Goal: Task Accomplishment & Management: Manage account settings

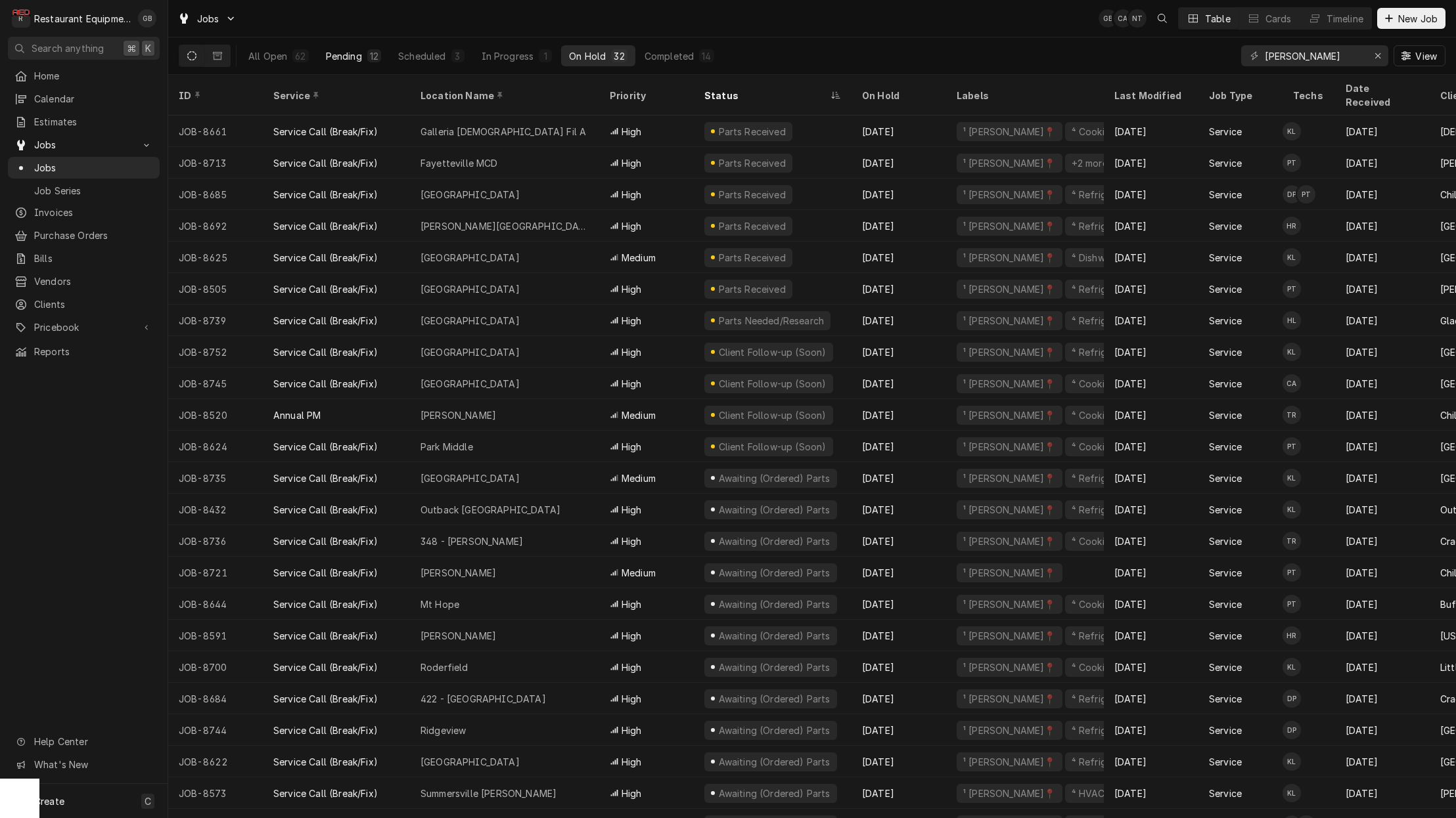
click at [355, 55] on div "Pending" at bounding box center [344, 56] width 36 height 14
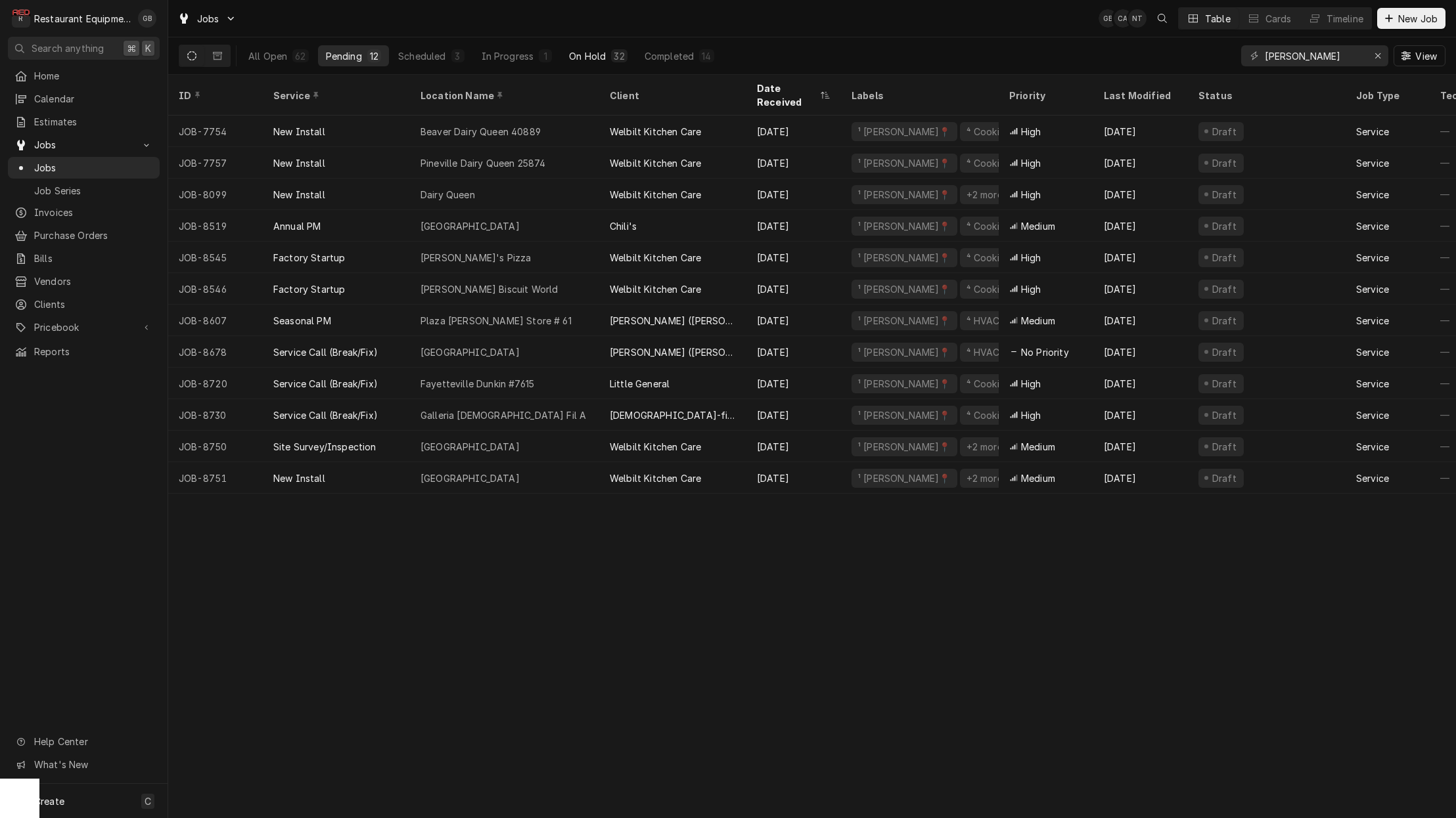
click at [579, 61] on button "On Hold 32" at bounding box center [598, 56] width 74 height 21
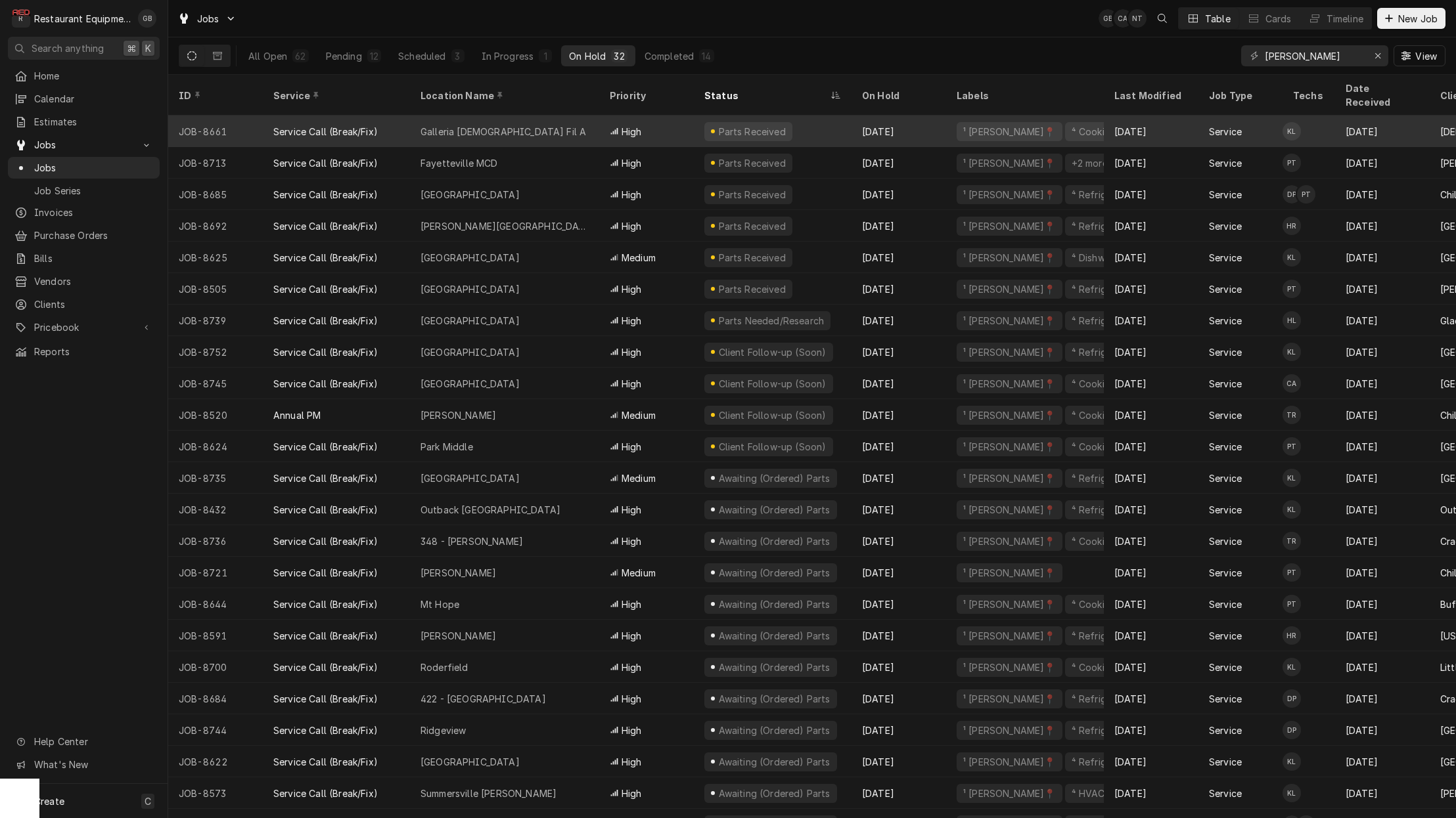
click at [530, 116] on div "Galleria Chick Fil A" at bounding box center [505, 131] width 189 height 31
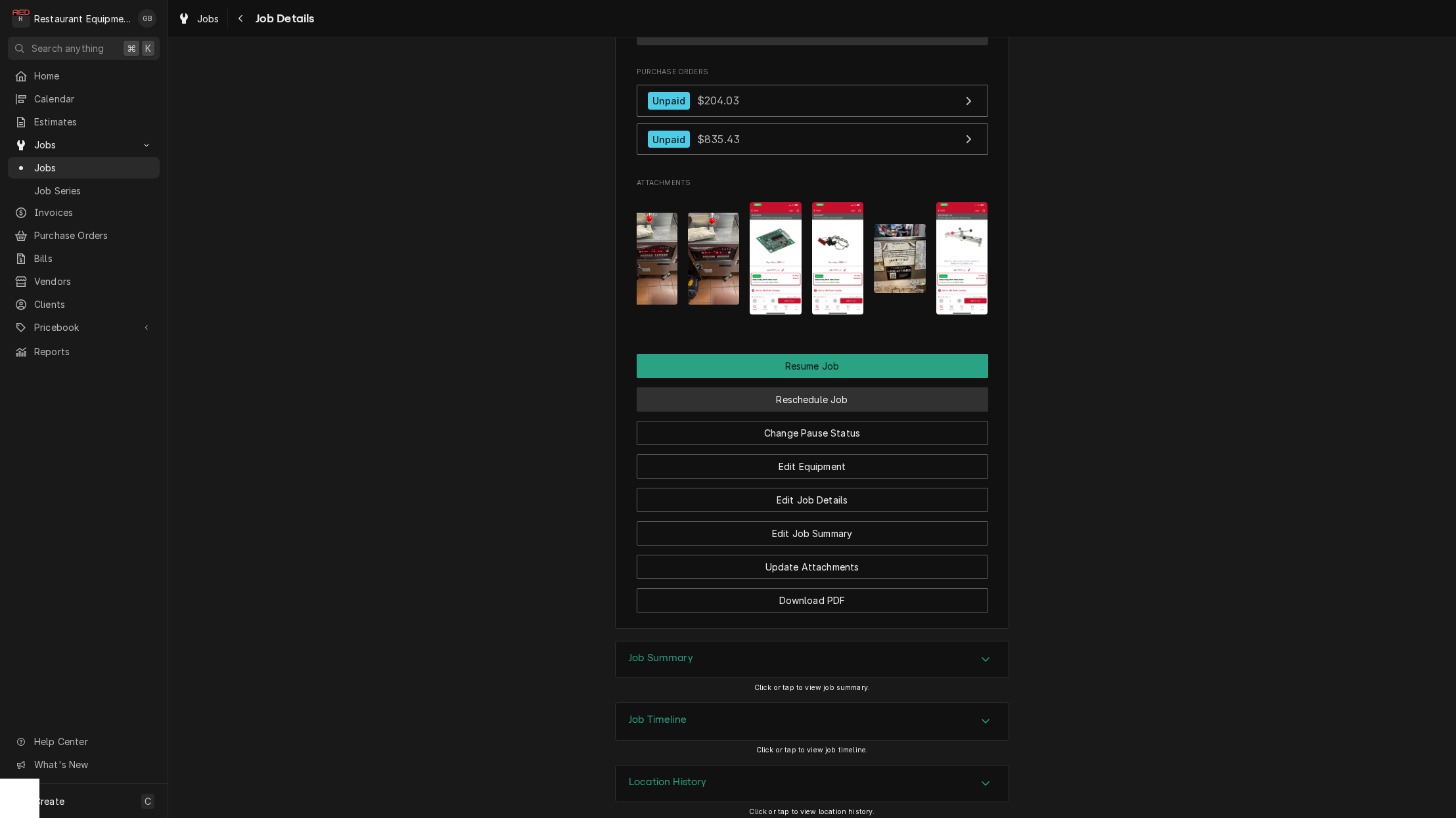
click at [808, 396] on button "Reschedule Job" at bounding box center [812, 399] width 352 height 24
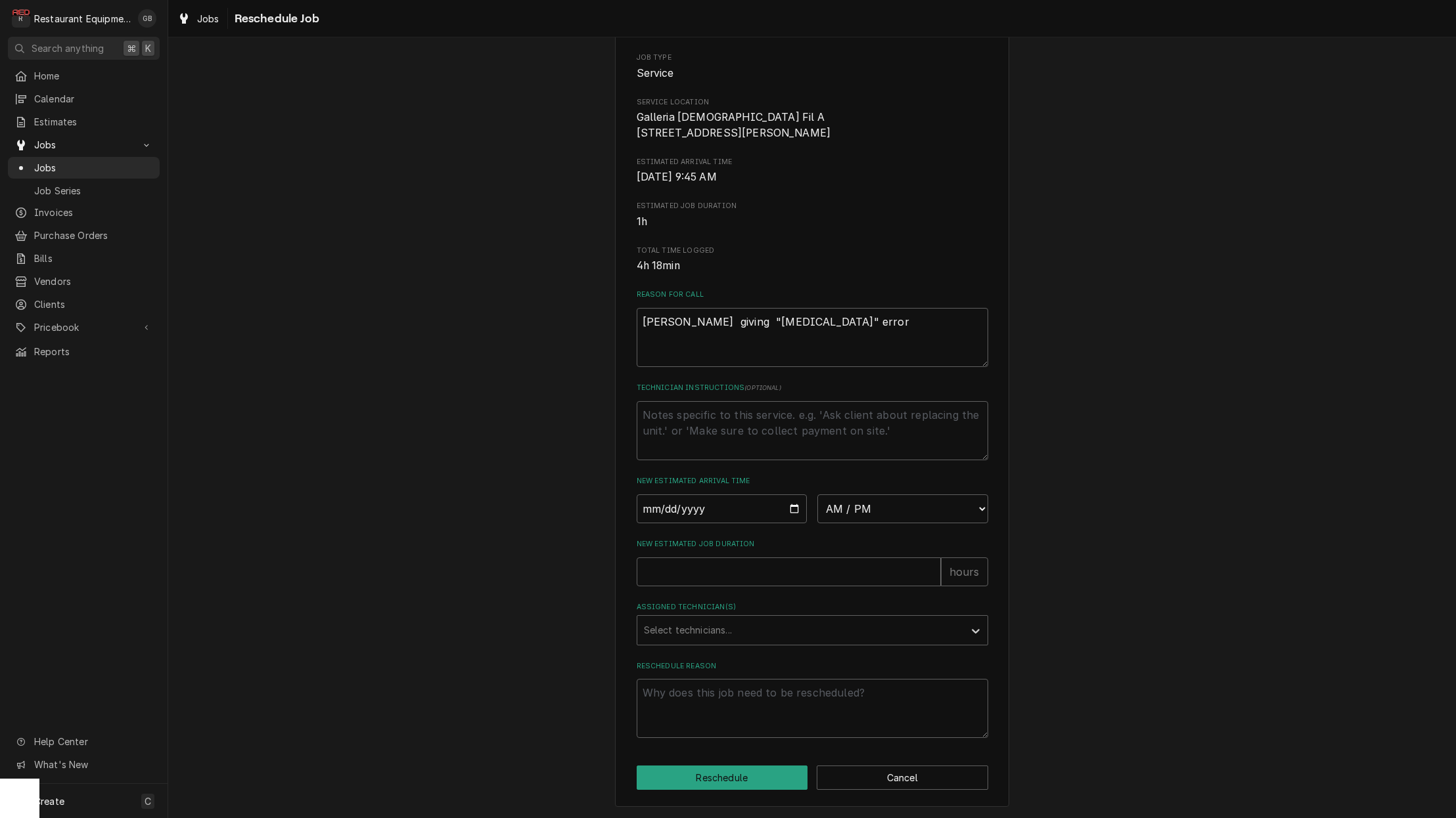
scroll to position [153, 0]
click at [663, 511] on input "Date" at bounding box center [722, 509] width 171 height 29
type input "[DATE]"
type textarea "x"
select select "08:15:00"
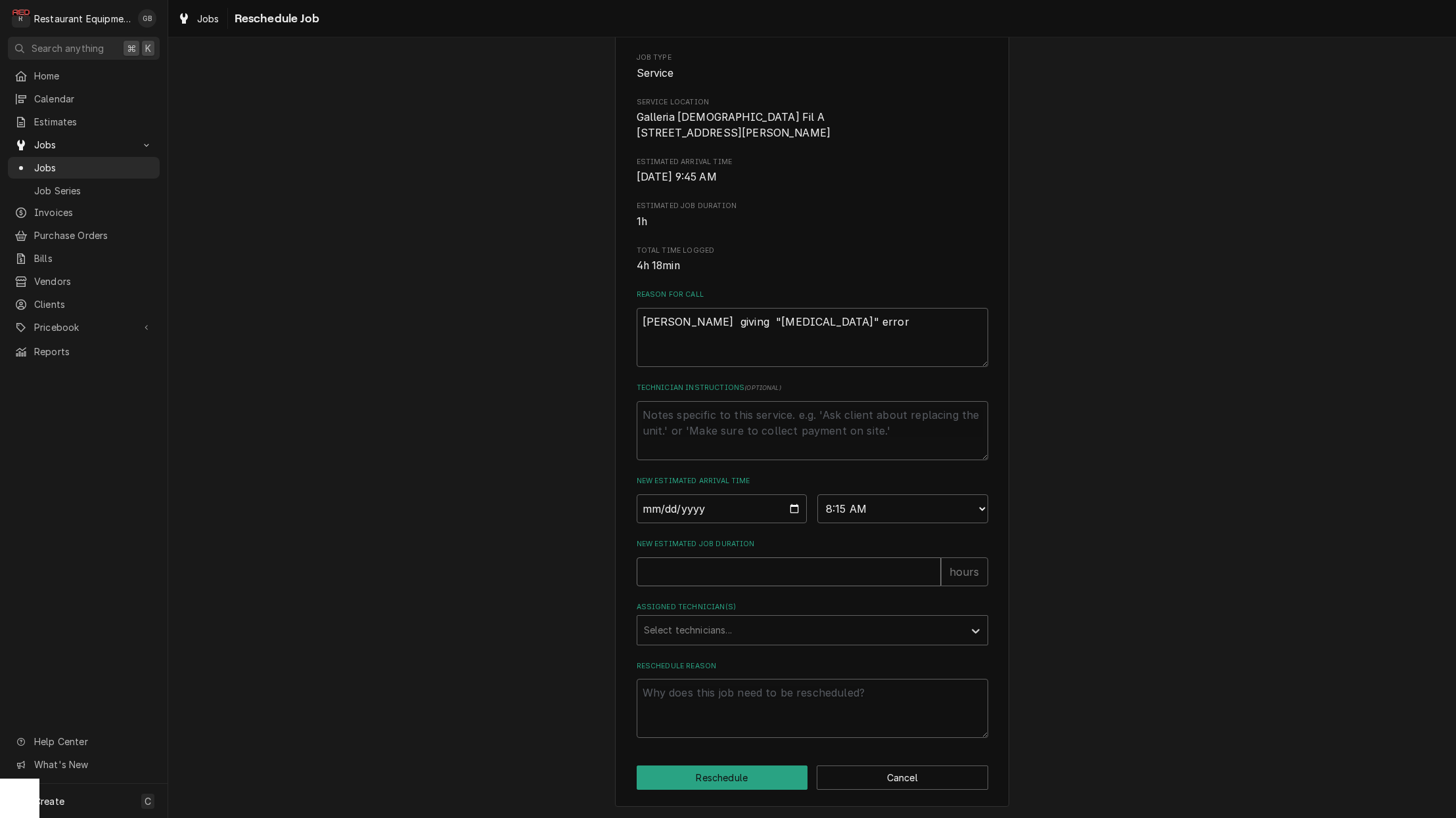
click at [711, 578] on input "New Estimated Job Duration" at bounding box center [789, 571] width 304 height 29
type textarea "x"
type input "1"
click at [808, 617] on div "Select technicians..." at bounding box center [801, 630] width 327 height 29
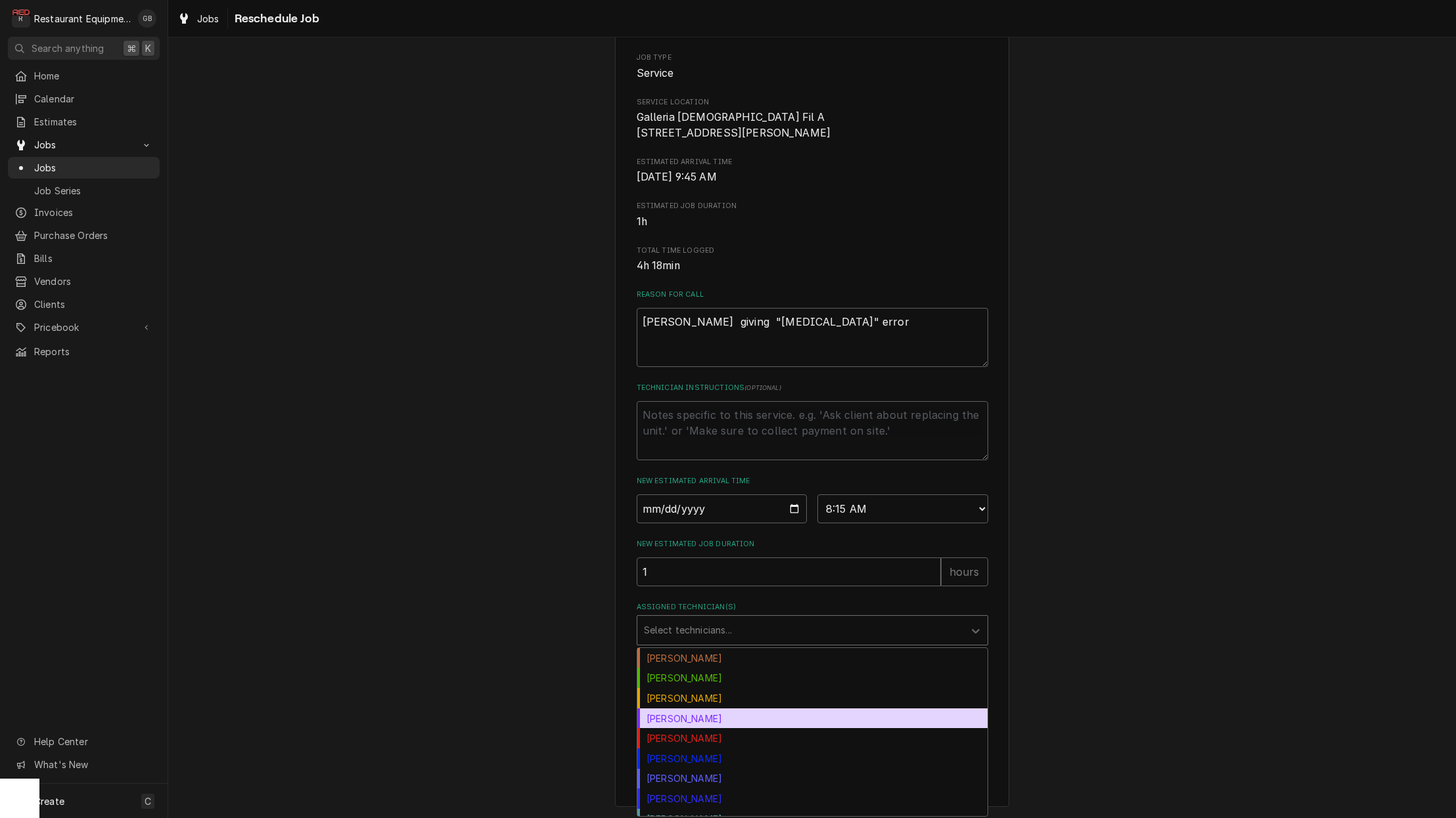
scroll to position [127, 0]
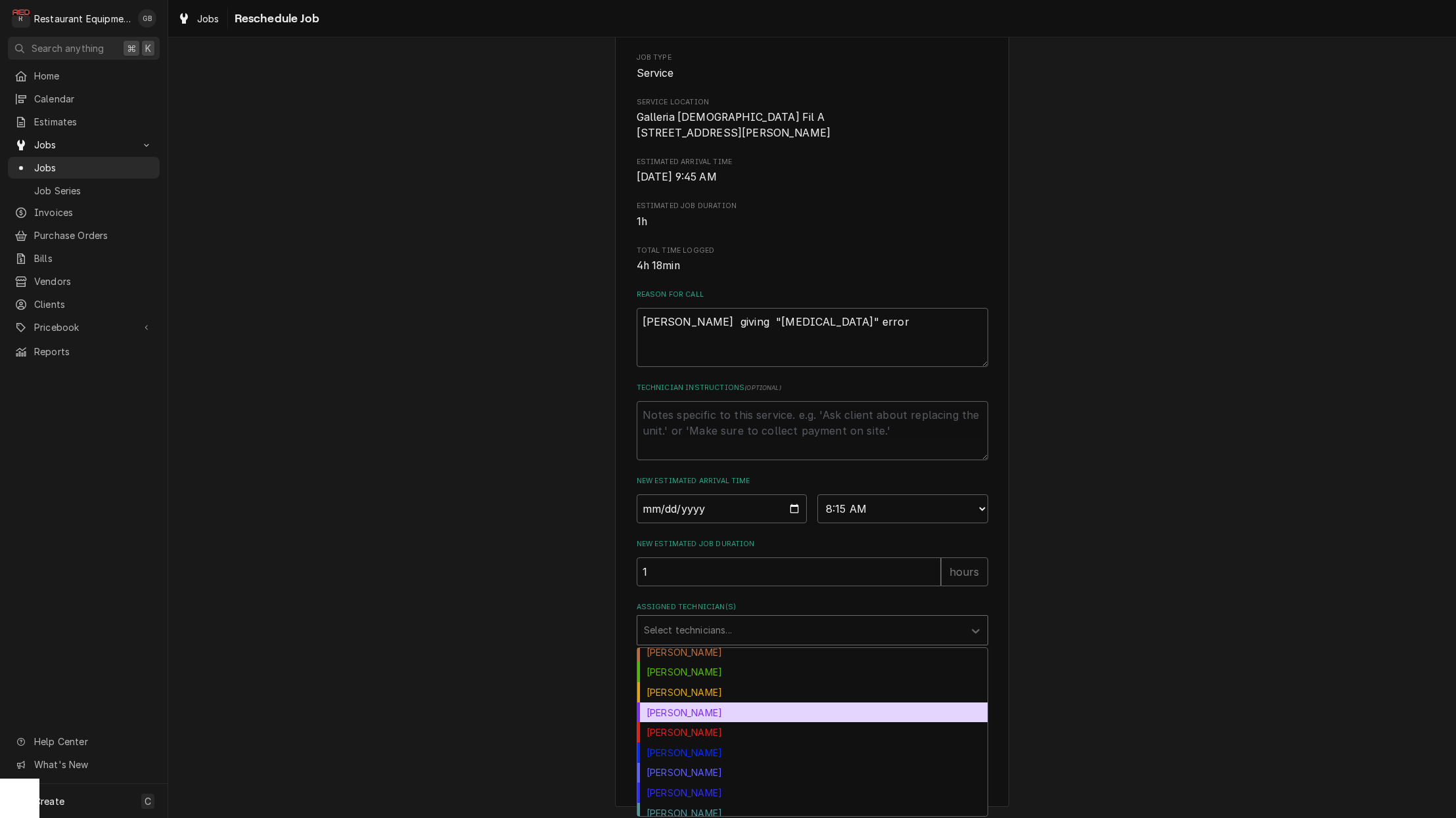
click at [697, 742] on div "[PERSON_NAME]" at bounding box center [812, 732] width 350 height 20
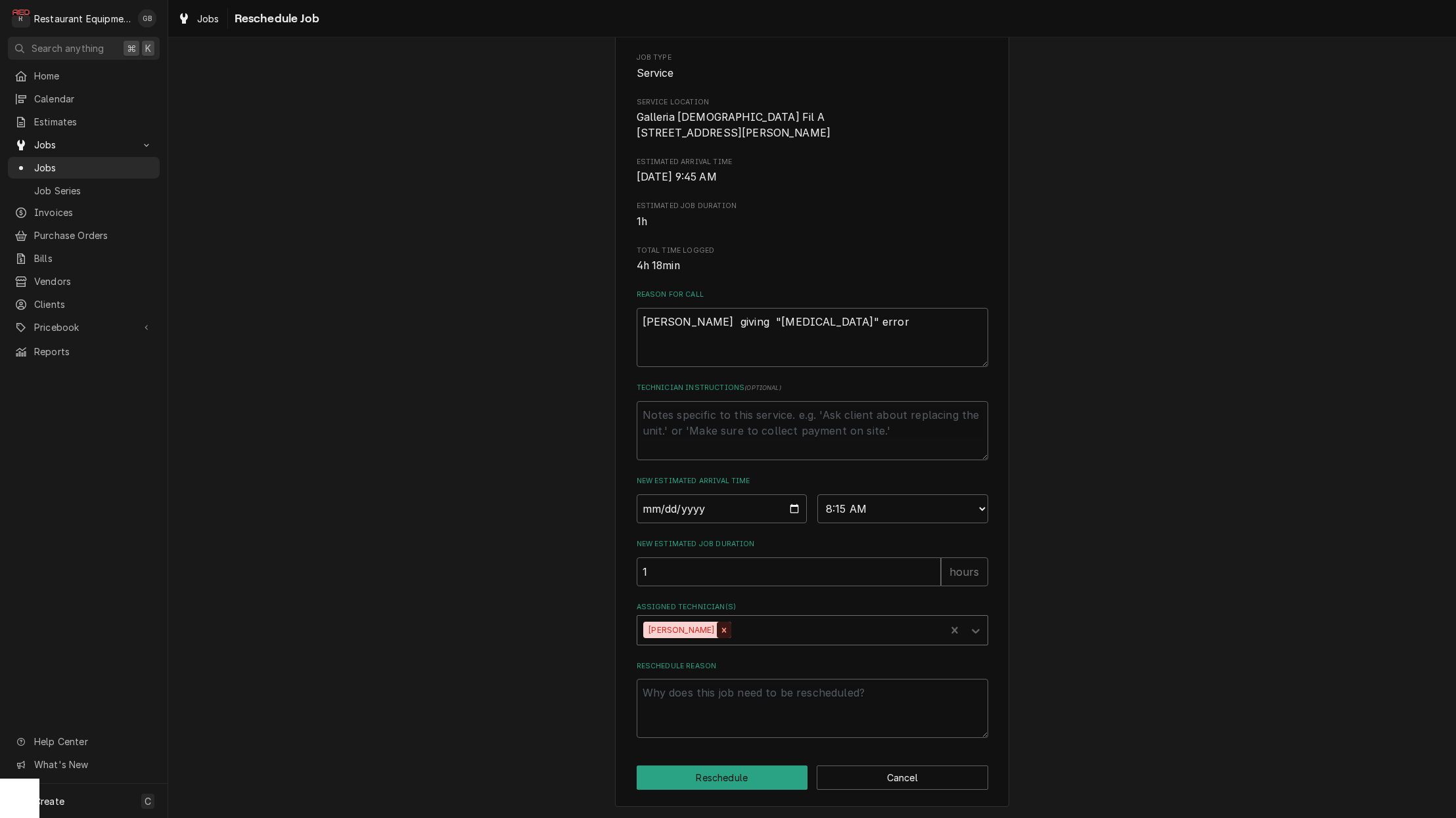
click at [719, 633] on icon "Remove Matthew Brunty" at bounding box center [724, 630] width 10 height 10
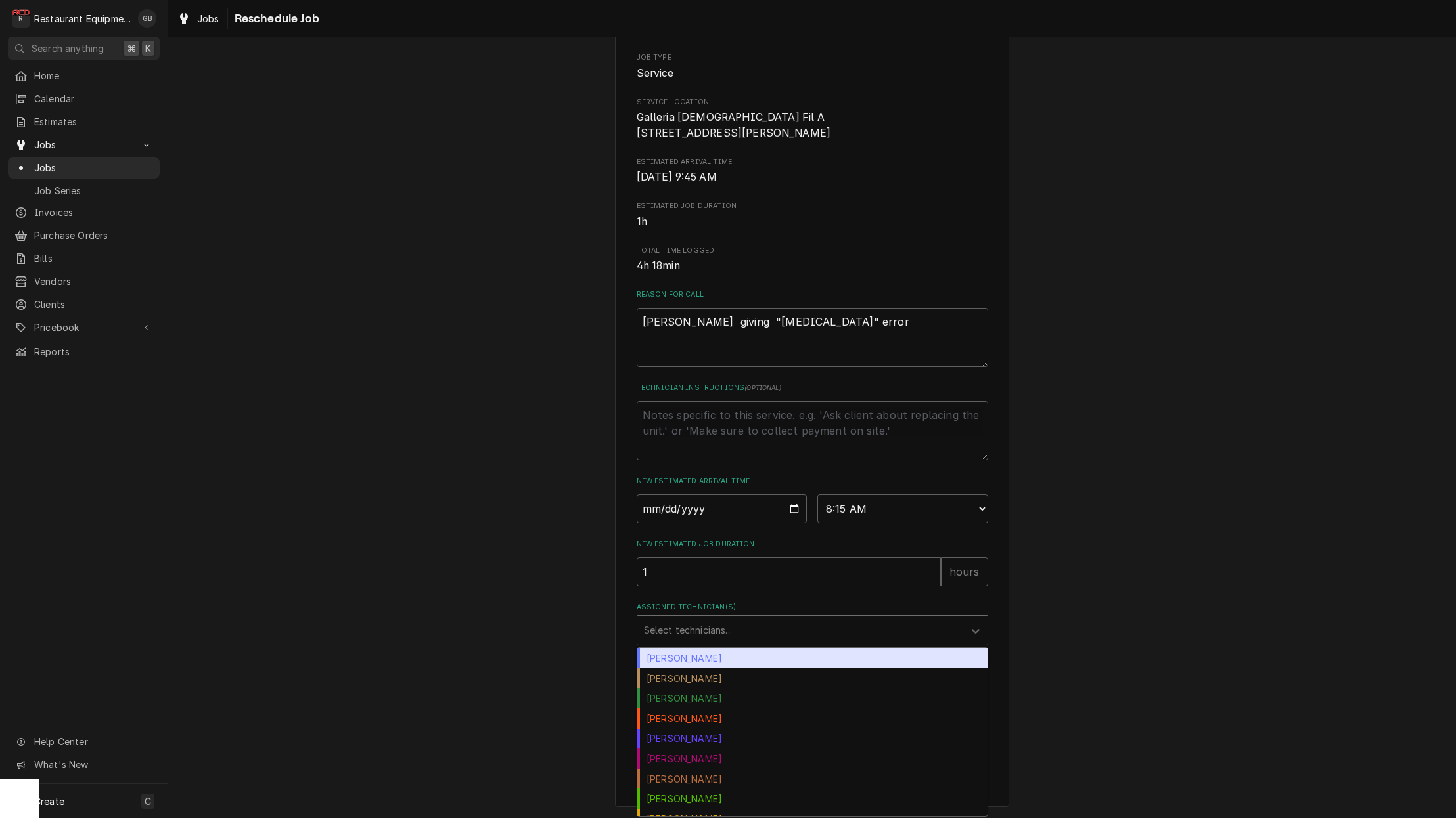
click at [854, 634] on div "Assigned Technician(s)" at bounding box center [800, 630] width 314 height 23
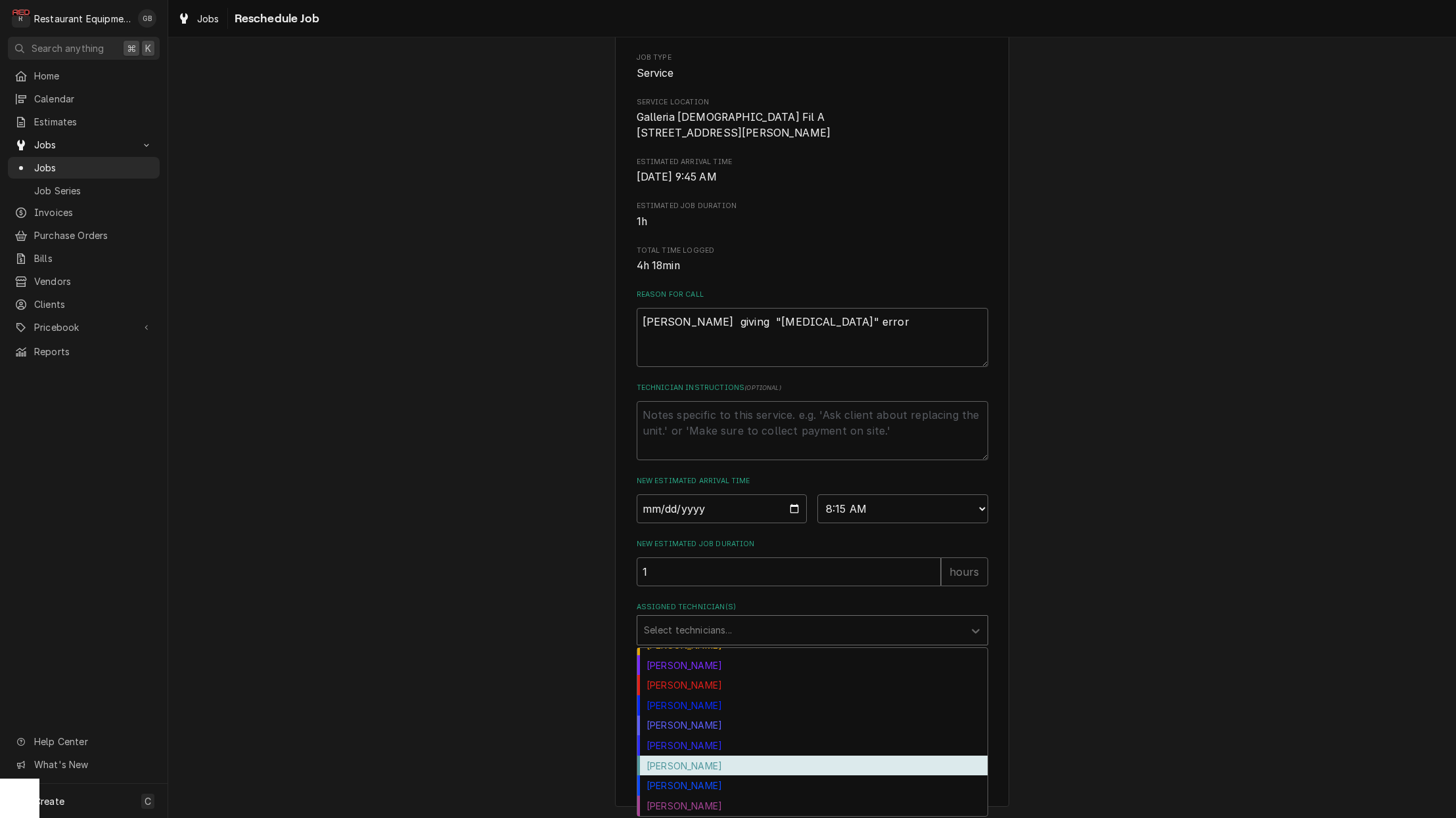
scroll to position [0, 0]
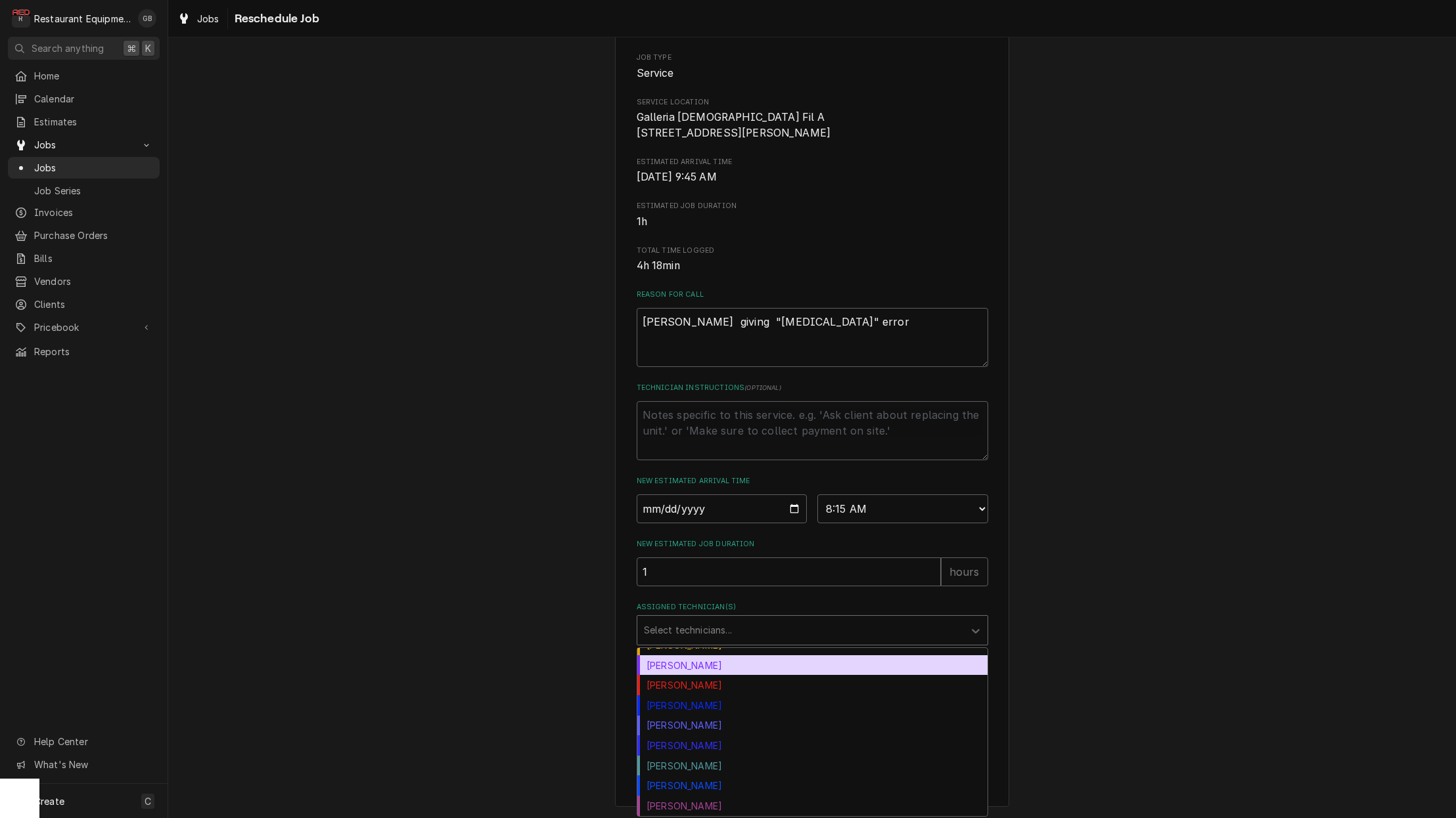
click at [676, 668] on div "Kaleb Lewis" at bounding box center [812, 665] width 350 height 20
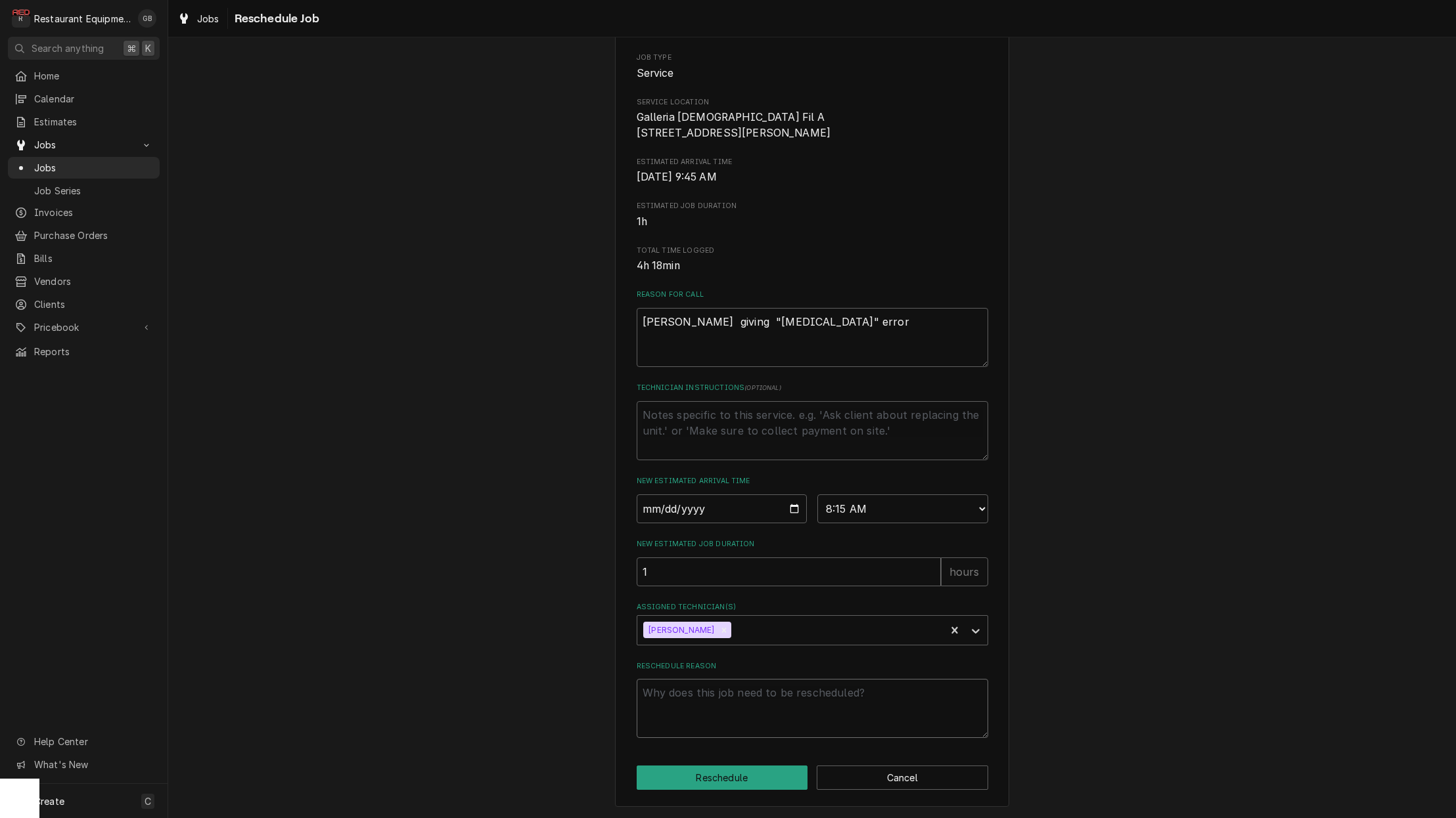
click at [679, 720] on textarea "Reschedule Reason" at bounding box center [812, 709] width 352 height 59
type textarea "x"
type textarea "p"
type textarea "x"
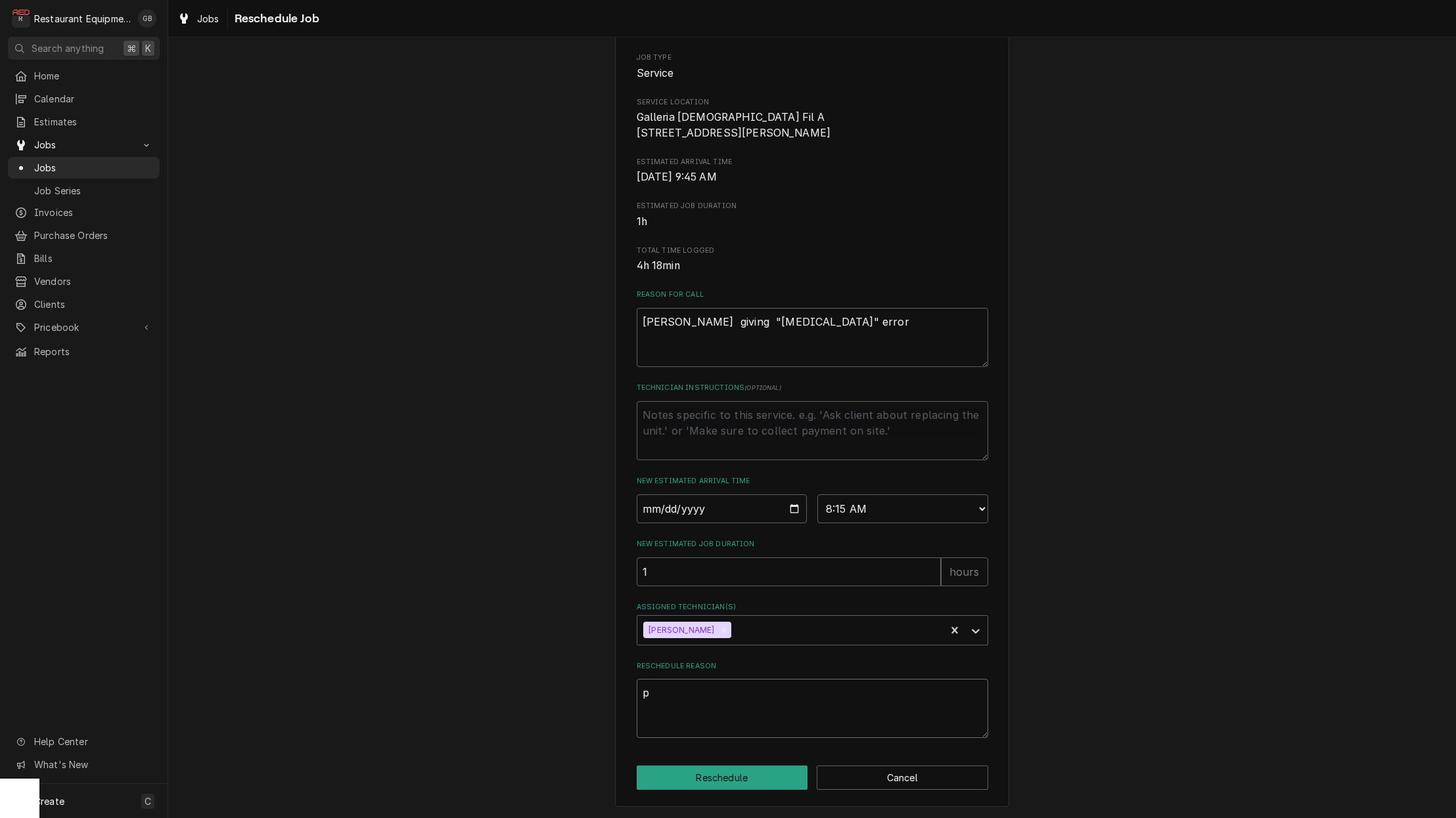
type textarea "pa"
type textarea "x"
type textarea "par"
type textarea "x"
type textarea "part"
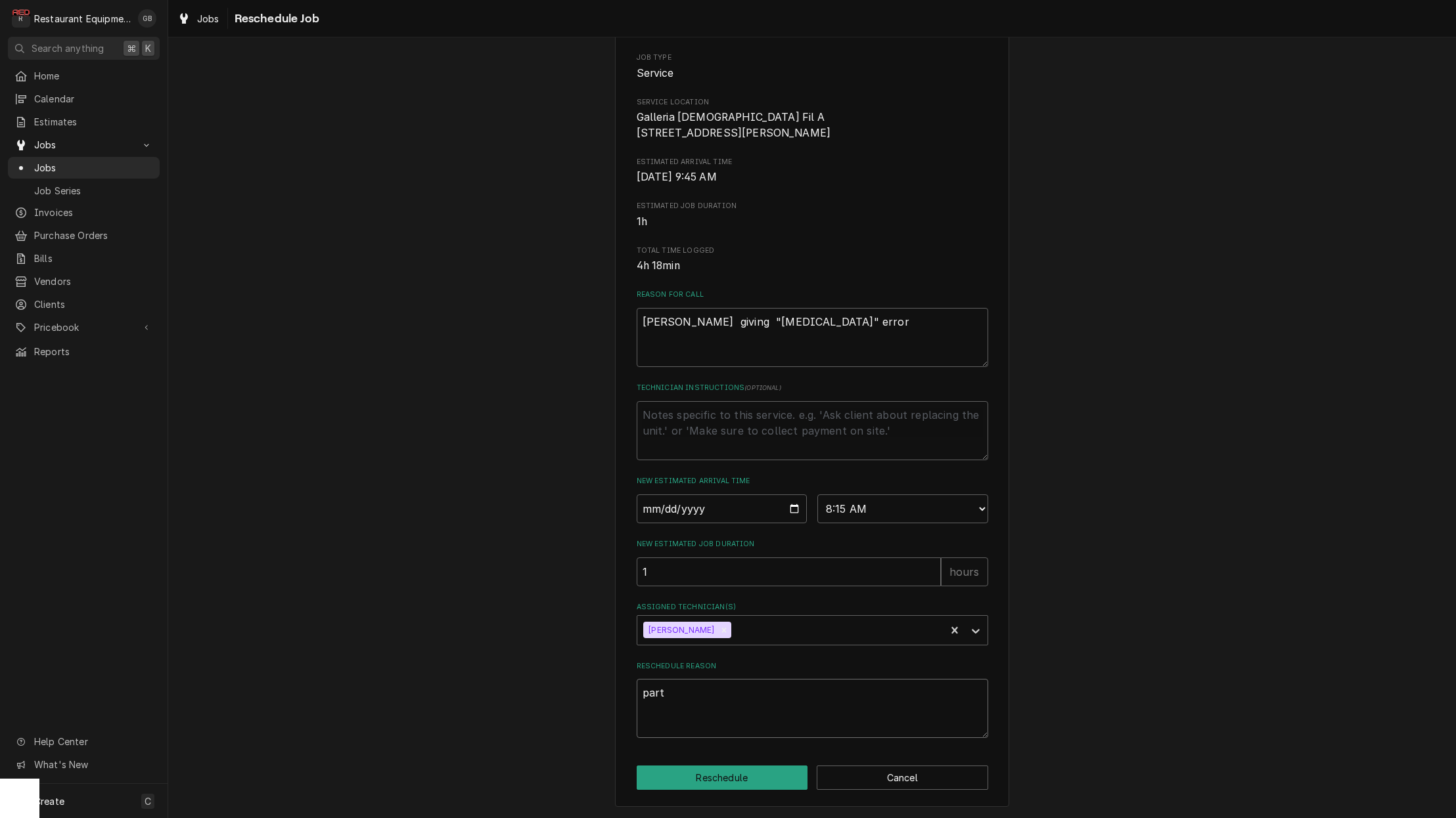
type textarea "x"
type textarea "parts"
click at [751, 785] on button "Reschedule" at bounding box center [722, 778] width 171 height 24
type textarea "x"
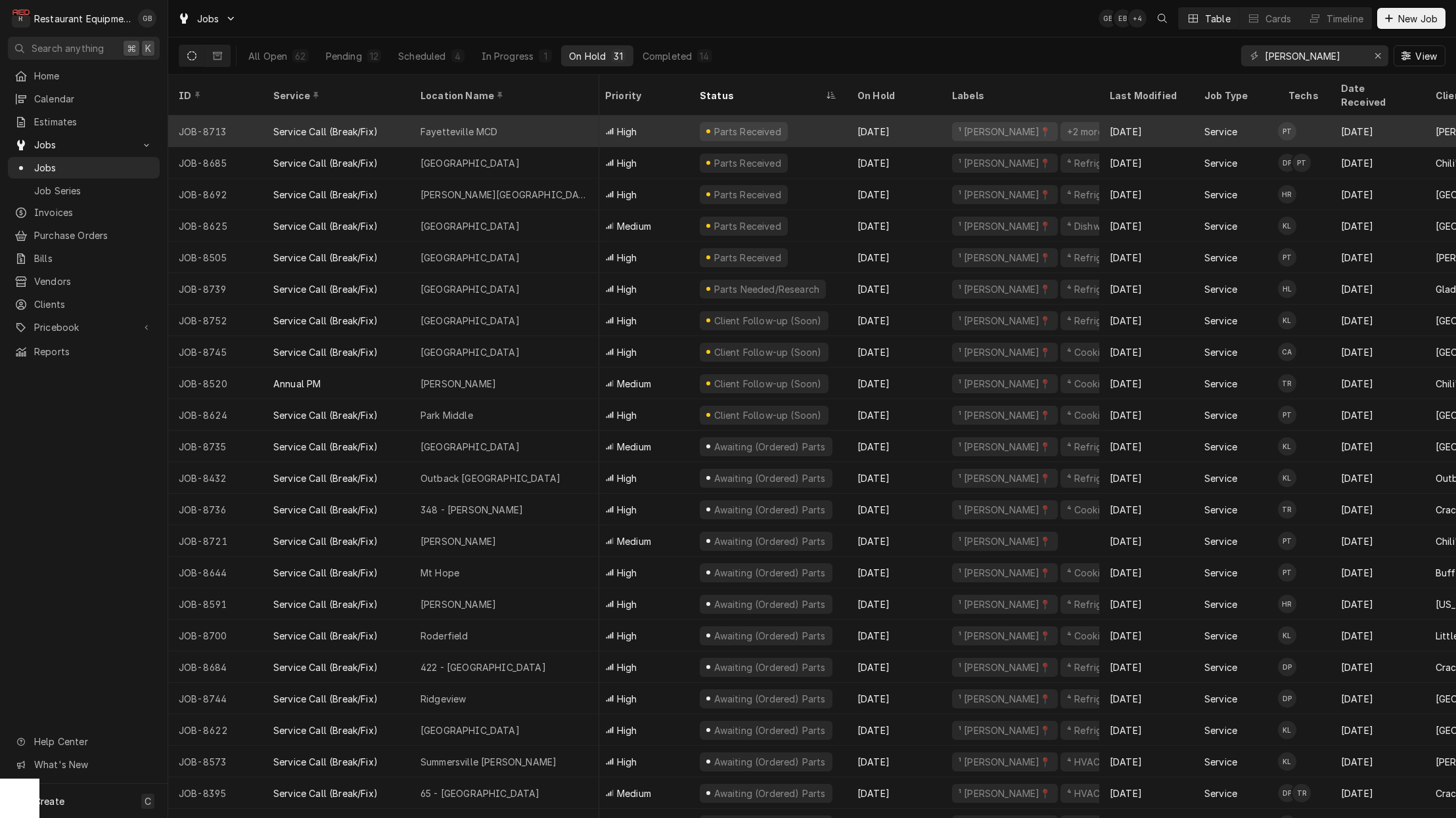
scroll to position [0, 4]
click at [500, 115] on div "Fayetteville MCD" at bounding box center [505, 131] width 189 height 31
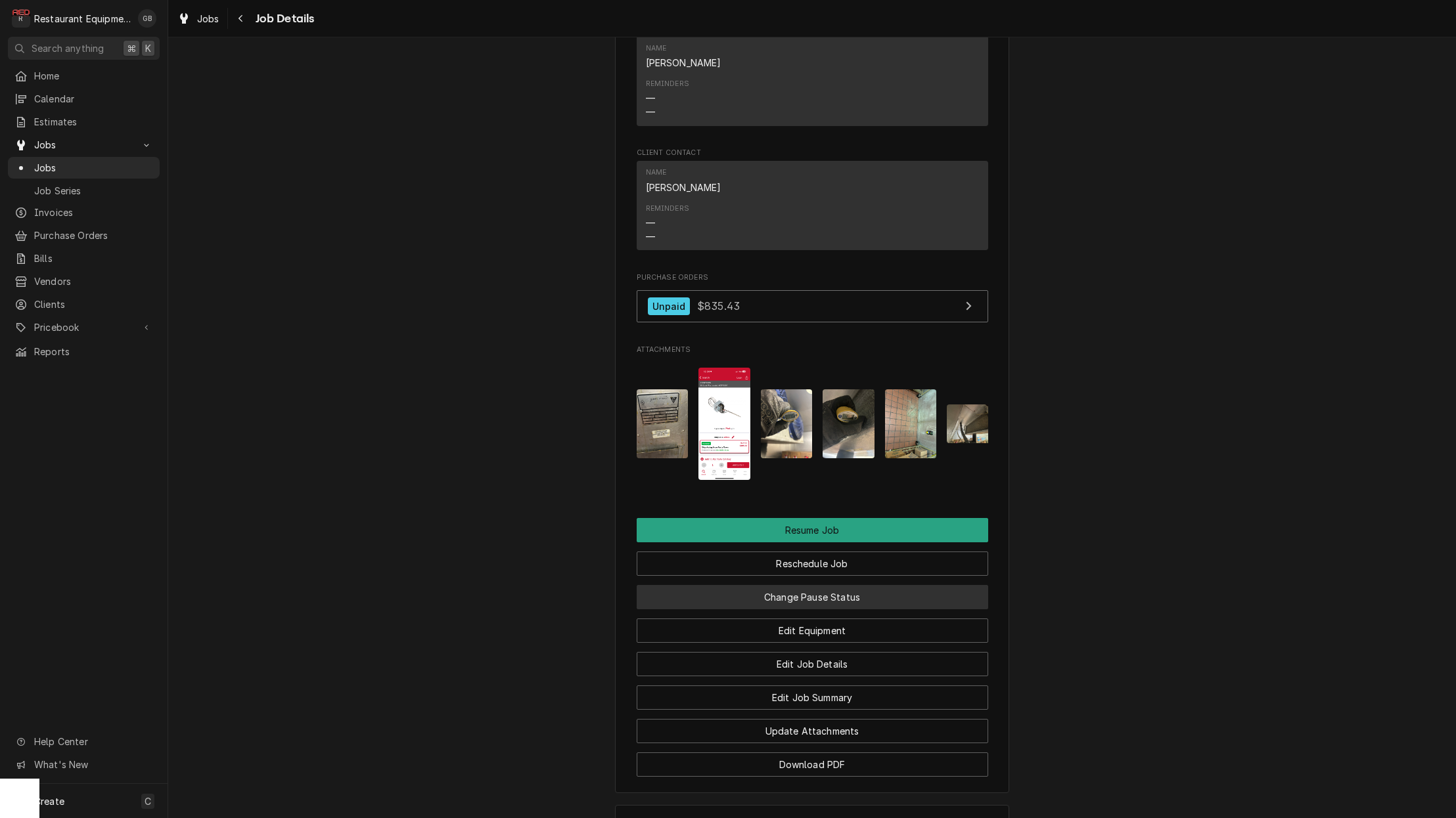
scroll to position [1311, 0]
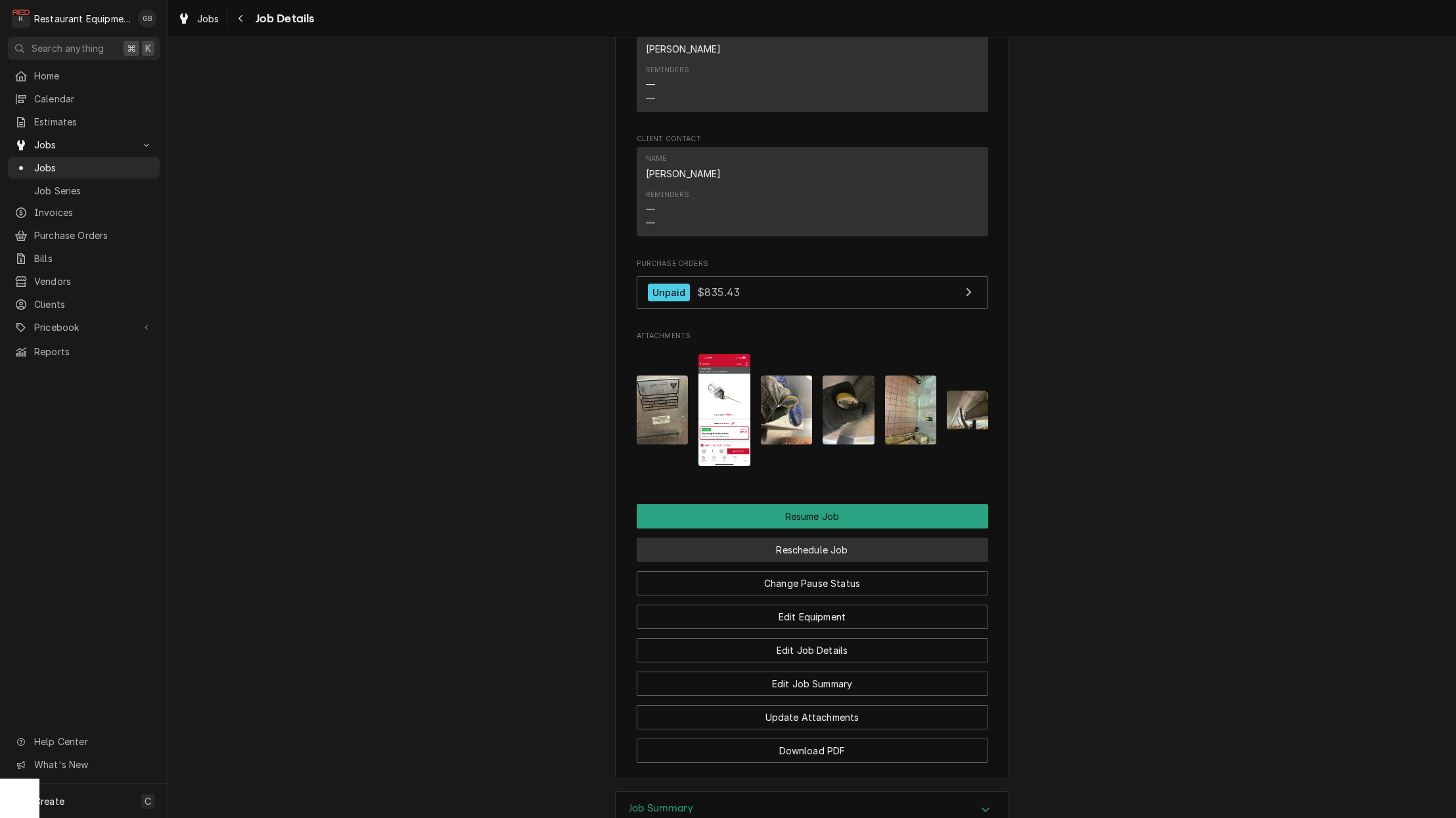
click at [805, 538] on button "Reschedule Job" at bounding box center [812, 550] width 352 height 24
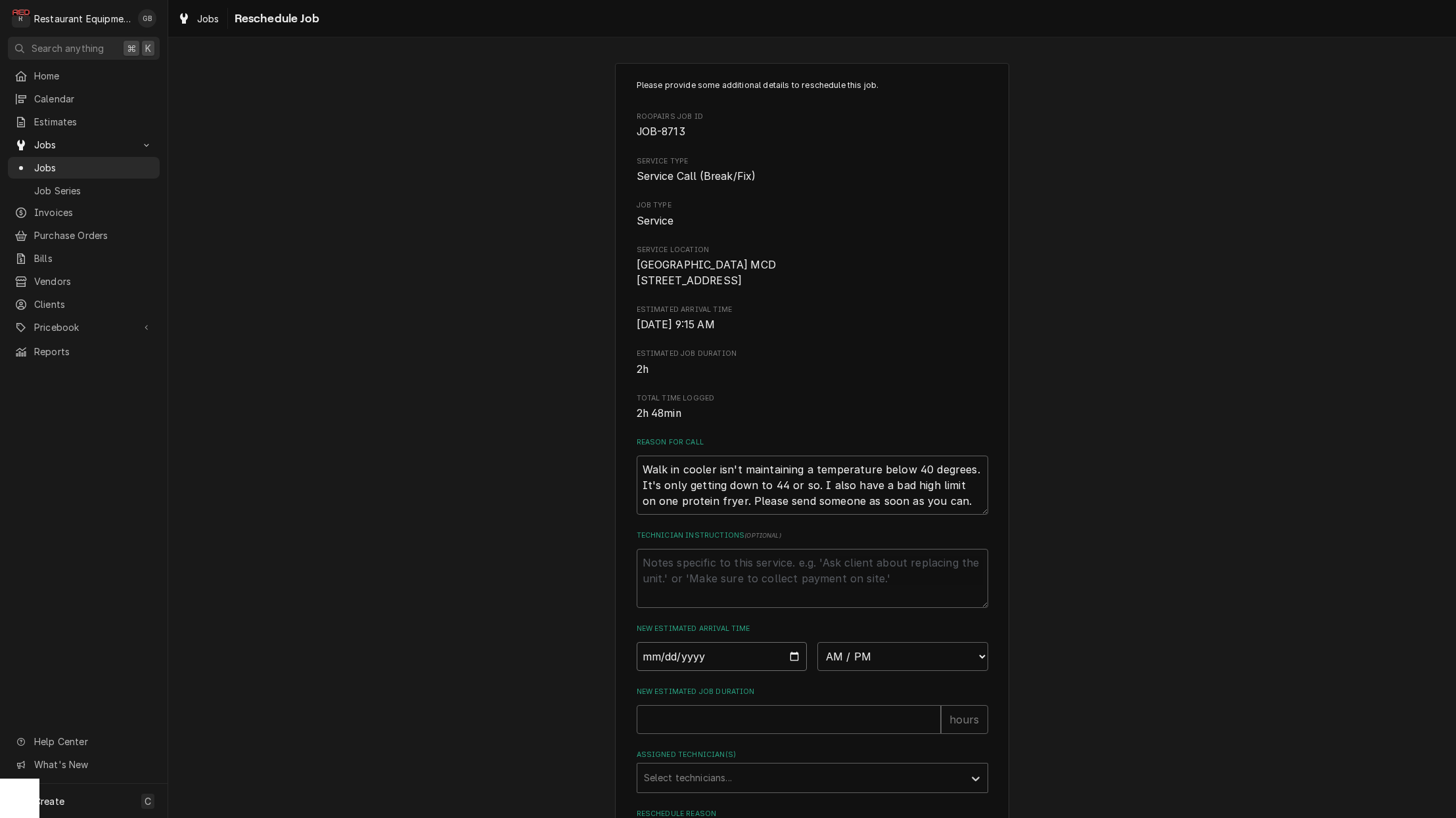
click at [659, 670] on input "Date" at bounding box center [722, 656] width 171 height 29
type input "[DATE]"
click at [824, 683] on div "Please provide some additional details to reschedule this job. Roopairs Job ID …" at bounding box center [812, 483] width 352 height 807
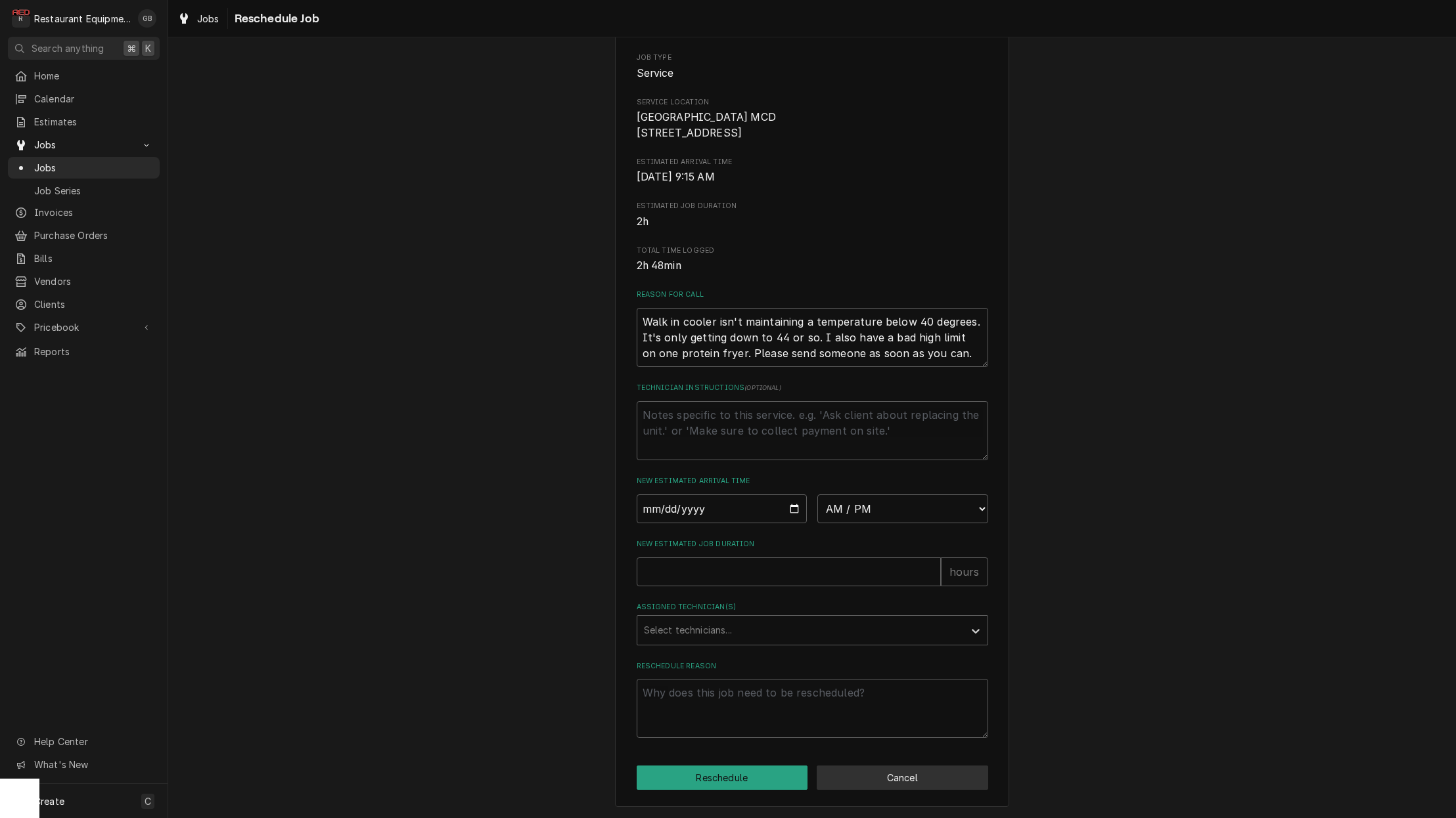
scroll to position [2, 0]
click at [875, 769] on button "Cancel" at bounding box center [902, 778] width 171 height 24
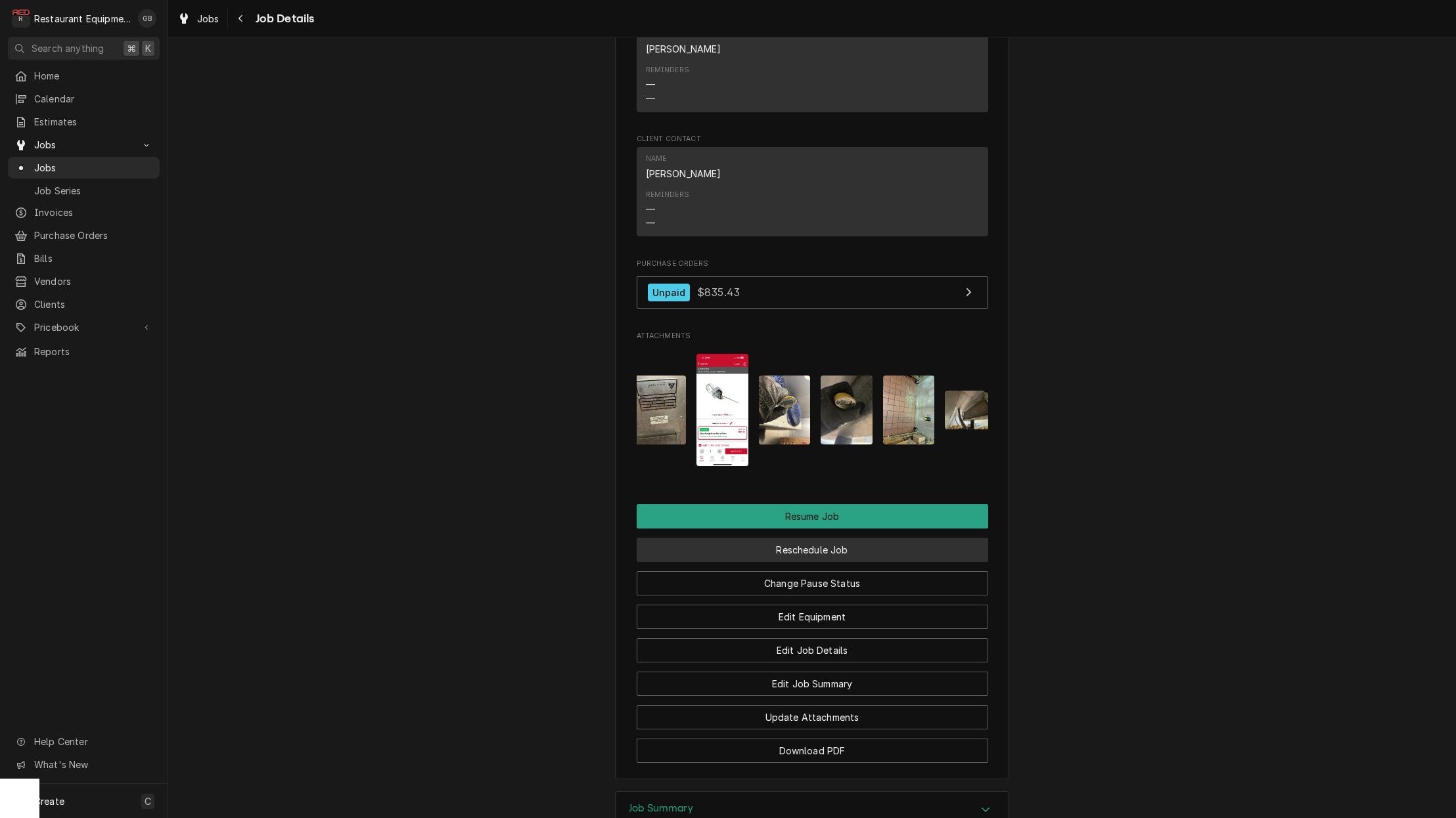
scroll to position [0, 3]
click at [794, 538] on button "Reschedule Job" at bounding box center [812, 550] width 352 height 24
type textarea "x"
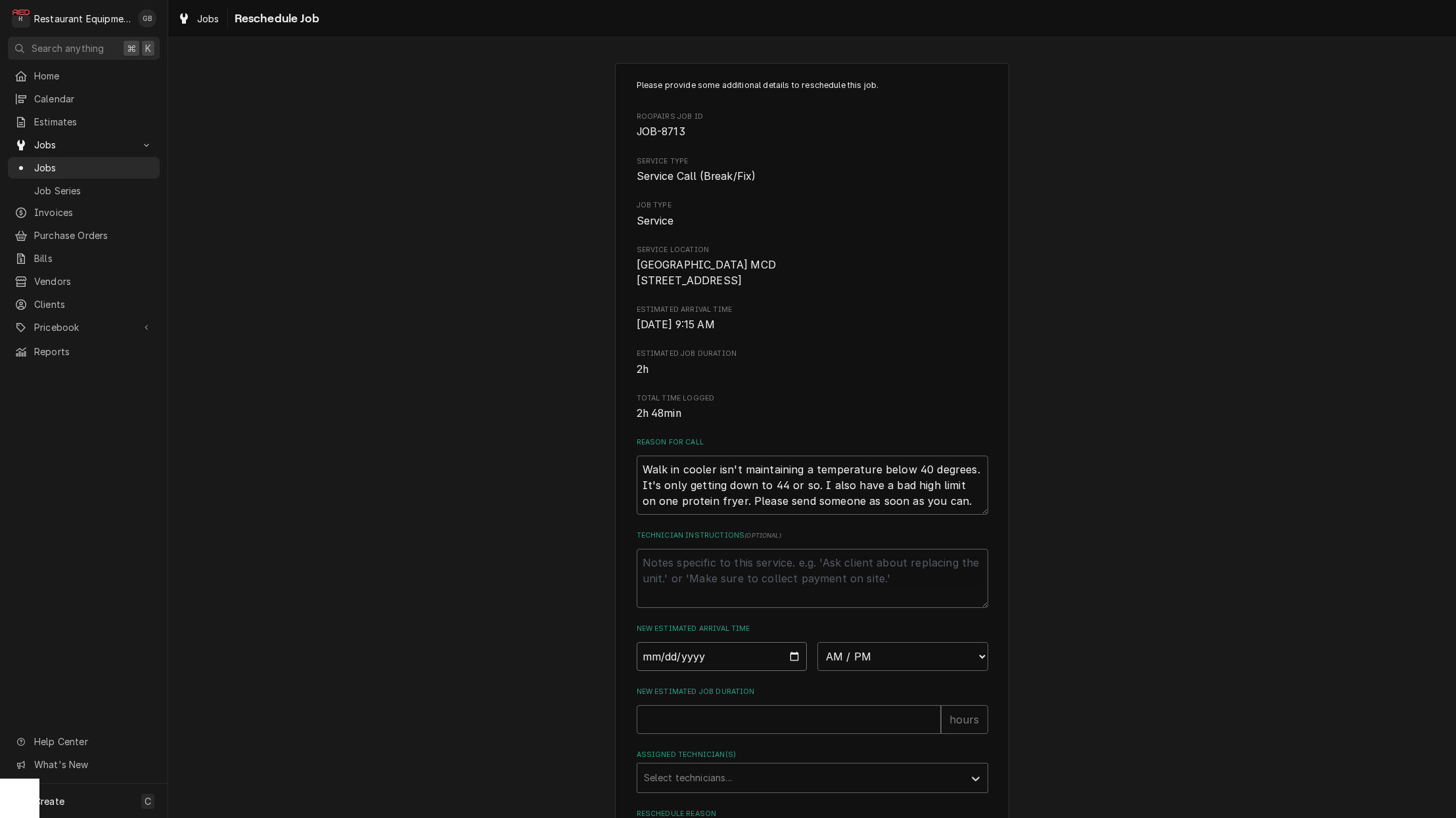
click at [665, 664] on input "Date" at bounding box center [722, 656] width 171 height 29
type input "[DATE]"
type textarea "x"
click at [832, 687] on div "Please provide some additional details to reschedule this job. Roopairs Job ID …" at bounding box center [812, 483] width 352 height 807
select select "08:45:00"
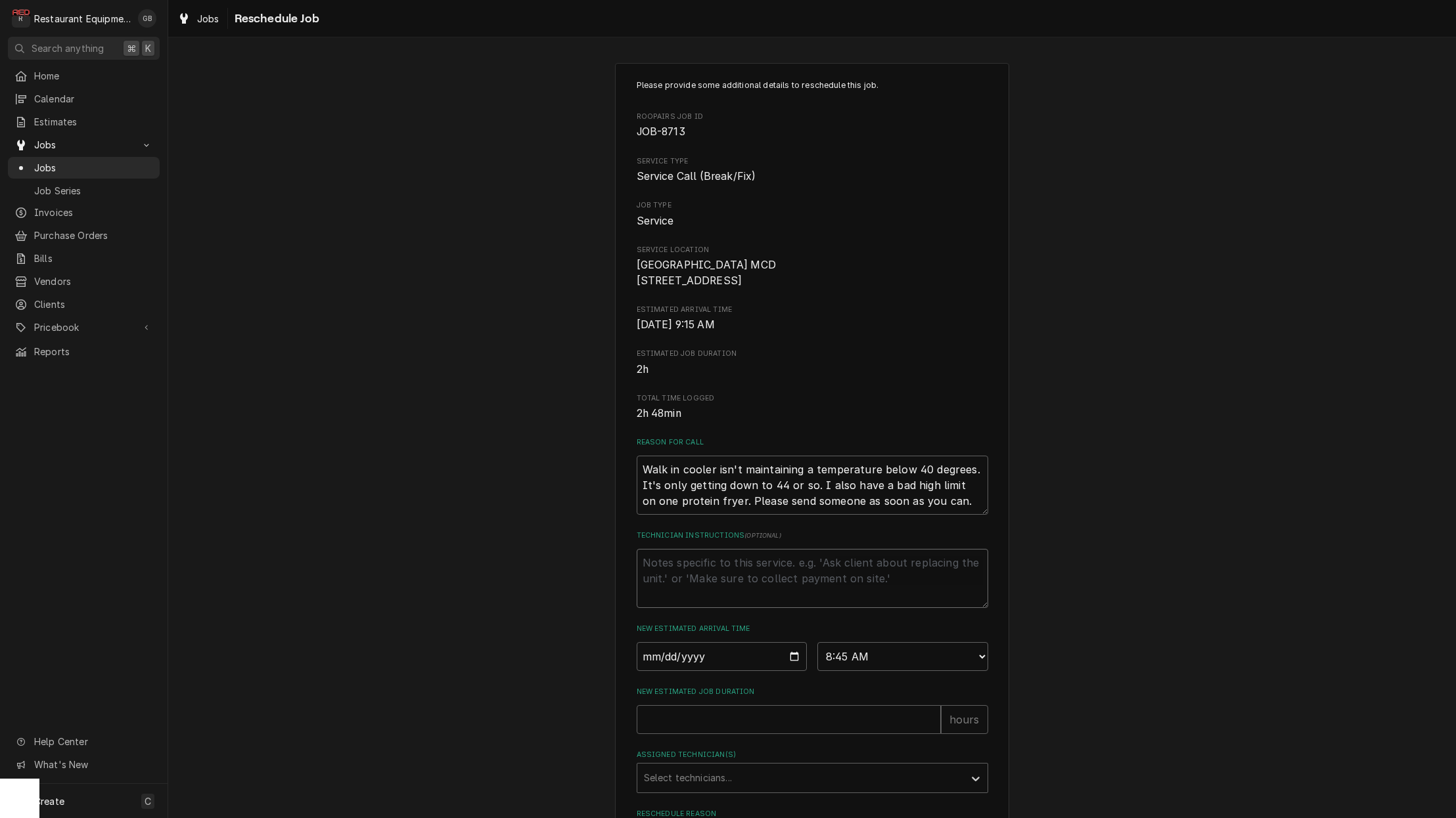
click at [671, 596] on textarea "Technician Instructions ( optional )" at bounding box center [812, 578] width 352 height 59
type textarea "x"
type textarea "p"
type textarea "x"
type textarea "pa"
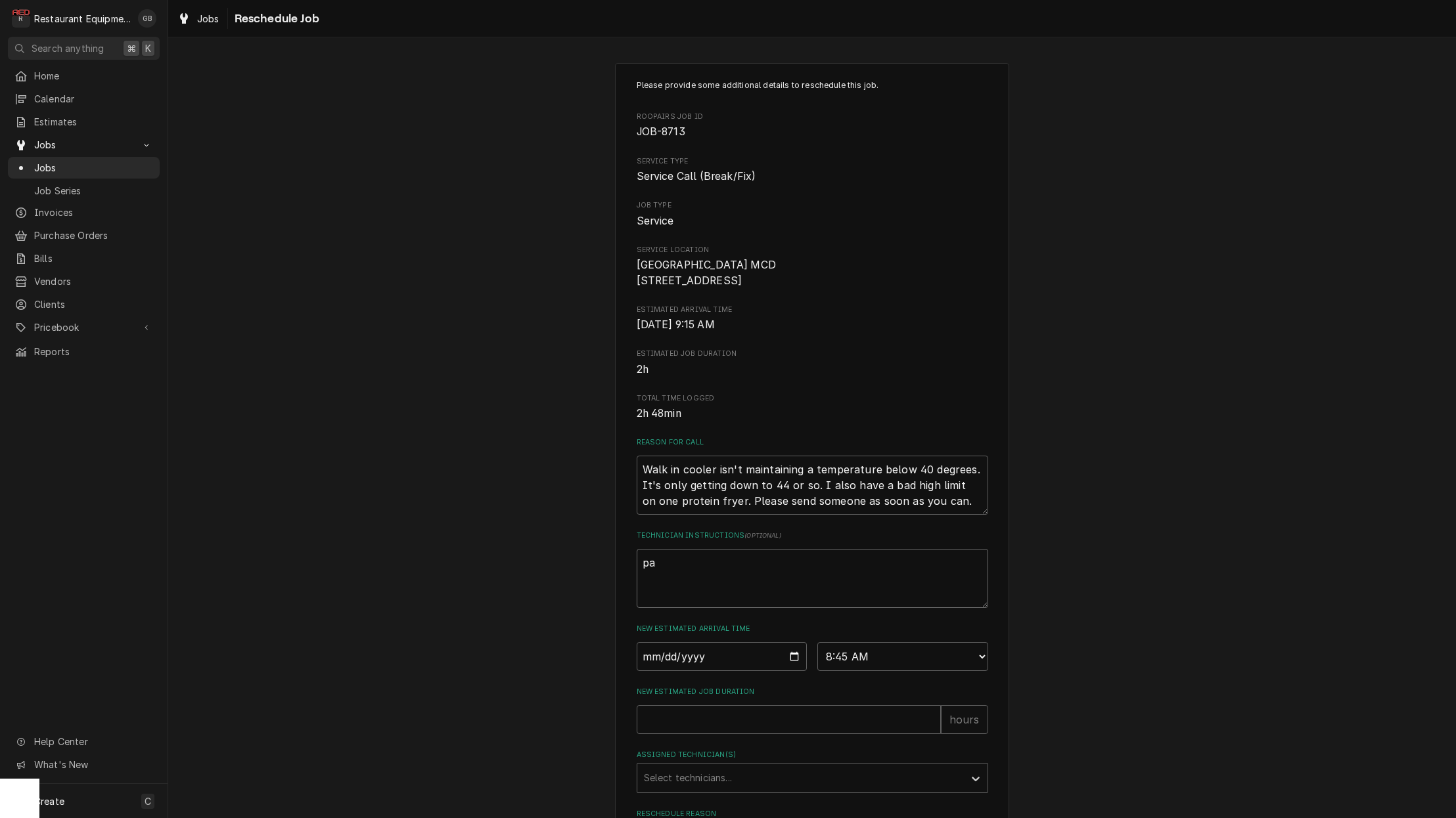
type textarea "x"
type textarea "par"
type textarea "x"
type textarea "part"
type textarea "x"
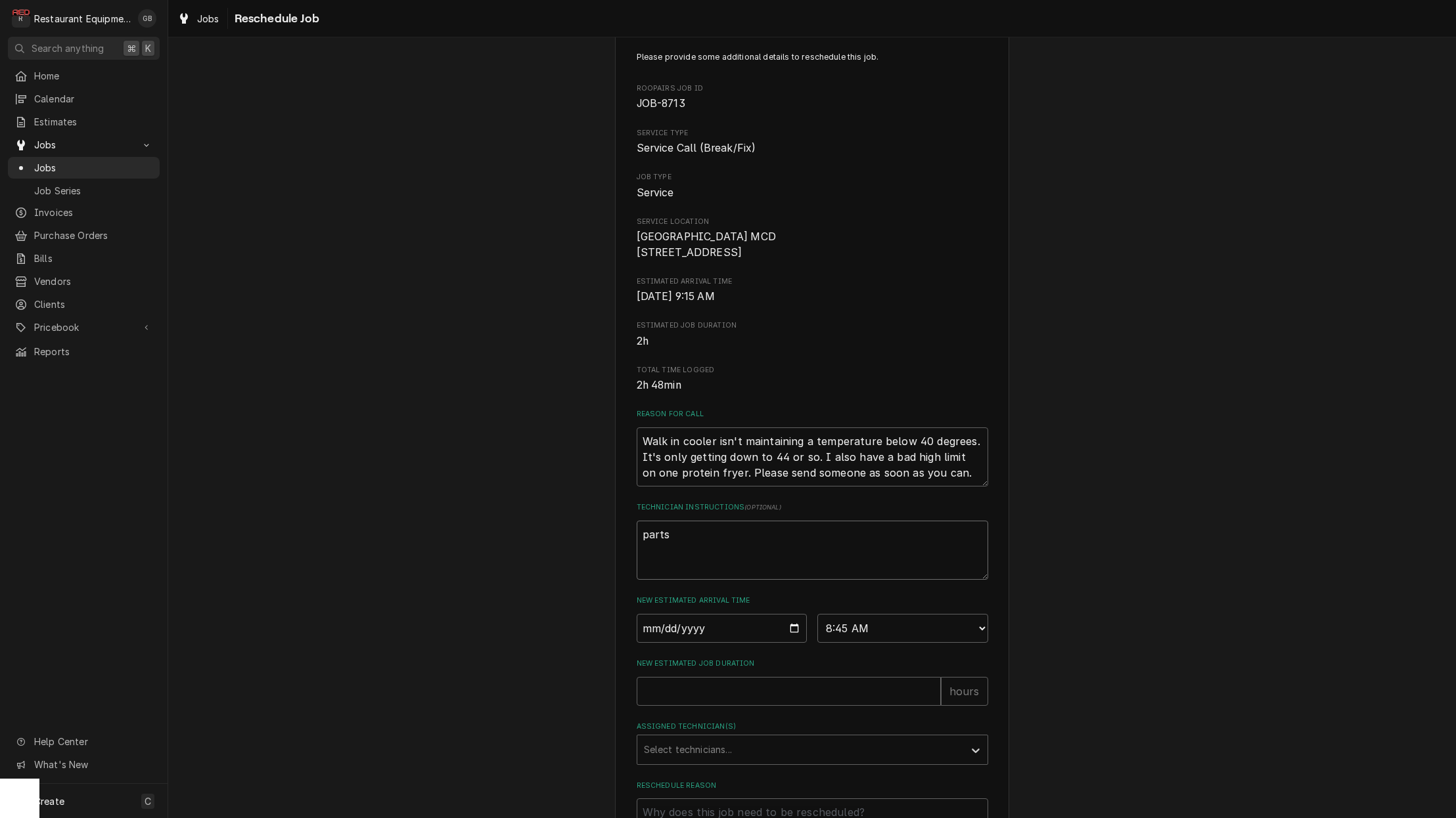
scroll to position [33, 0]
type textarea "parts"
click at [684, 701] on input "New Estimated Job Duration" at bounding box center [789, 687] width 304 height 29
type textarea "x"
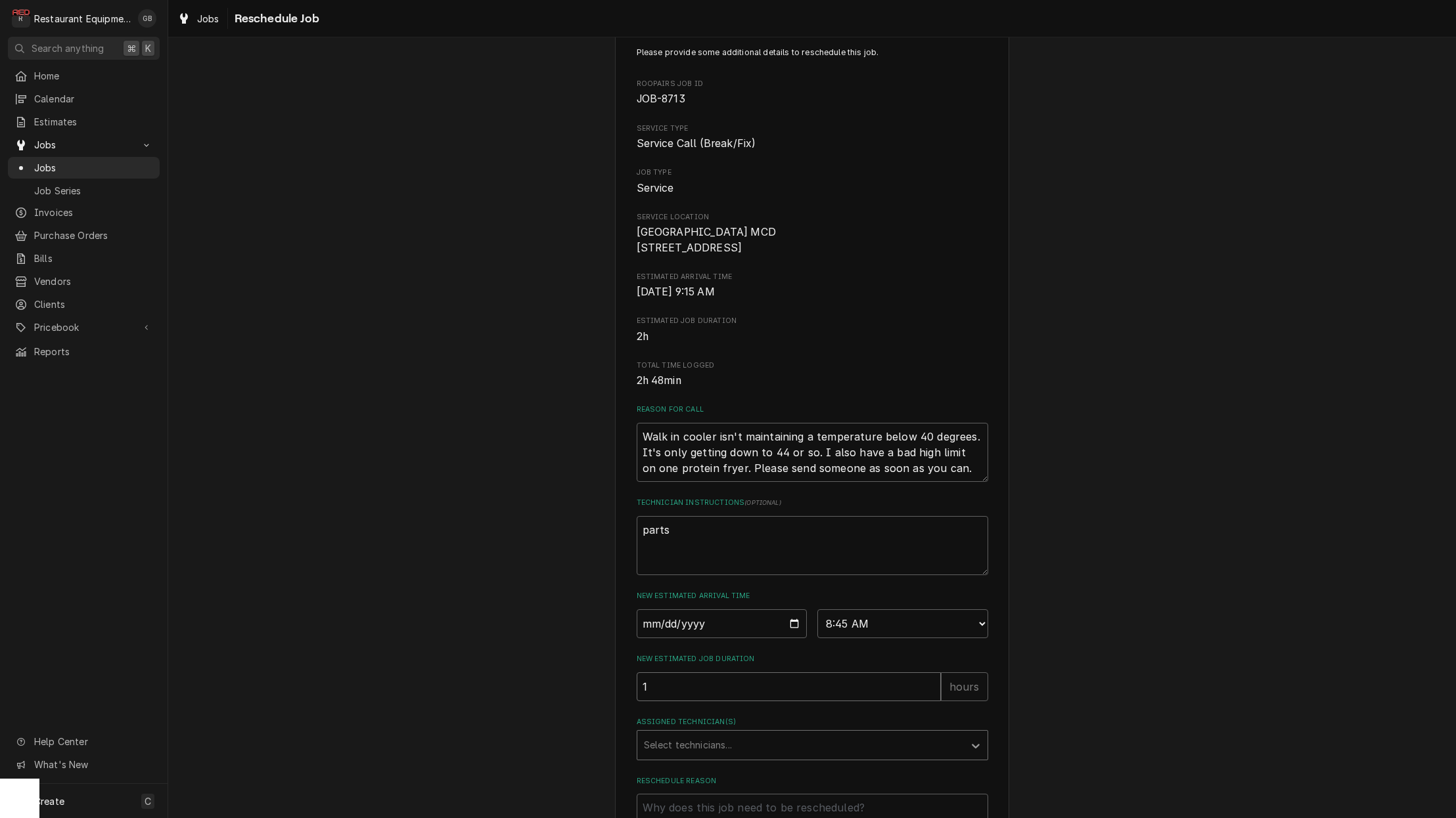
type input "1"
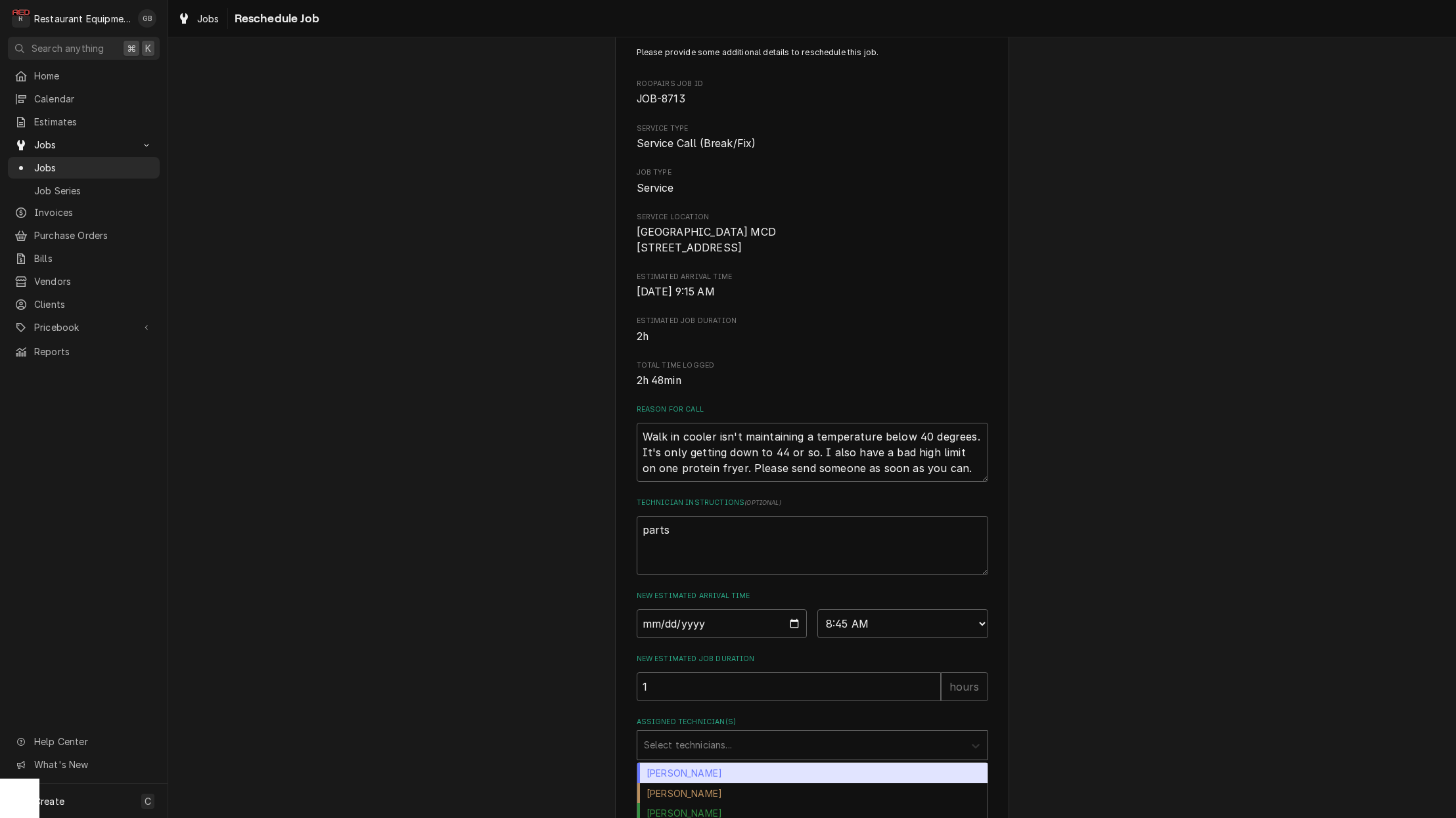
click at [966, 754] on div "Assigned Technician(s)" at bounding box center [976, 744] width 23 height 25
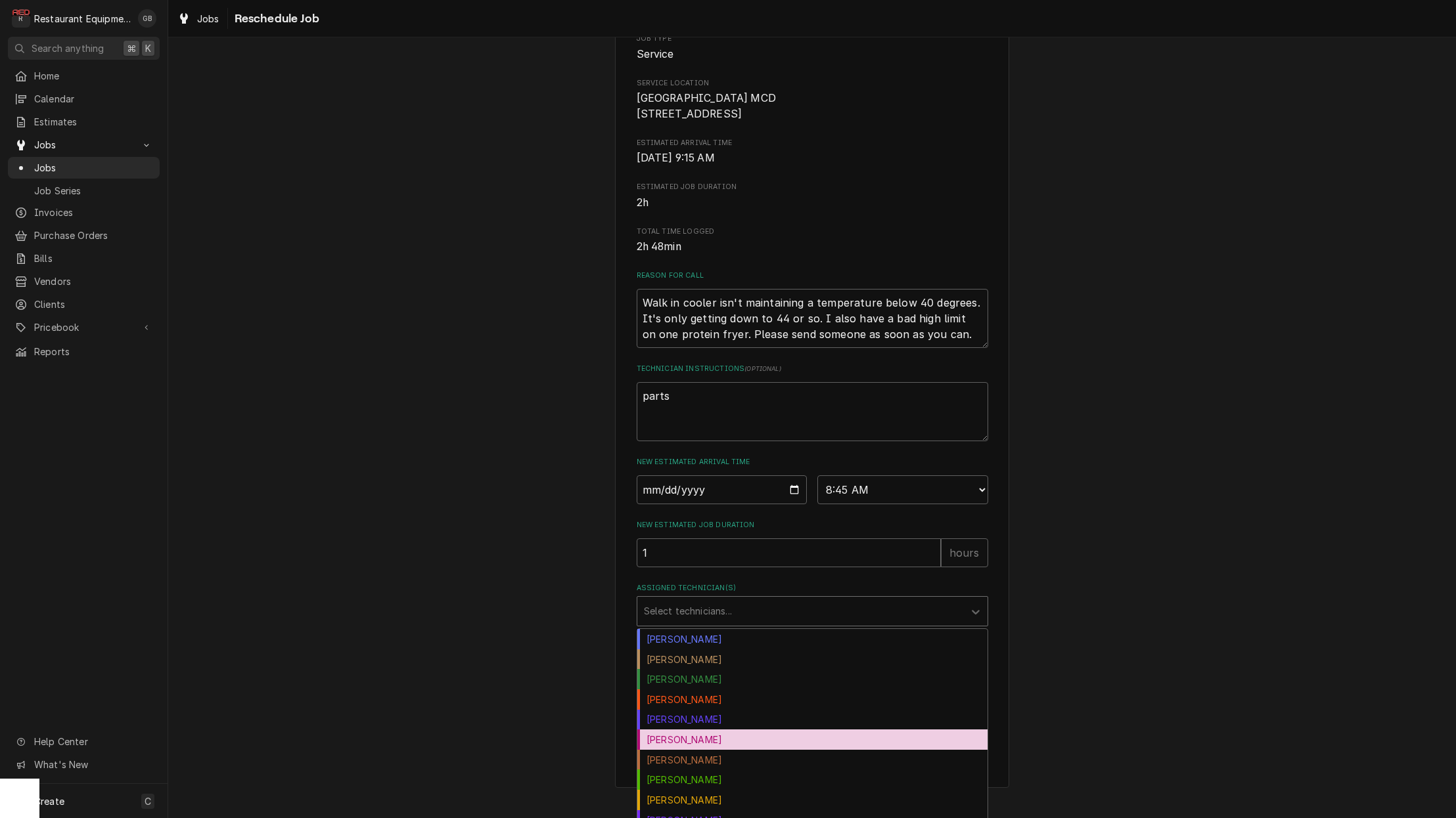
scroll to position [169, 0]
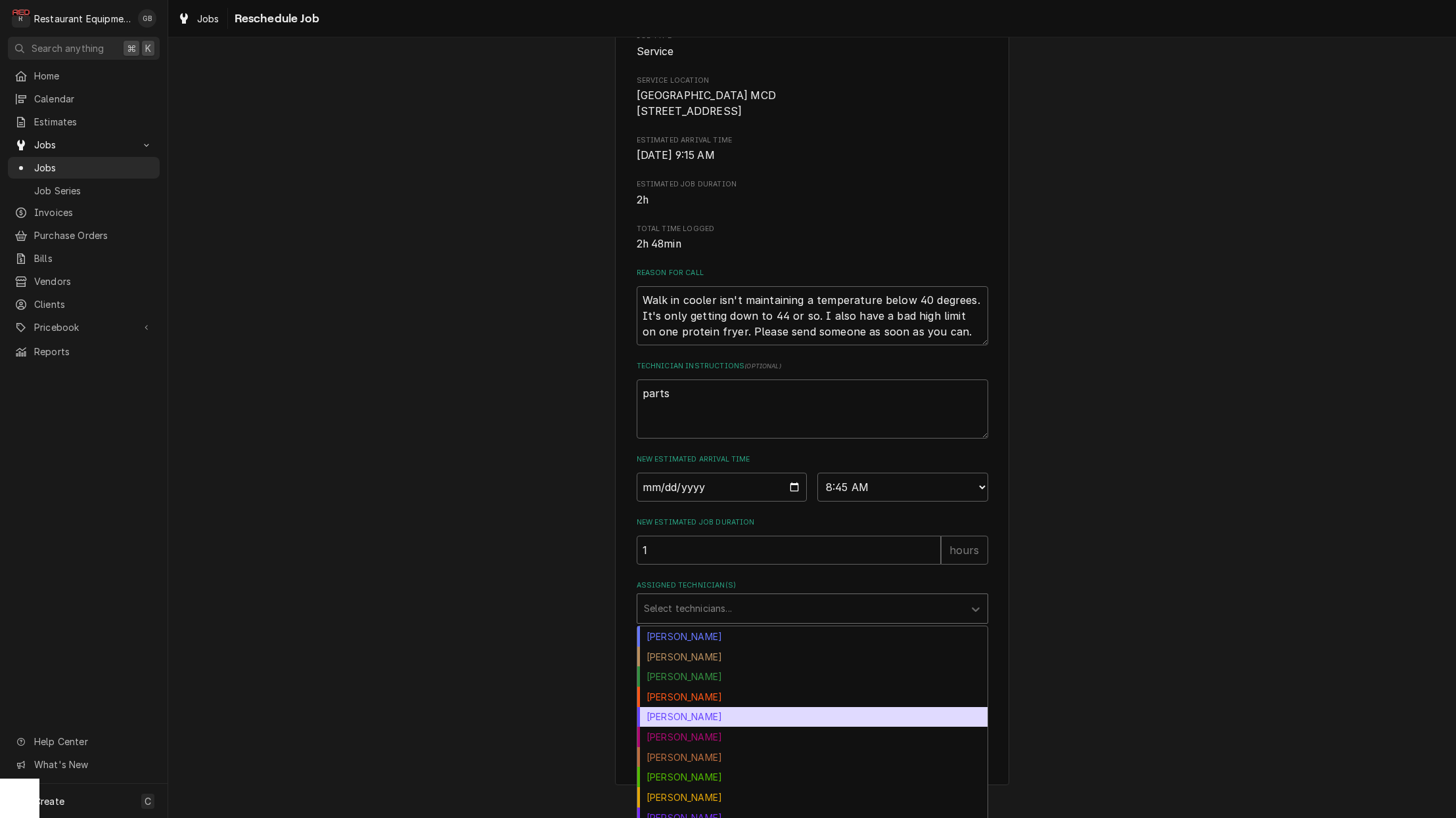
click at [692, 724] on div "Donovan Pruitt" at bounding box center [812, 717] width 350 height 20
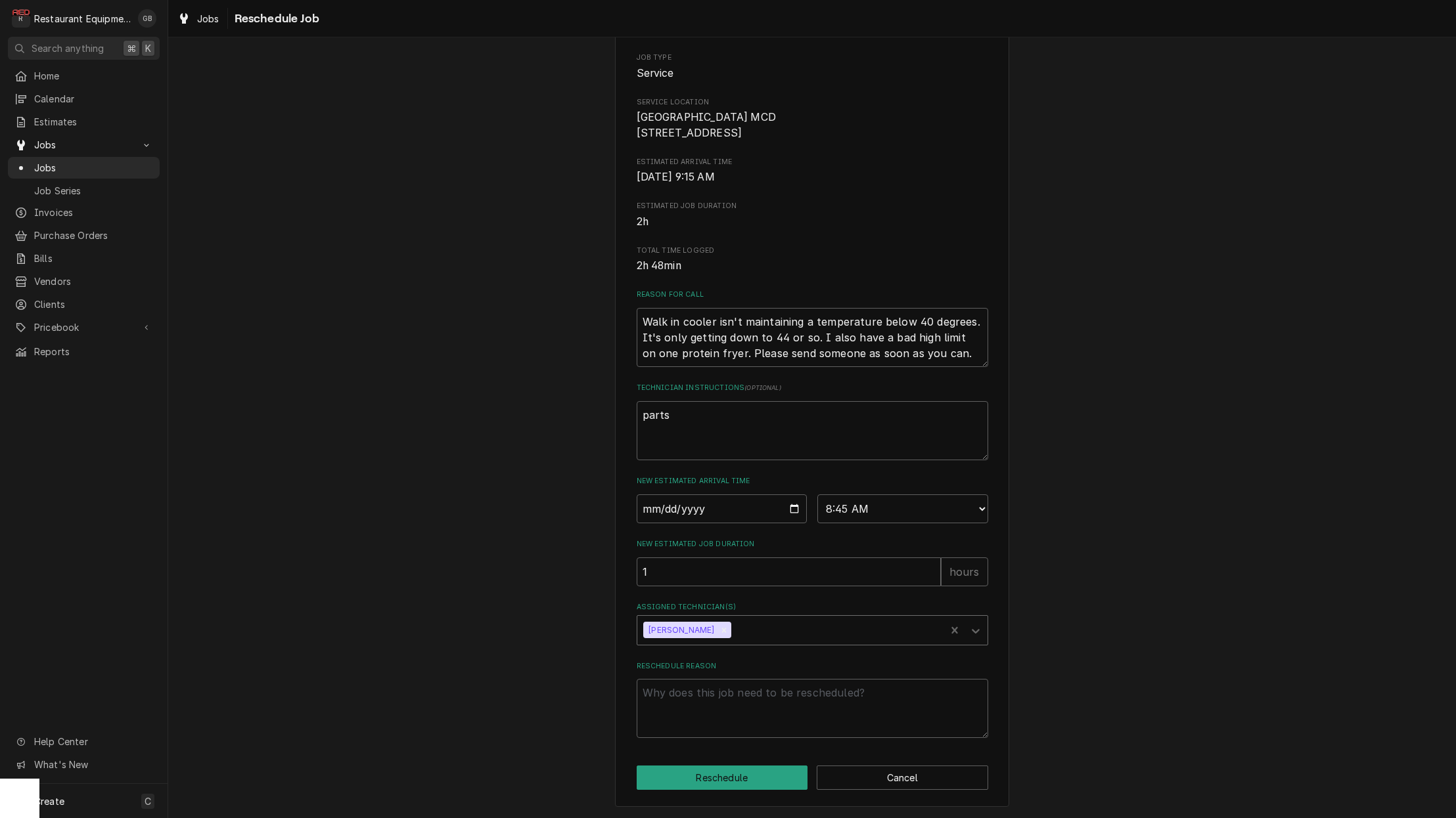
scroll to position [153, 0]
click at [682, 716] on textarea "Reschedule Reason" at bounding box center [812, 709] width 352 height 59
type textarea "x"
type textarea "p"
type textarea "x"
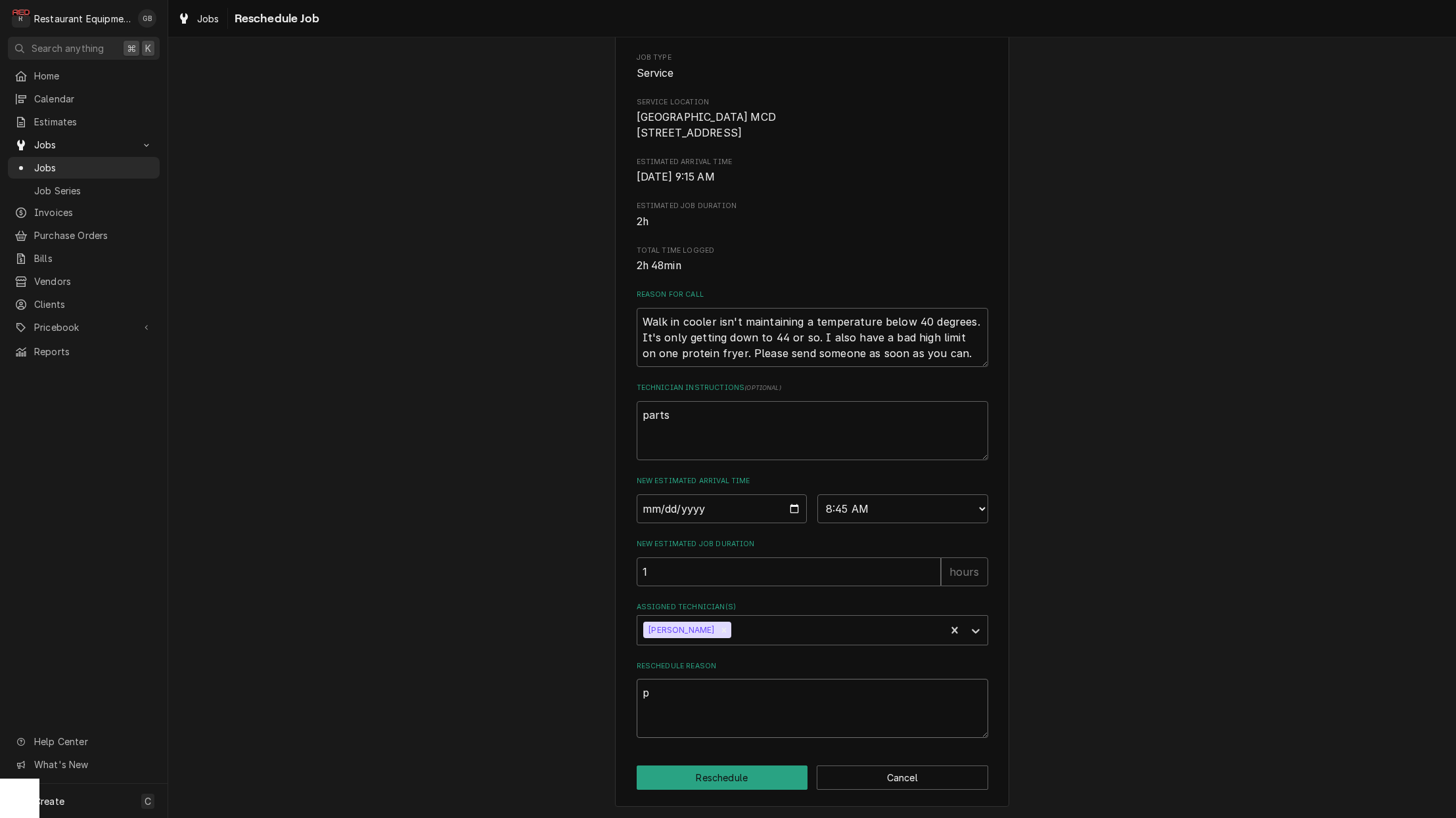
type textarea "pa"
type textarea "x"
type textarea "par"
type textarea "x"
type textarea "part"
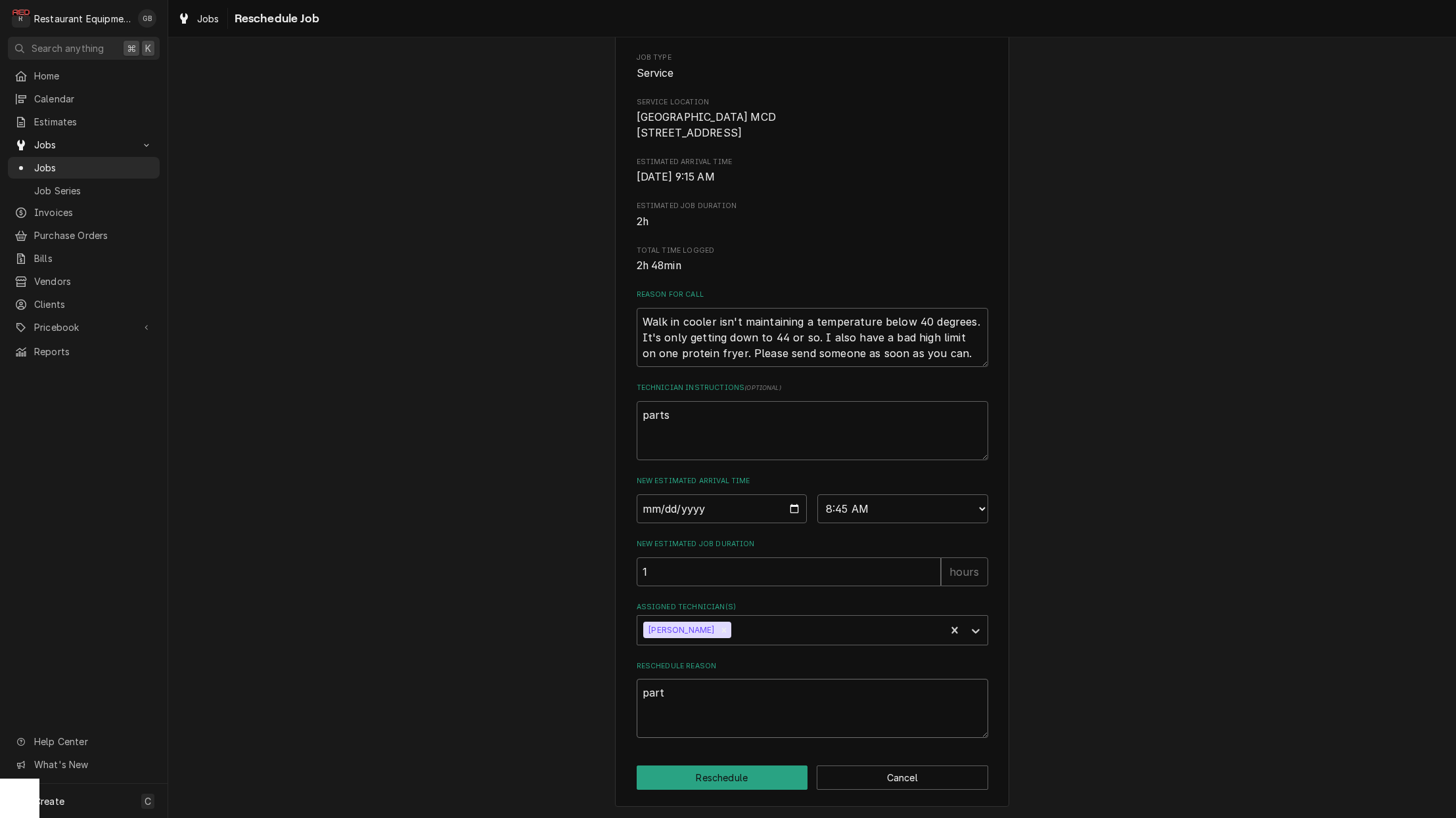
type textarea "x"
type textarea "parts"
click at [738, 775] on button "Reschedule" at bounding box center [722, 778] width 171 height 24
type textarea "x"
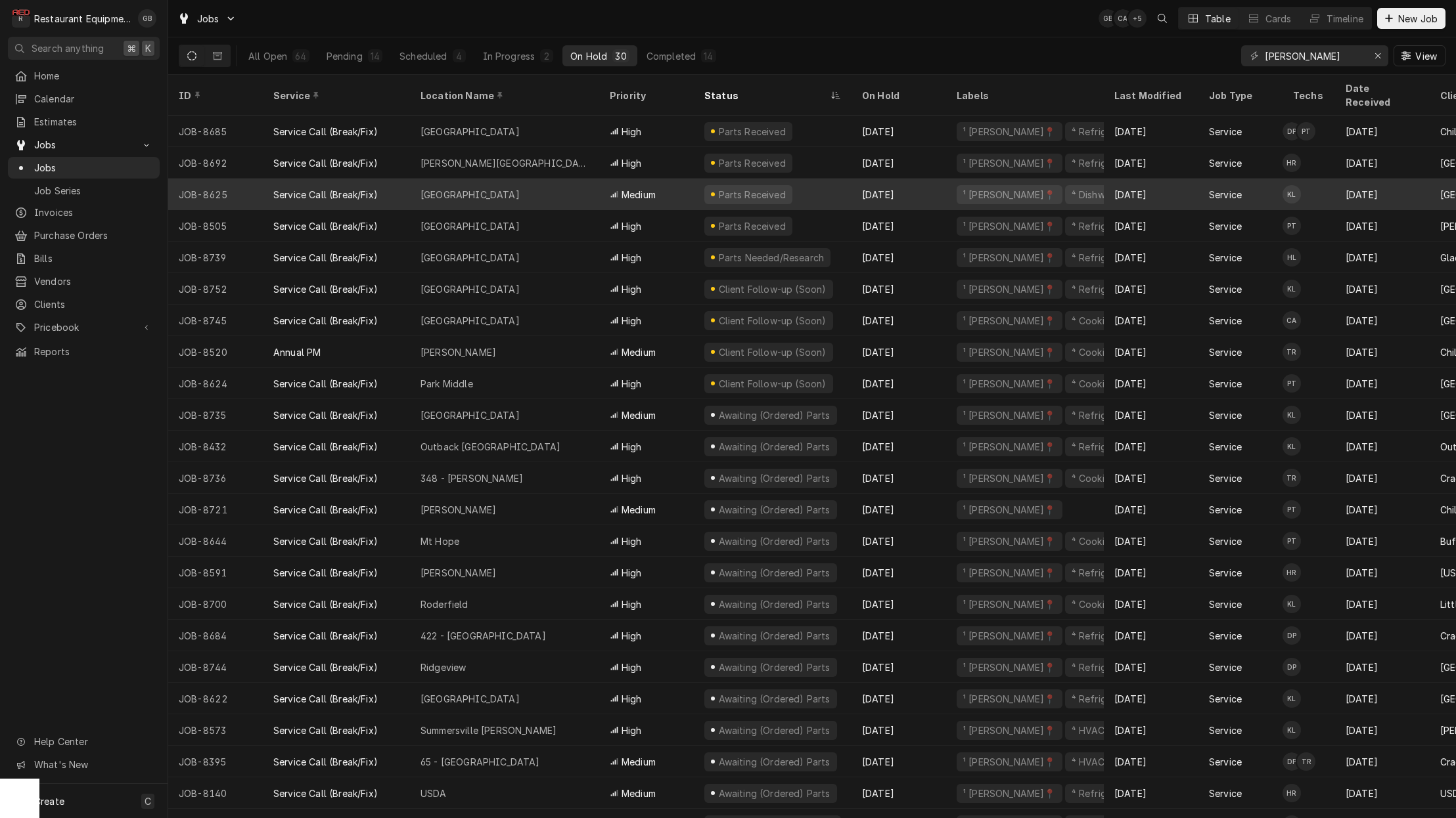
click at [517, 182] on div "Liberty High School" at bounding box center [505, 195] width 189 height 31
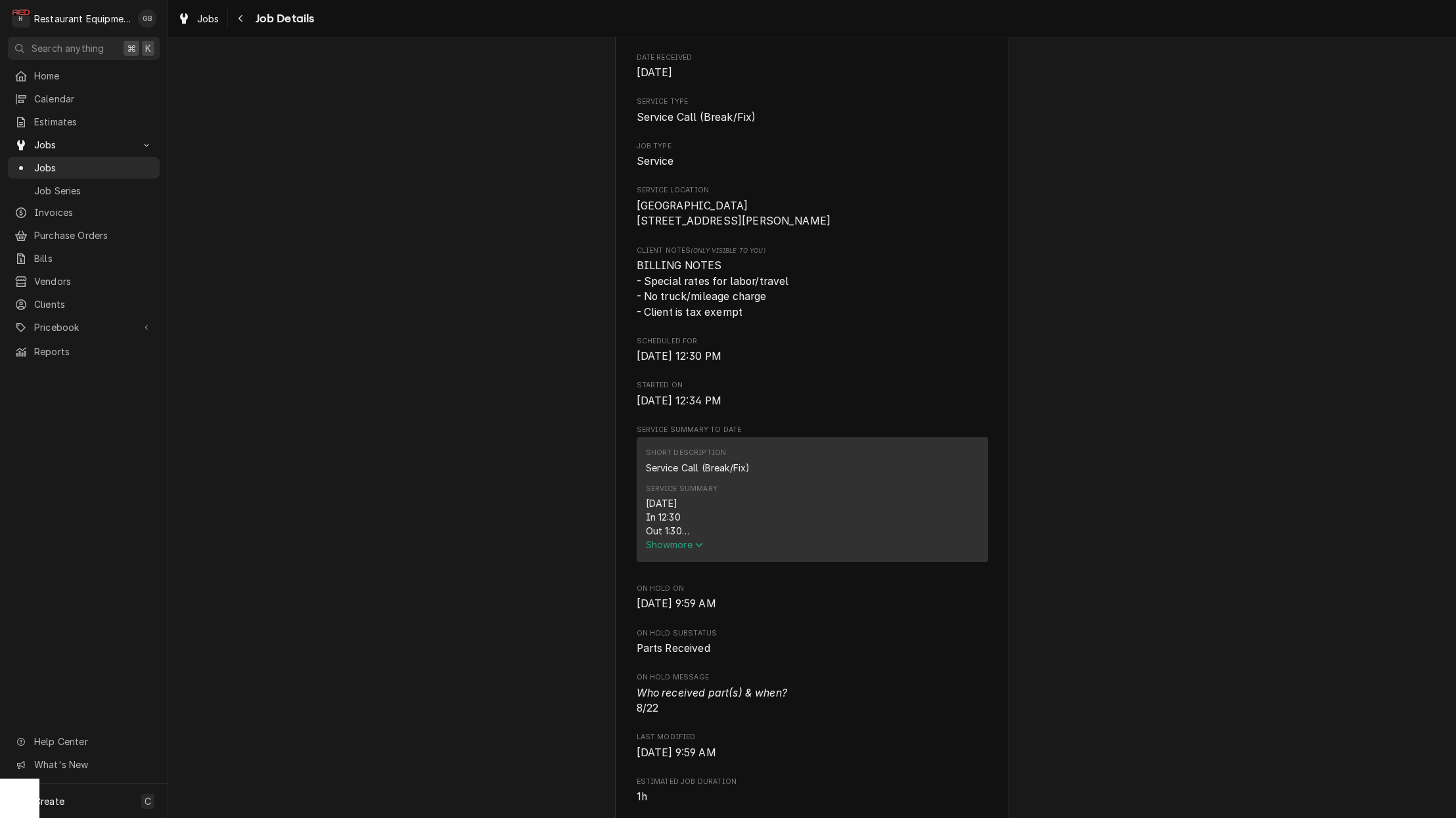
click at [657, 551] on button "Show more" at bounding box center [811, 544] width 333 height 14
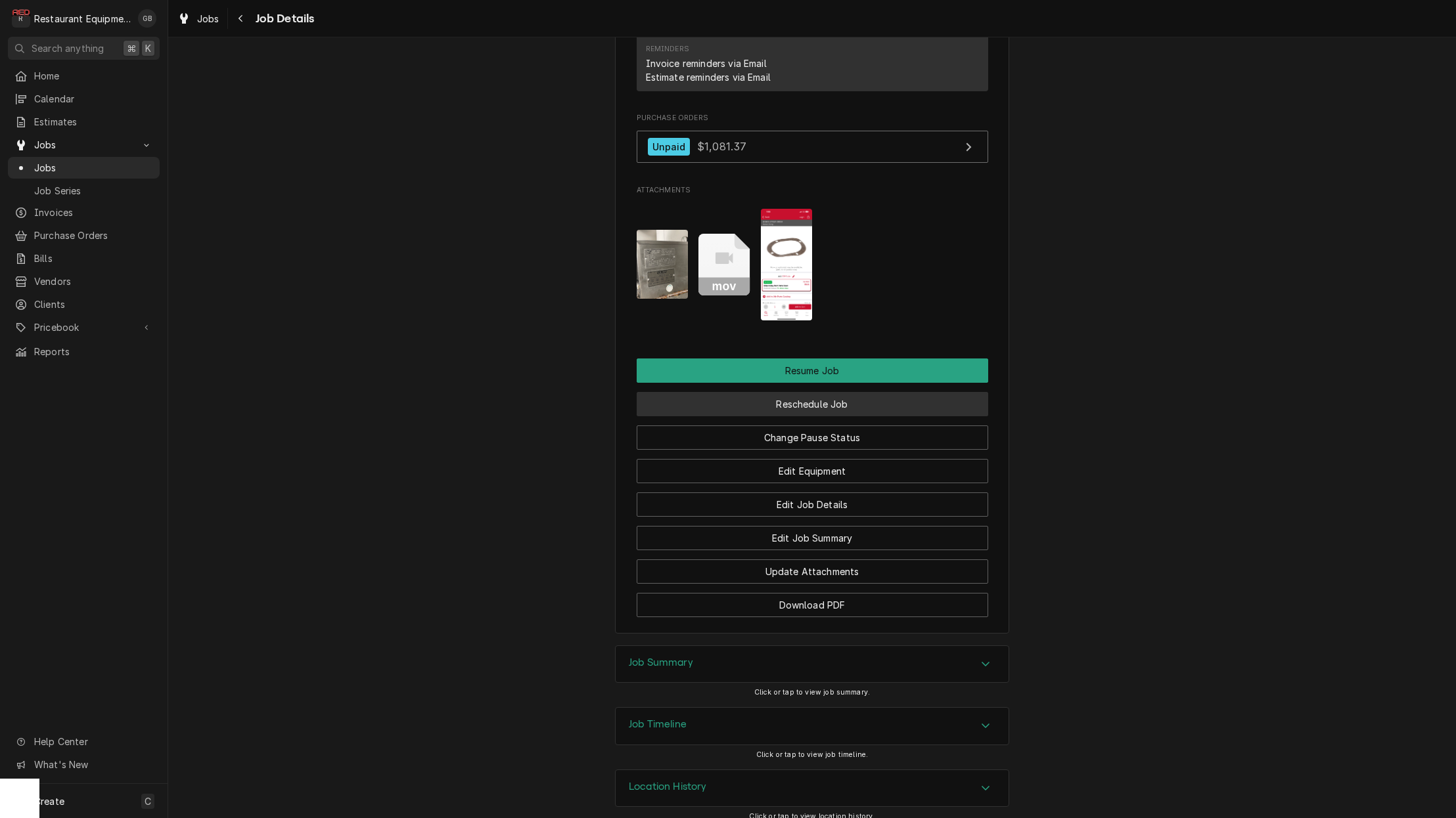
scroll to position [1570, 0]
click at [797, 393] on button "Reschedule Job" at bounding box center [812, 405] width 352 height 24
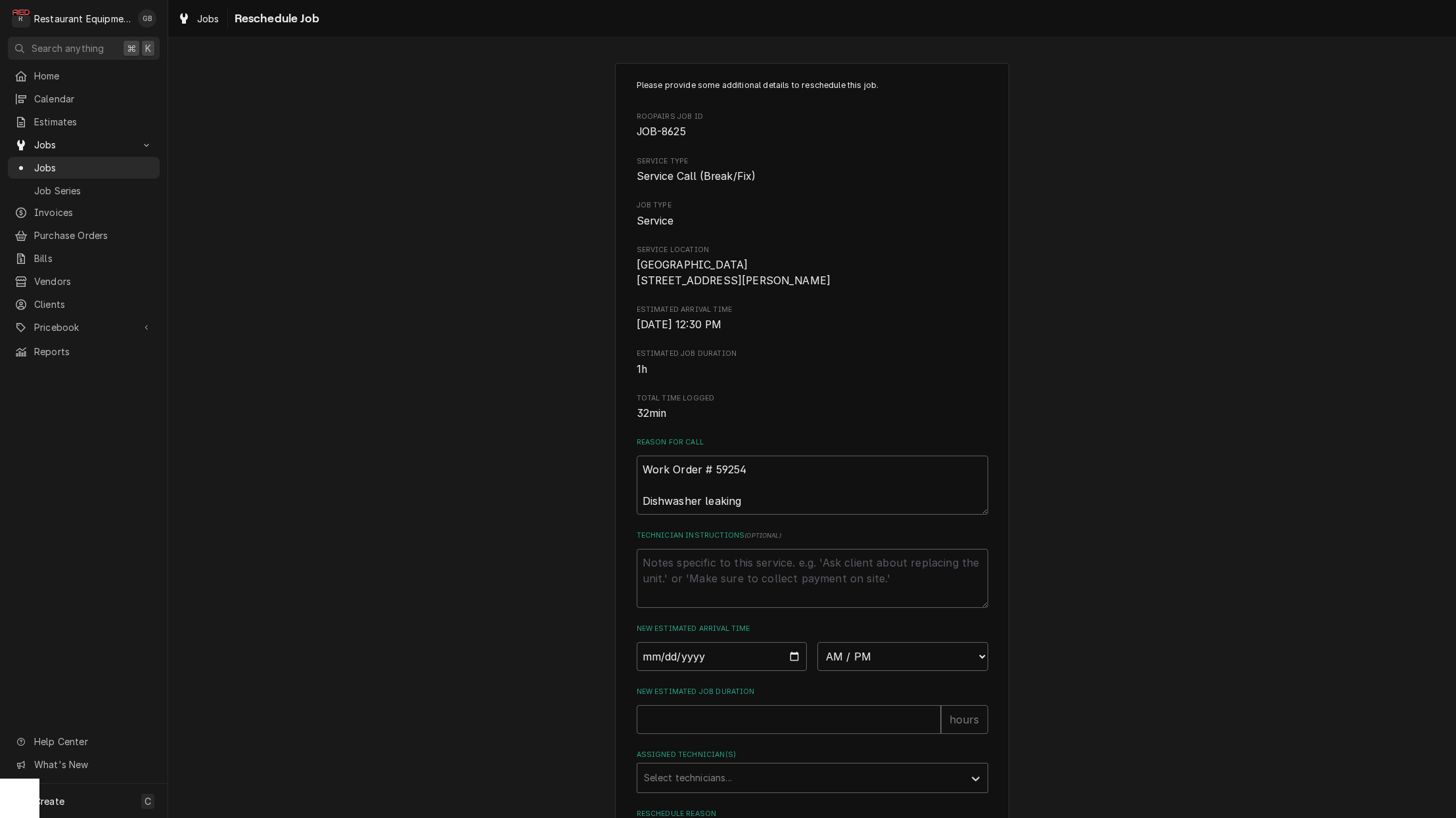
scroll to position [10, 0]
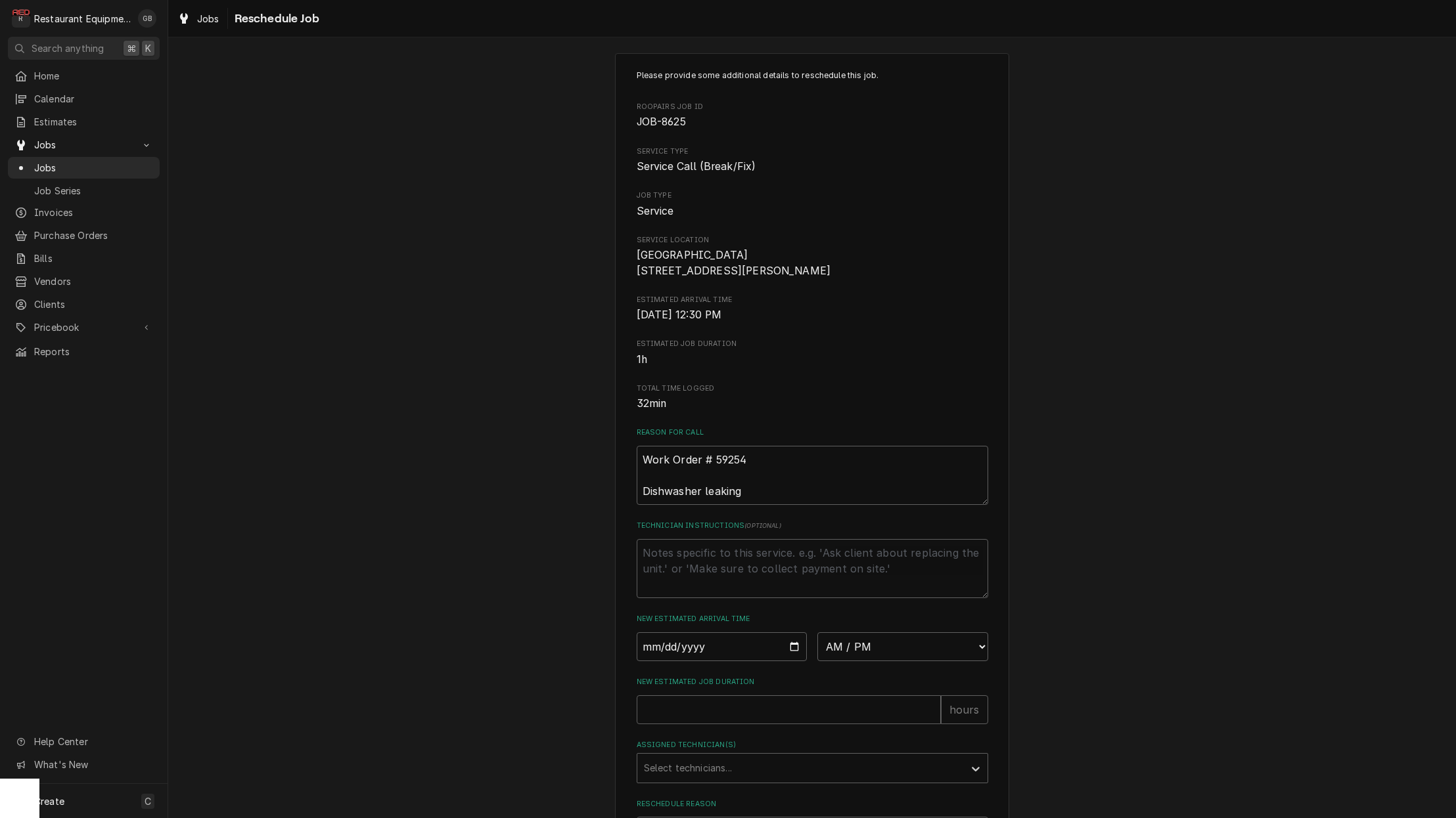
drag, startPoint x: 658, startPoint y: 538, endPoint x: 663, endPoint y: 544, distance: 7.8
click at [659, 539] on div "Technician Instructions ( optional )" at bounding box center [812, 559] width 352 height 76
click at [660, 552] on textarea "Technician Instructions ( optional )" at bounding box center [812, 569] width 352 height 59
click at [702, 659] on input "Date" at bounding box center [722, 646] width 171 height 29
type input "2025-09-02"
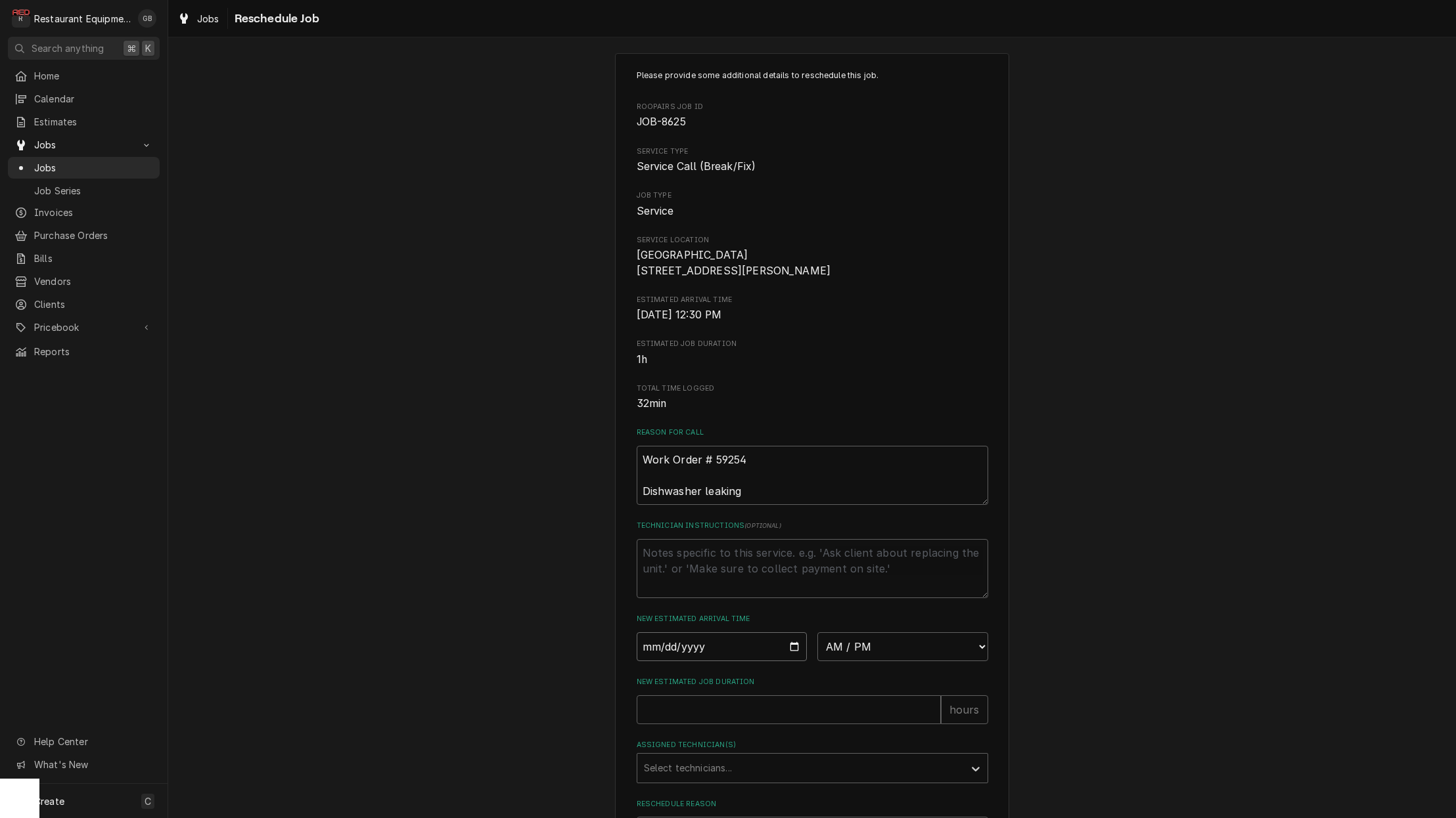
type textarea "x"
select select "08:45:00"
click at [692, 709] on input "New Estimated Job Duration" at bounding box center [789, 709] width 304 height 29
click at [687, 713] on input "New Estimated Job Duration" at bounding box center [789, 709] width 304 height 29
click at [689, 722] on input "New Estimated Job Duration" at bounding box center [789, 709] width 304 height 29
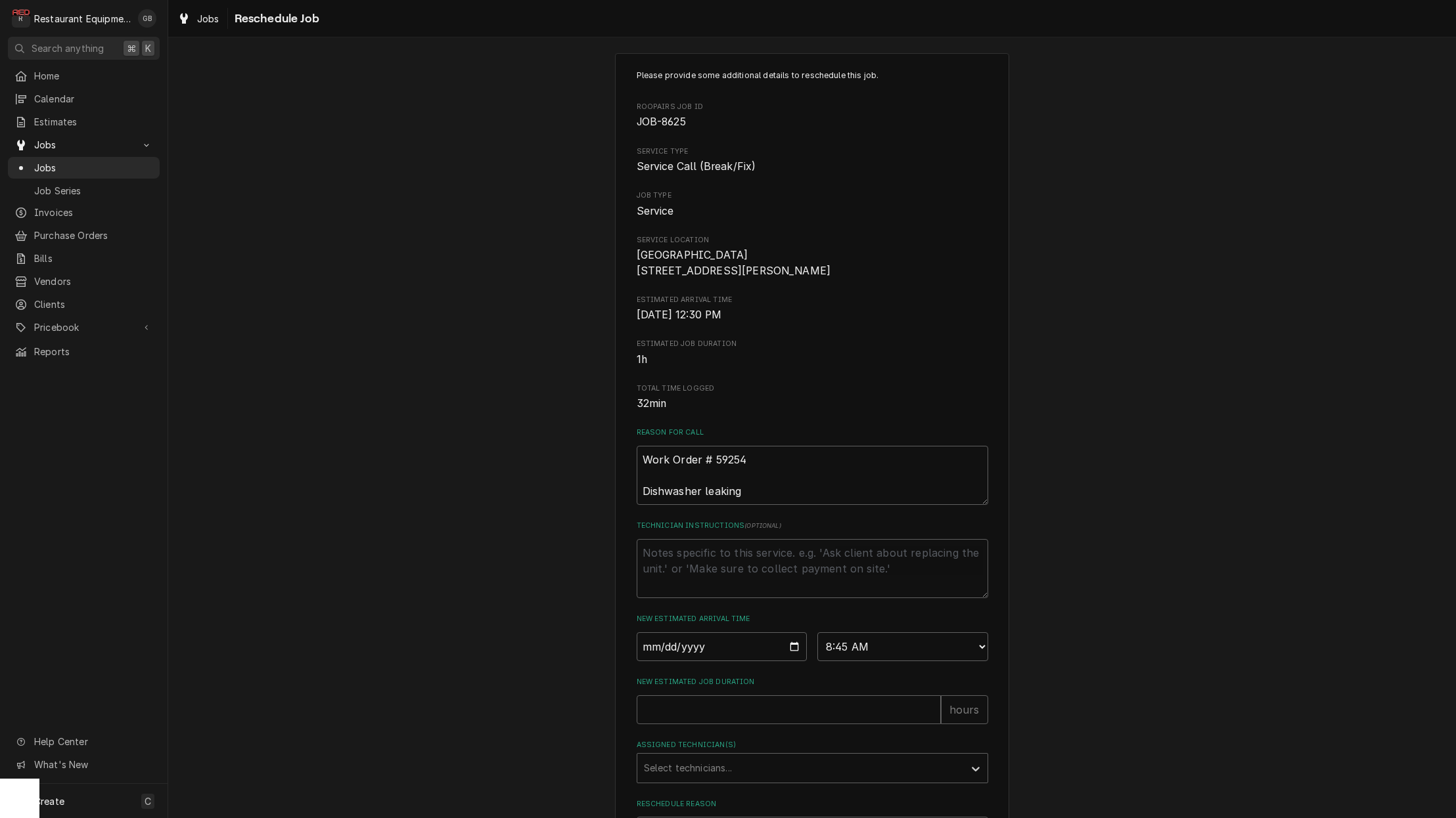
click at [844, 737] on div "Please provide some additional details to reschedule this job. Roopairs Job ID …" at bounding box center [812, 472] width 352 height 807
click at [867, 722] on input "New Estimated Job Duration" at bounding box center [789, 709] width 304 height 29
type textarea "x"
type input "1"
click at [835, 756] on div "Assigned Technician(s) Select technicians..." at bounding box center [812, 761] width 352 height 43
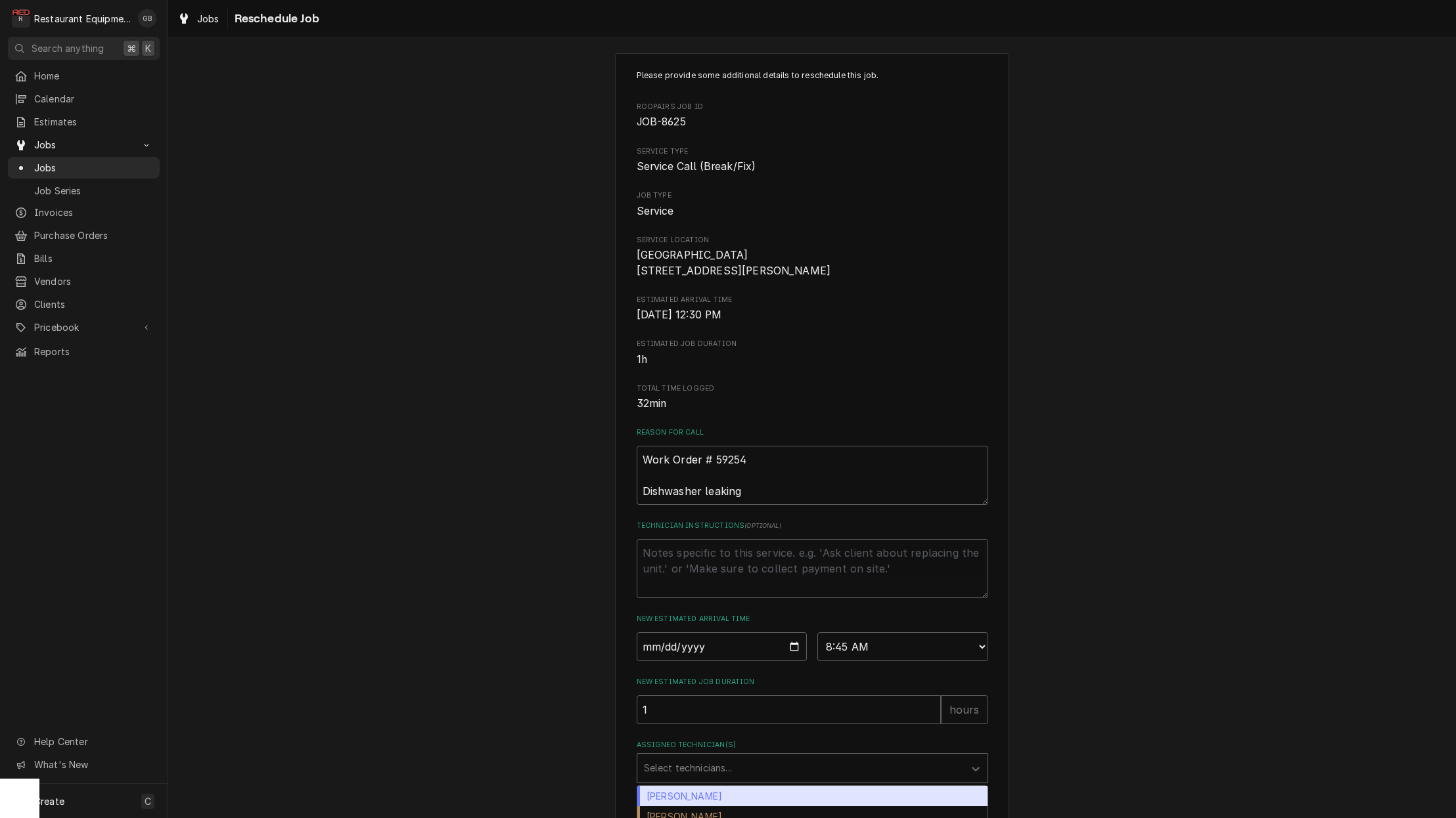
click at [821, 774] on div "Assigned Technician(s)" at bounding box center [800, 768] width 314 height 23
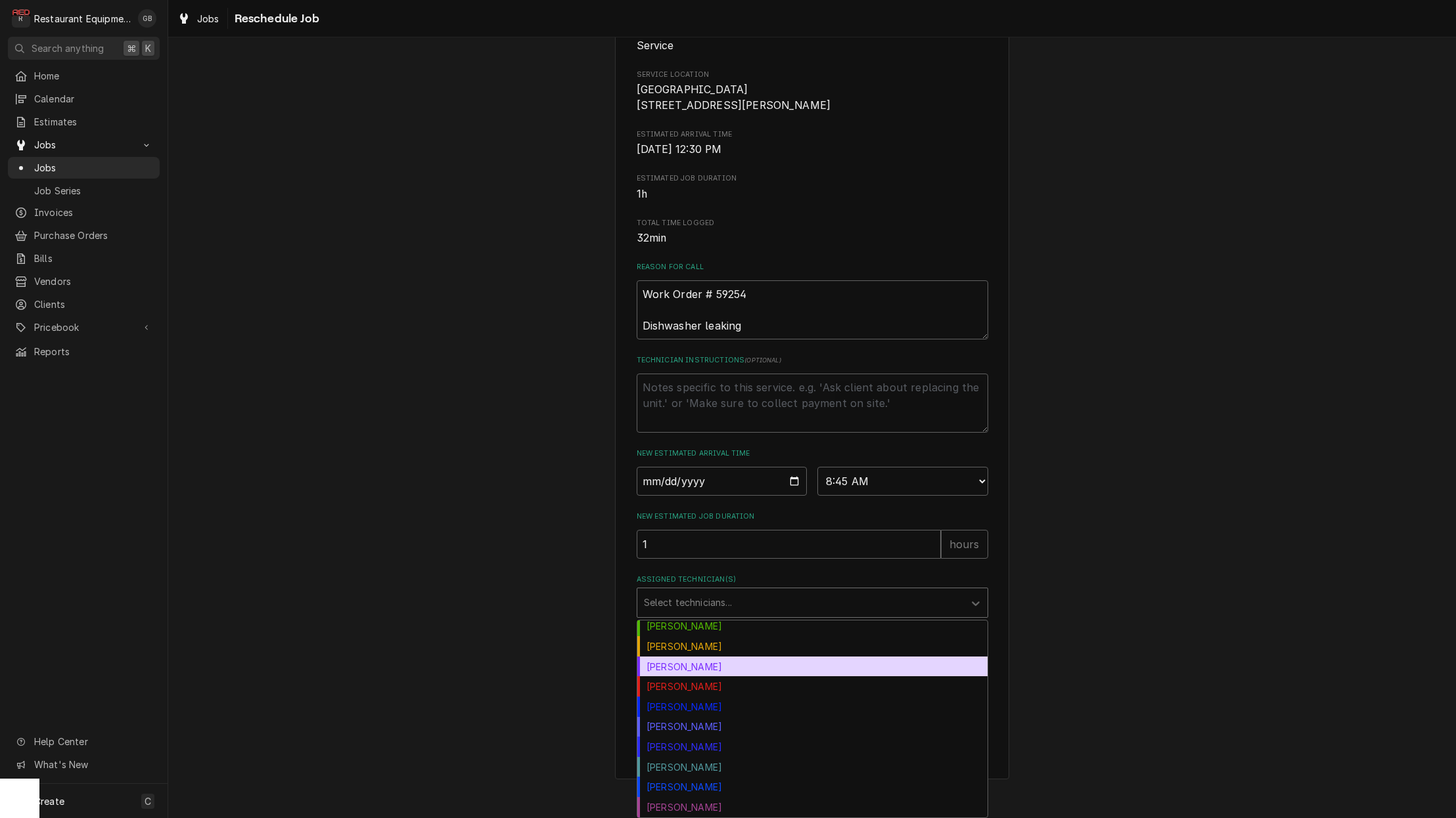
scroll to position [0, 0]
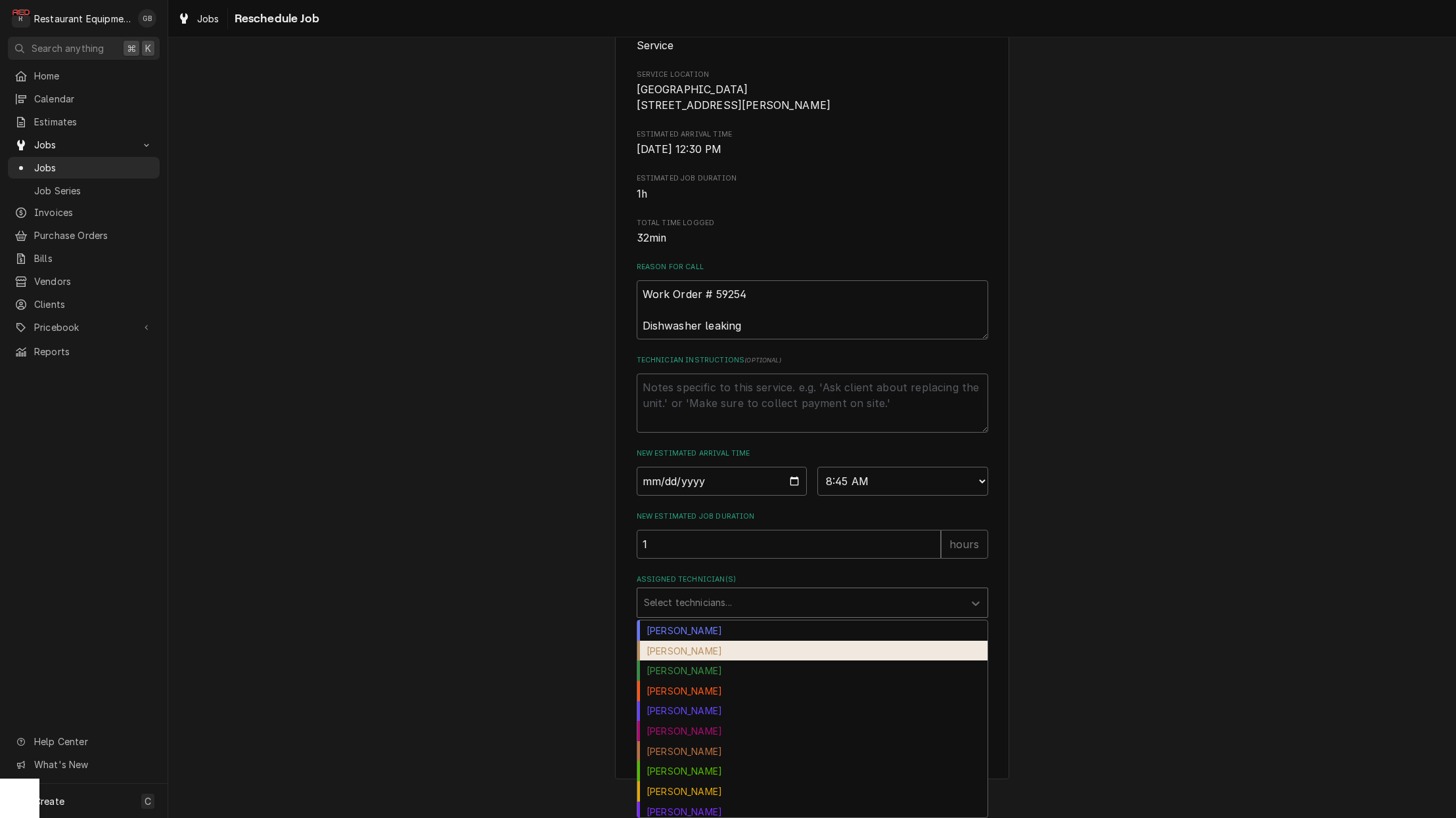
click at [683, 650] on div "Chuck Almond" at bounding box center [812, 650] width 350 height 20
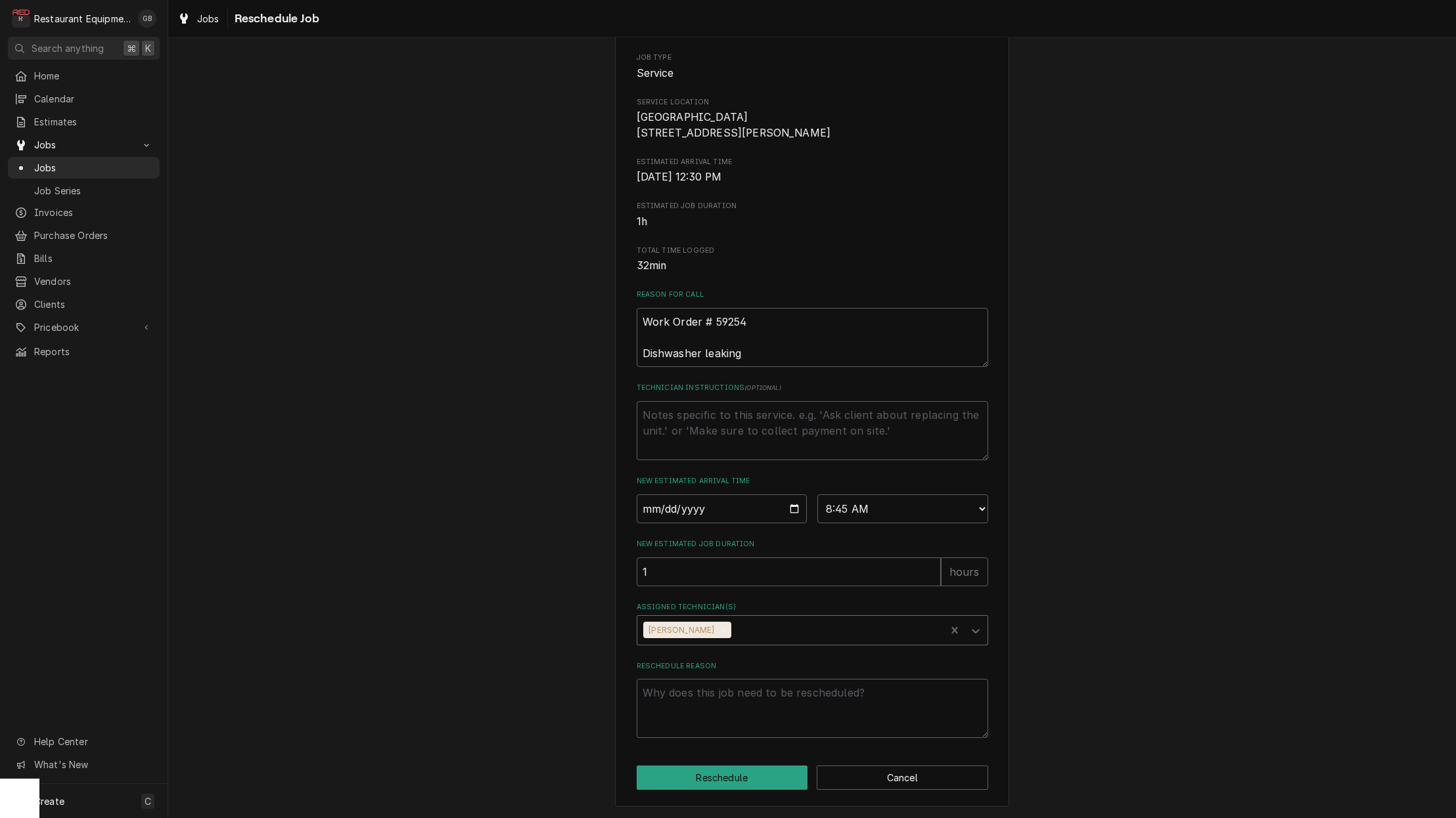
scroll to position [153, 0]
click at [694, 705] on textarea "Reschedule Reason" at bounding box center [812, 709] width 352 height 59
type textarea "x"
type textarea "p"
type textarea "x"
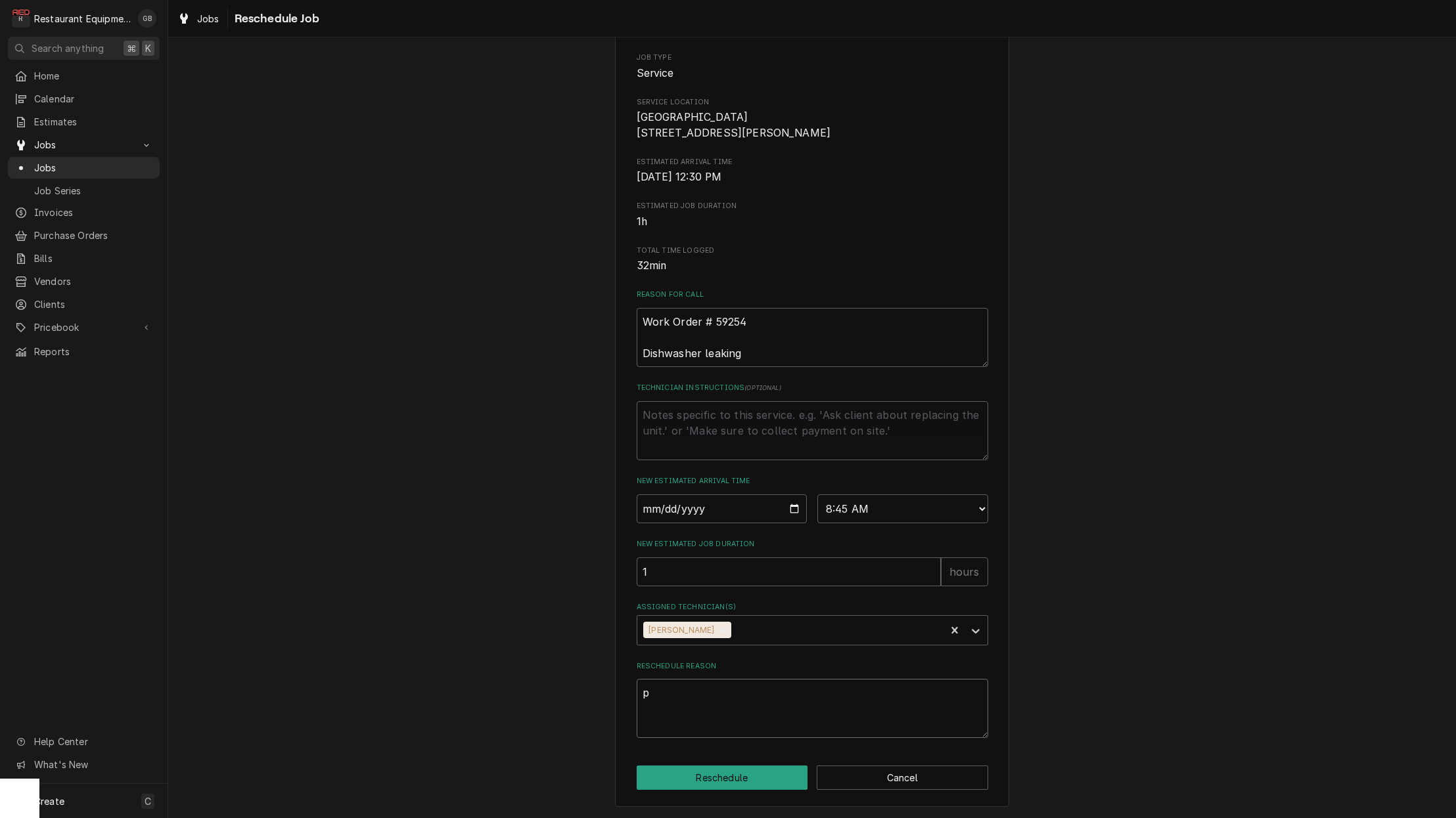
type textarea "pa"
type textarea "x"
type textarea "par"
type textarea "x"
type textarea "part"
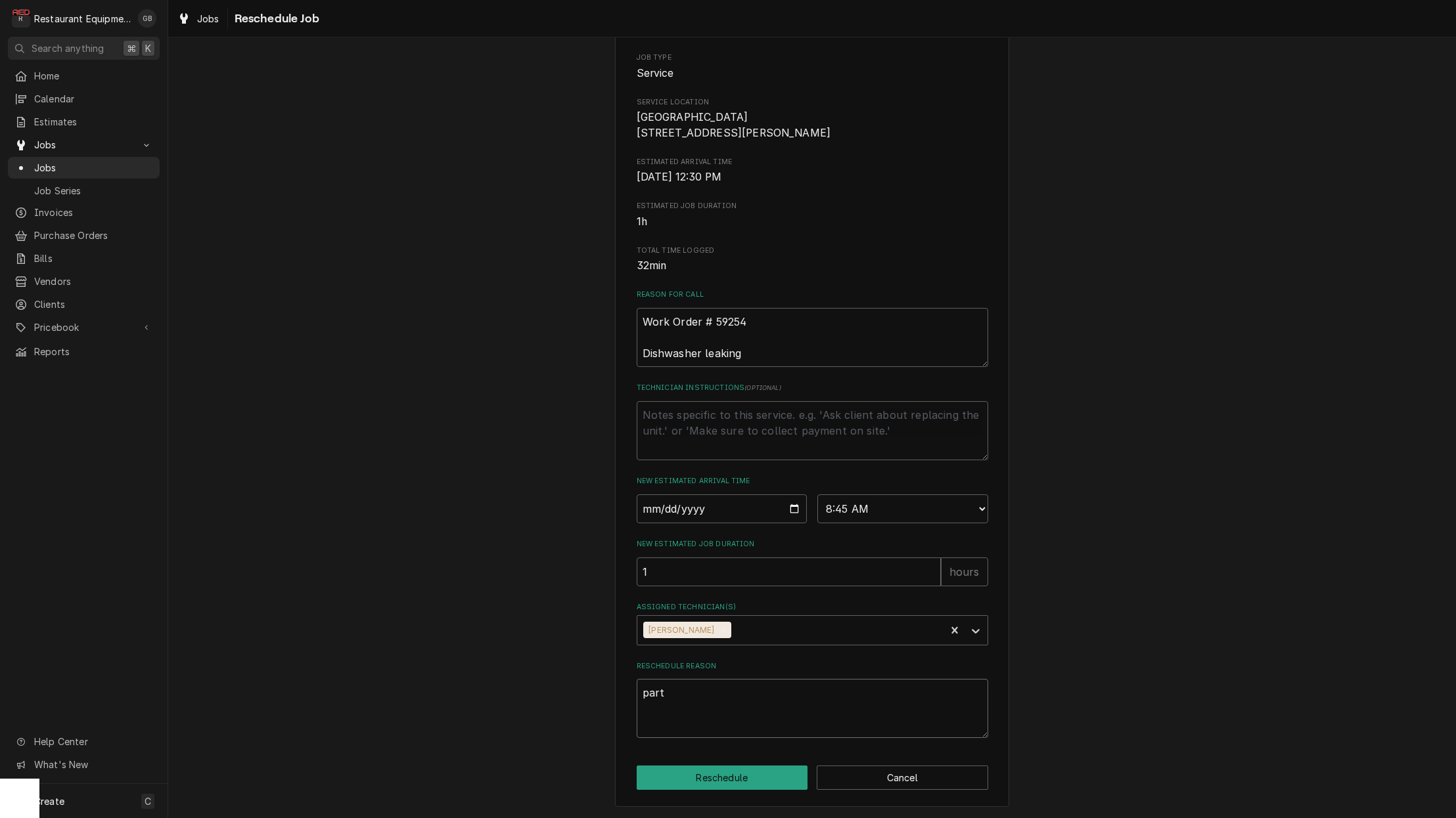
type textarea "x"
type textarea "parts"
click at [708, 786] on button "Reschedule" at bounding box center [722, 778] width 171 height 24
type textarea "x"
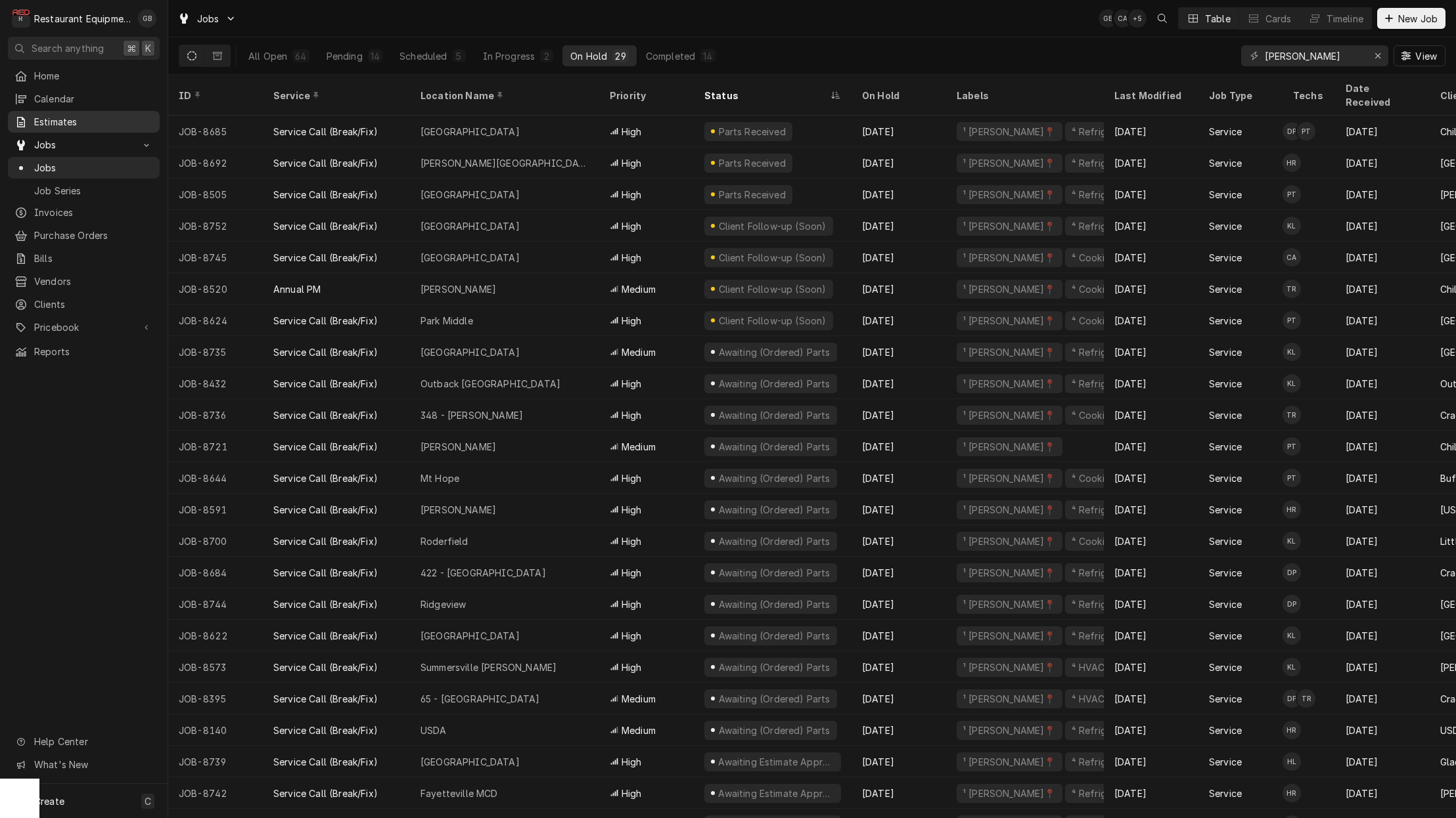
click at [94, 118] on span "Estimates" at bounding box center [93, 122] width 119 height 14
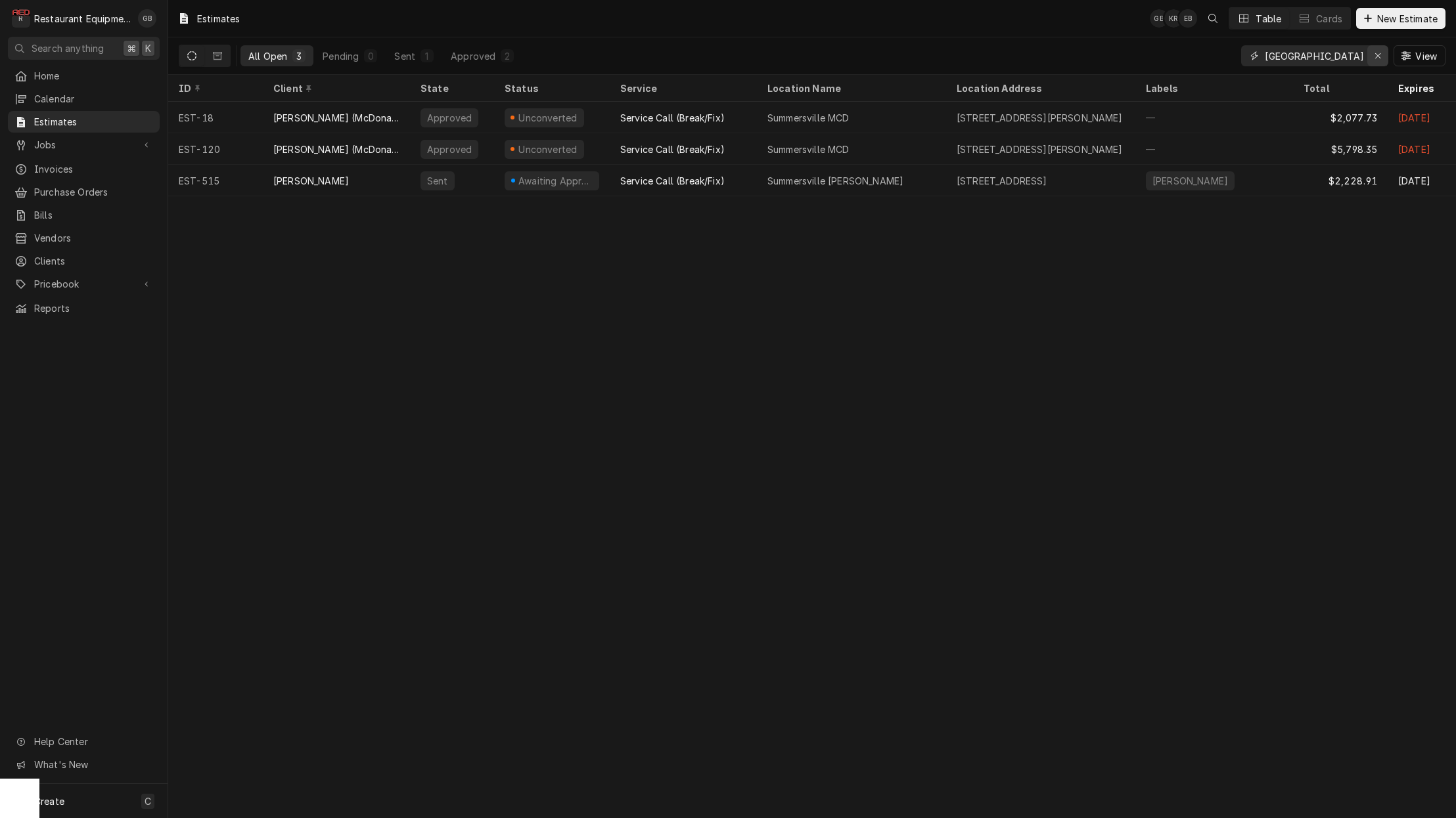
click at [1373, 60] on div "Erase input" at bounding box center [1378, 56] width 13 height 13
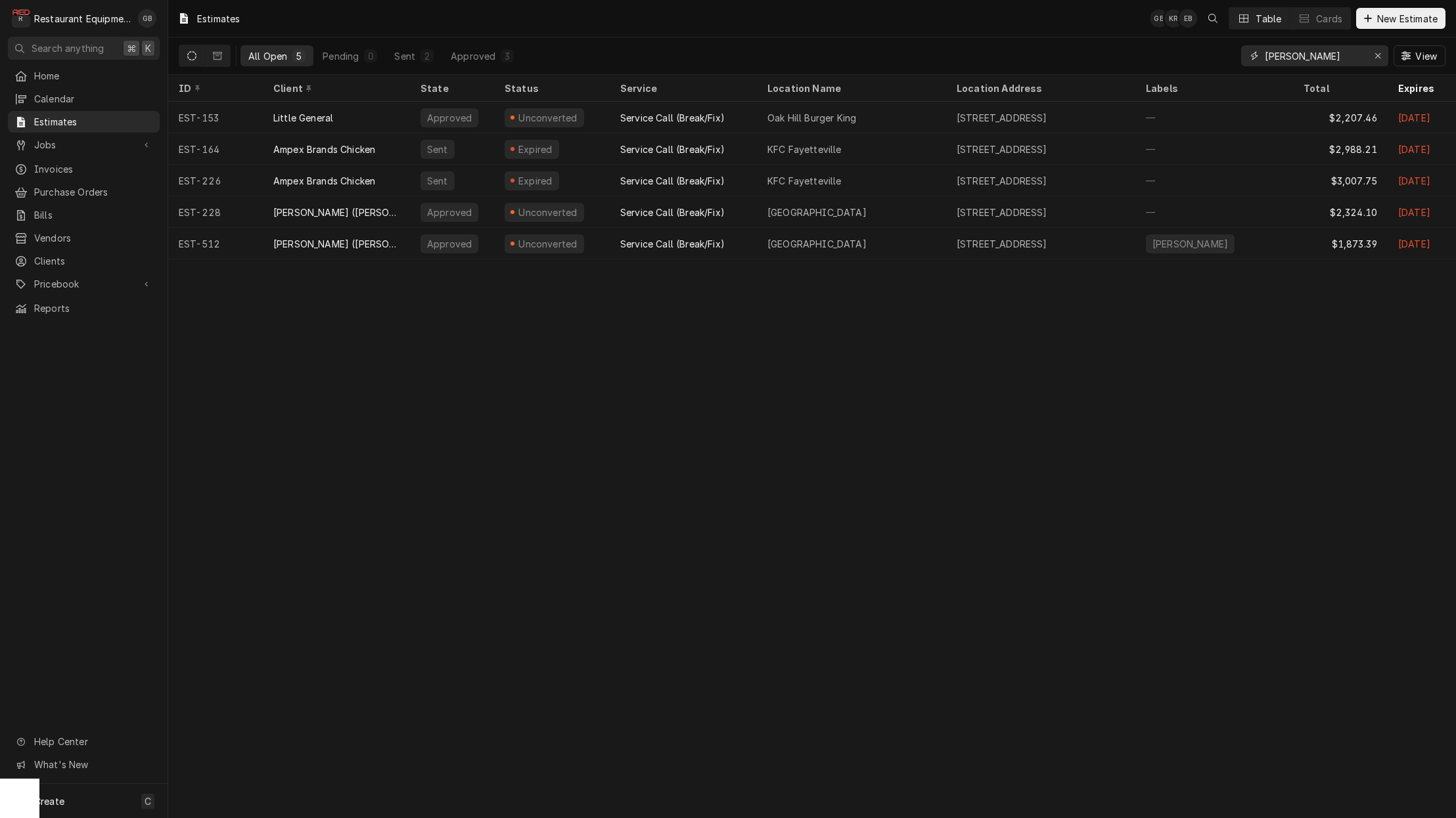
type input "Faye"
click at [404, 44] on div "All Open 5 Pending 0 Sent 2 Approved 3" at bounding box center [381, 56] width 281 height 36
click at [400, 56] on div "Sent" at bounding box center [405, 56] width 21 height 14
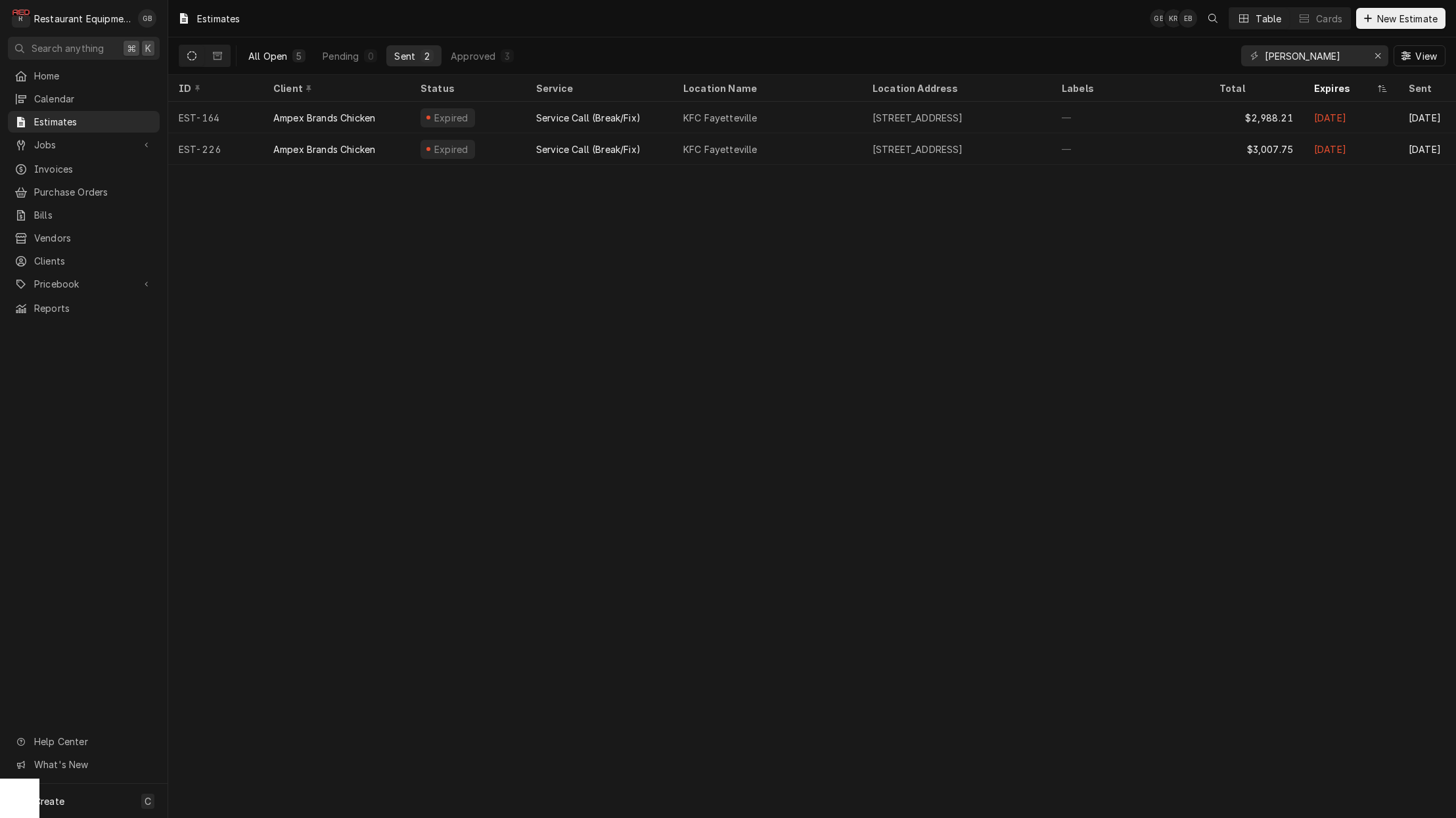
click at [274, 55] on div "All Open" at bounding box center [268, 56] width 39 height 14
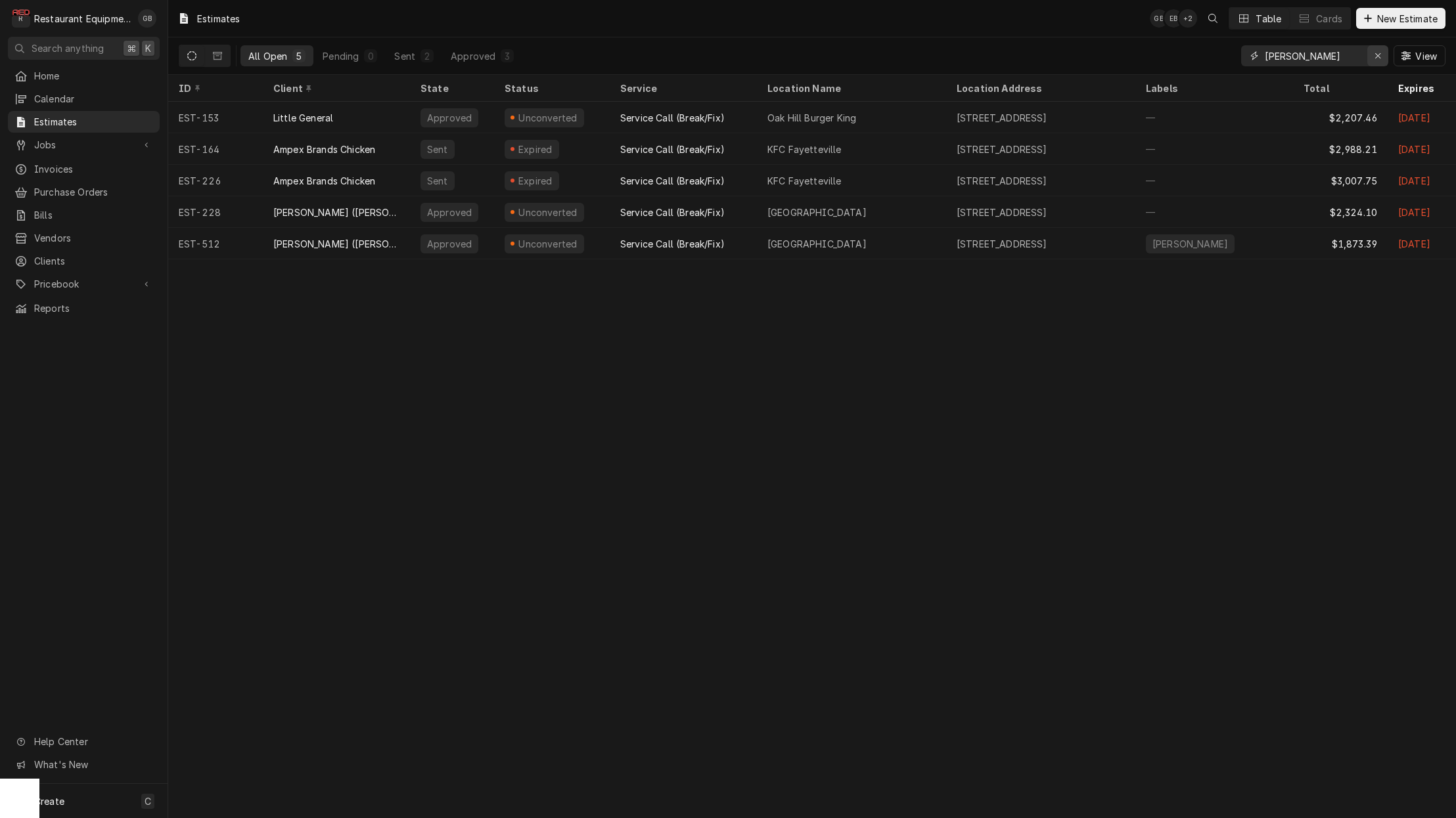
click at [1372, 59] on div "Erase input" at bounding box center [1378, 56] width 13 height 13
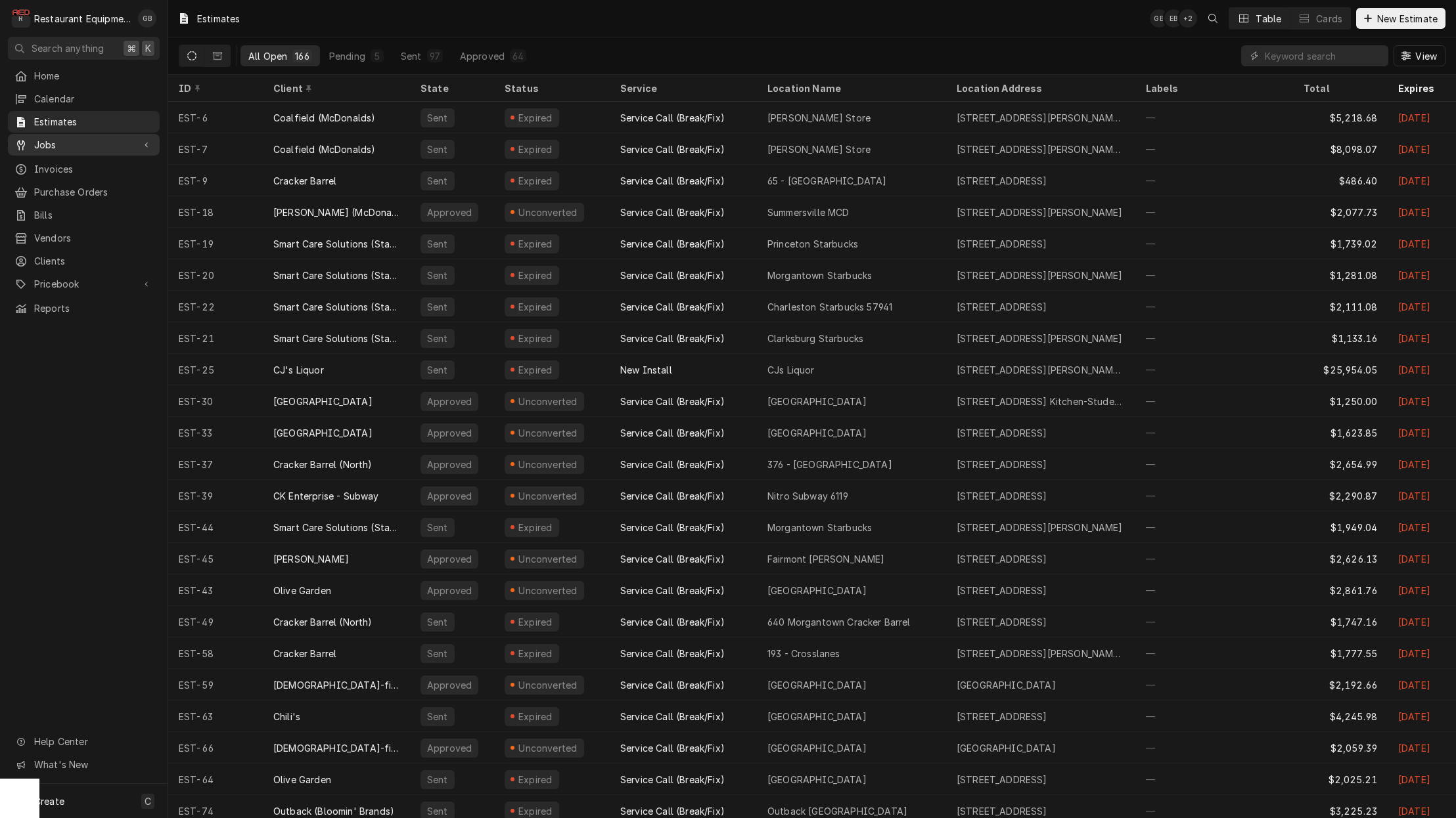
click at [59, 147] on div "Jobs" at bounding box center [83, 144] width 147 height 16
click at [41, 138] on span "Jobs" at bounding box center [83, 145] width 99 height 14
drag, startPoint x: 43, startPoint y: 161, endPoint x: 34, endPoint y: 160, distance: 9.1
click at [36, 161] on span "Jobs" at bounding box center [93, 168] width 119 height 14
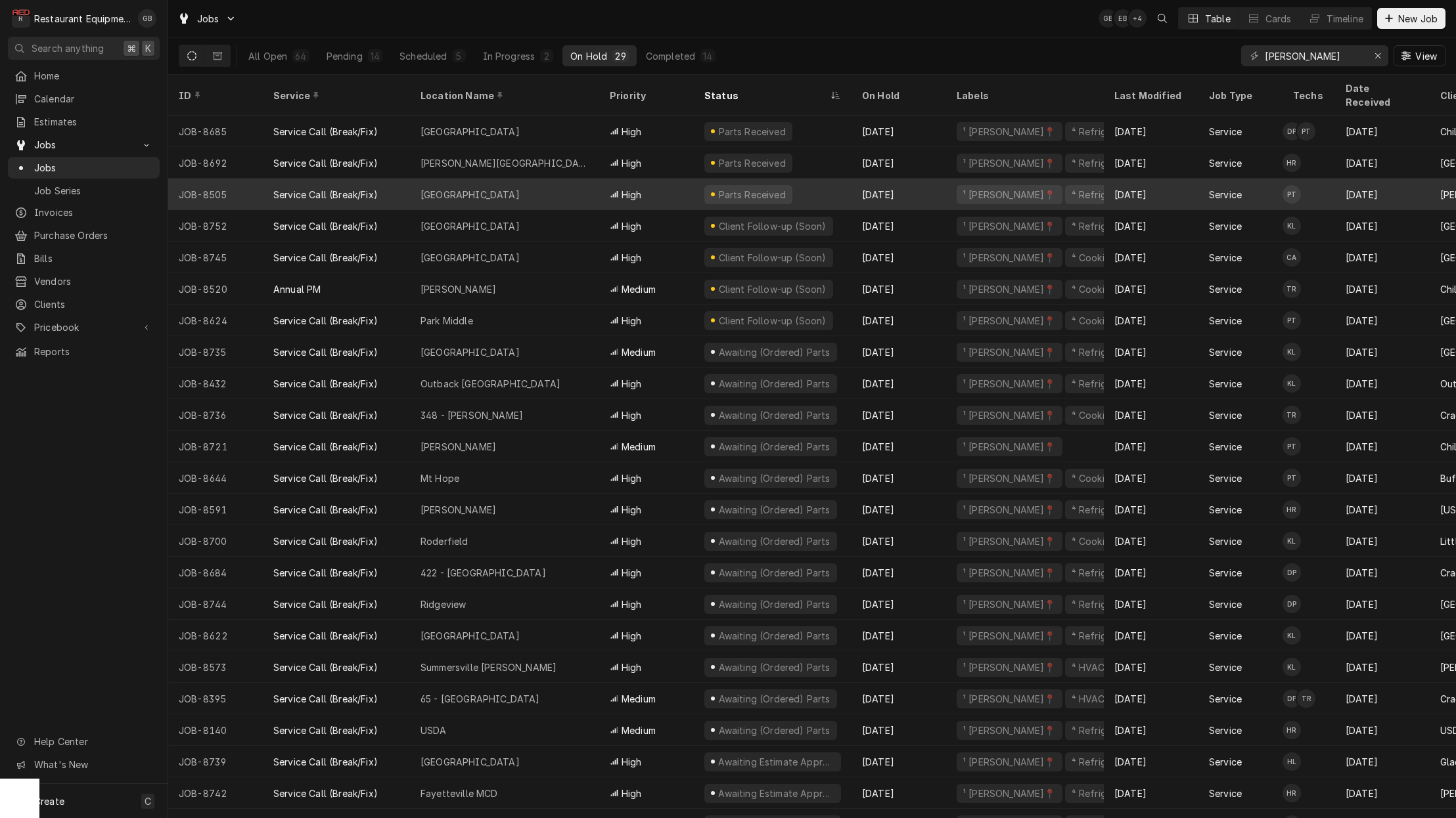
click at [501, 179] on div "[GEOGRAPHIC_DATA]" at bounding box center [505, 195] width 189 height 31
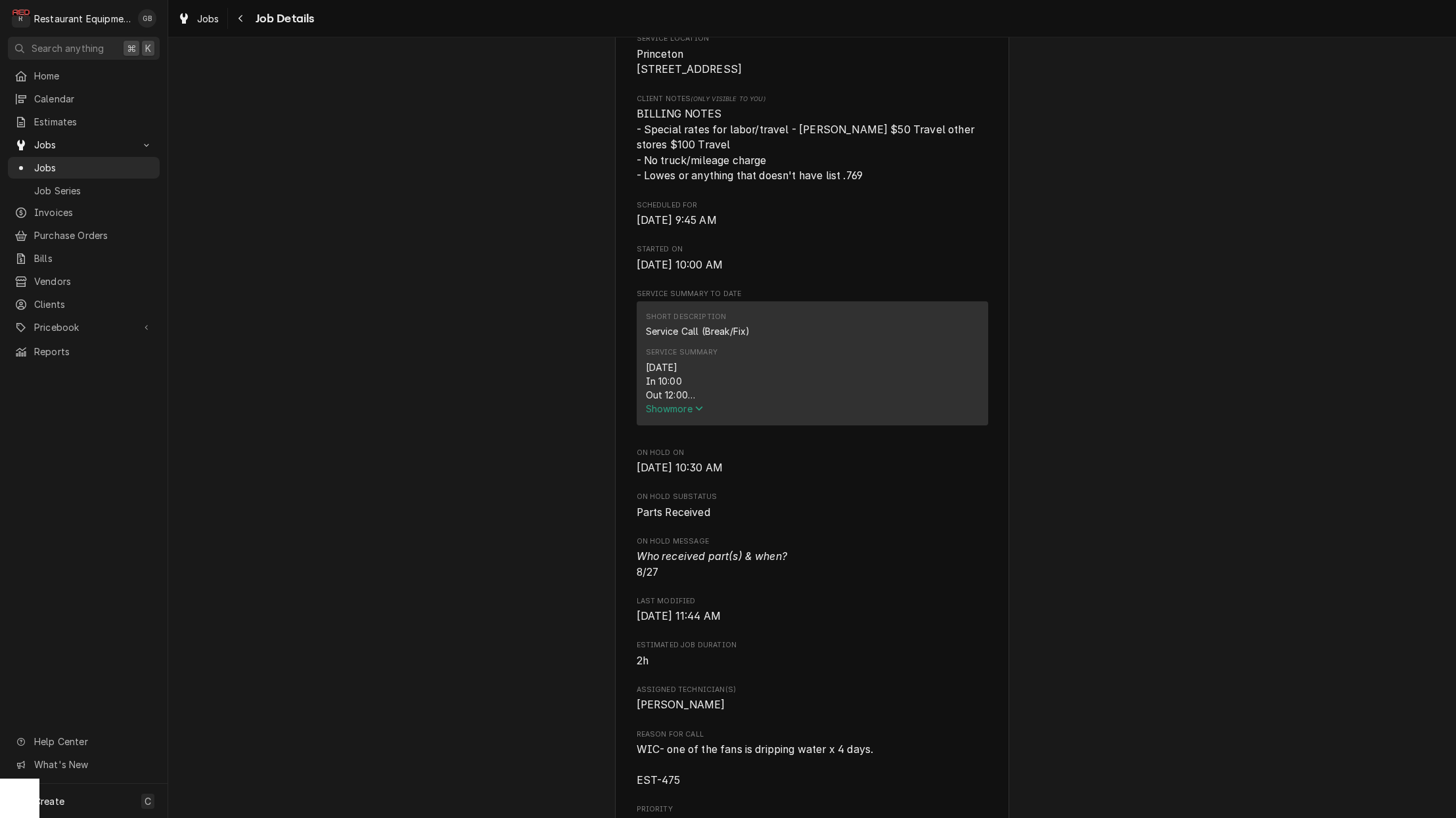
scroll to position [326, 0]
click at [662, 409] on span "Show more" at bounding box center [674, 403] width 58 height 11
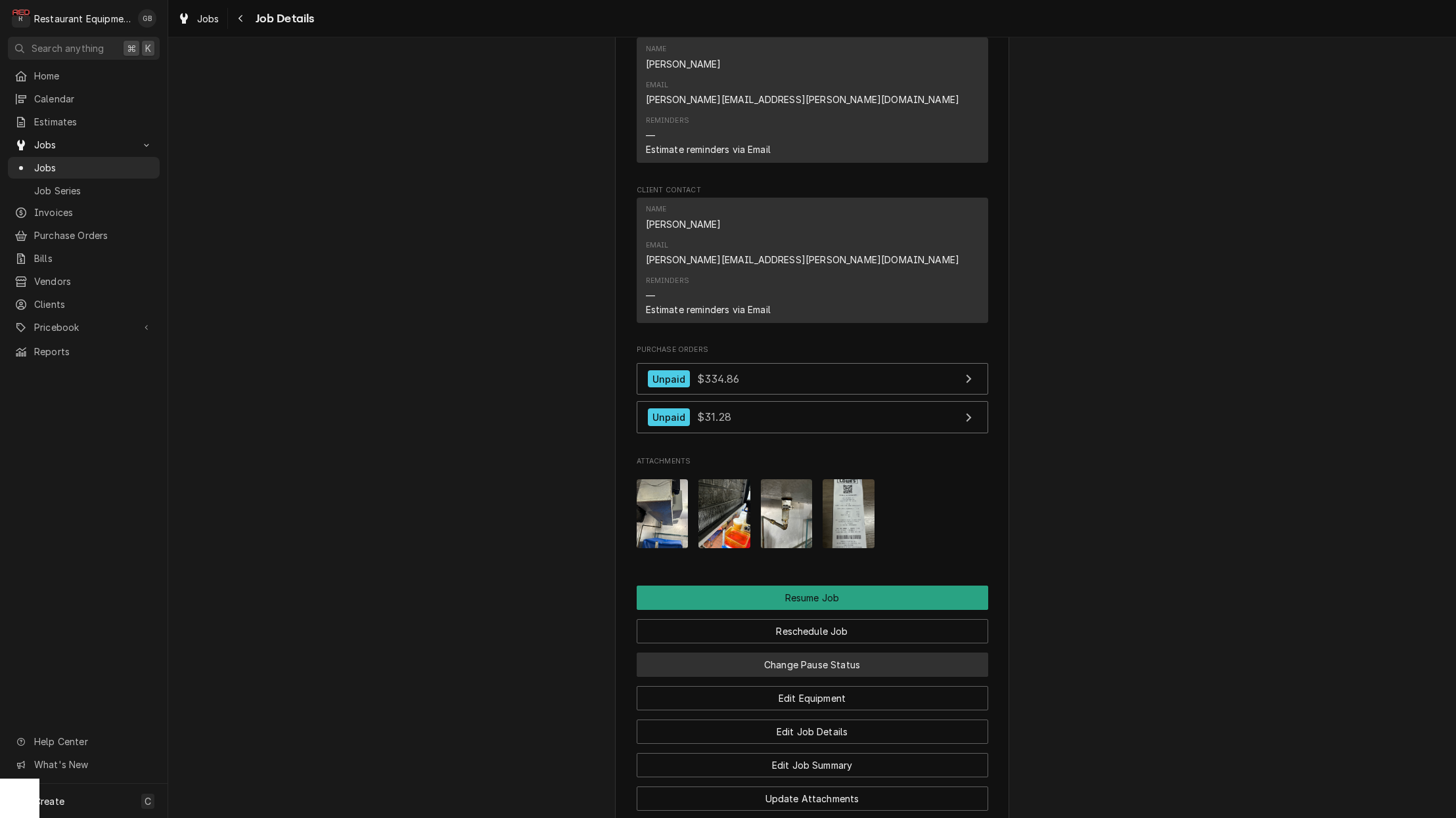
scroll to position [1526, 0]
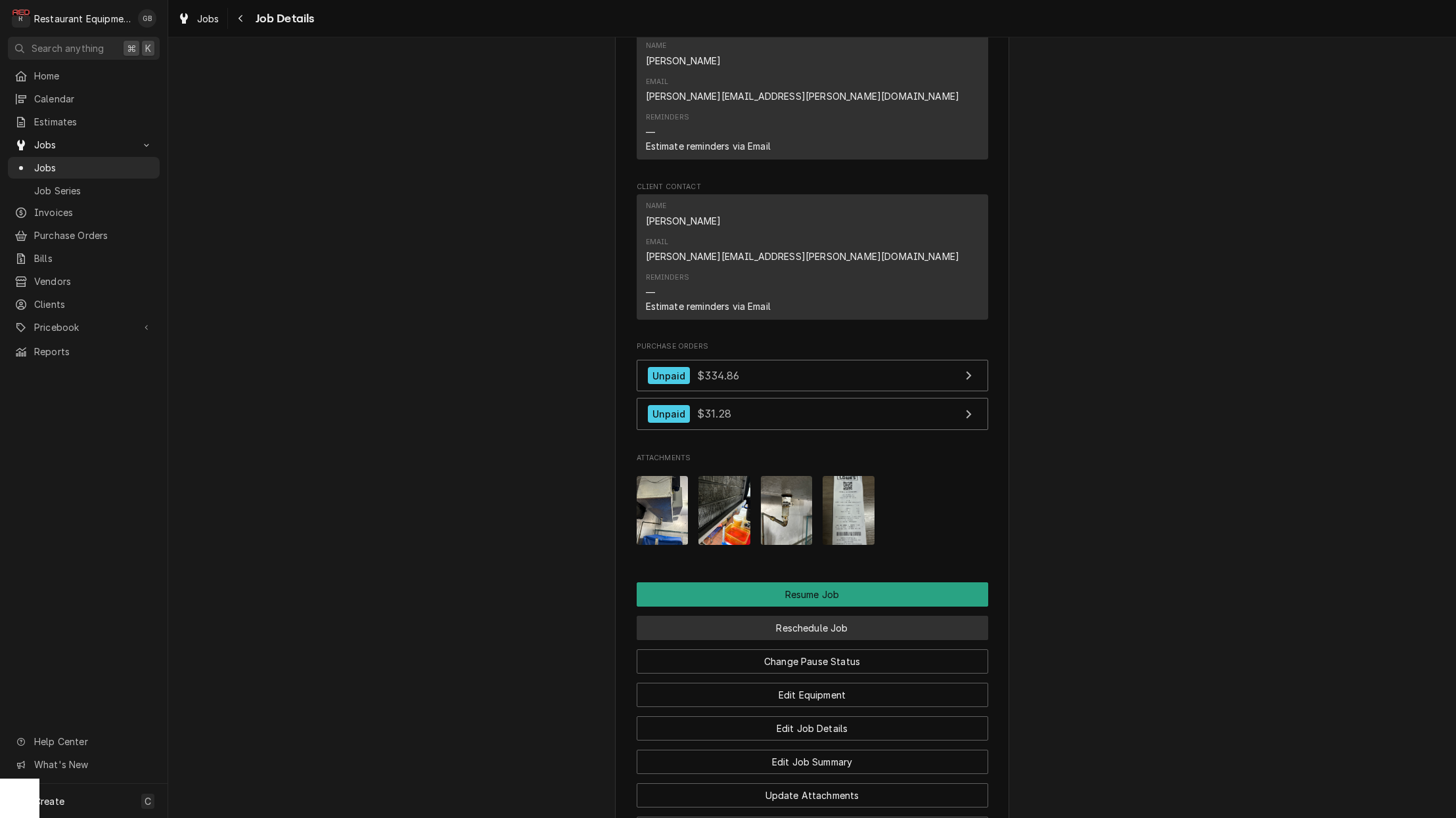
click at [822, 616] on button "Reschedule Job" at bounding box center [812, 628] width 352 height 24
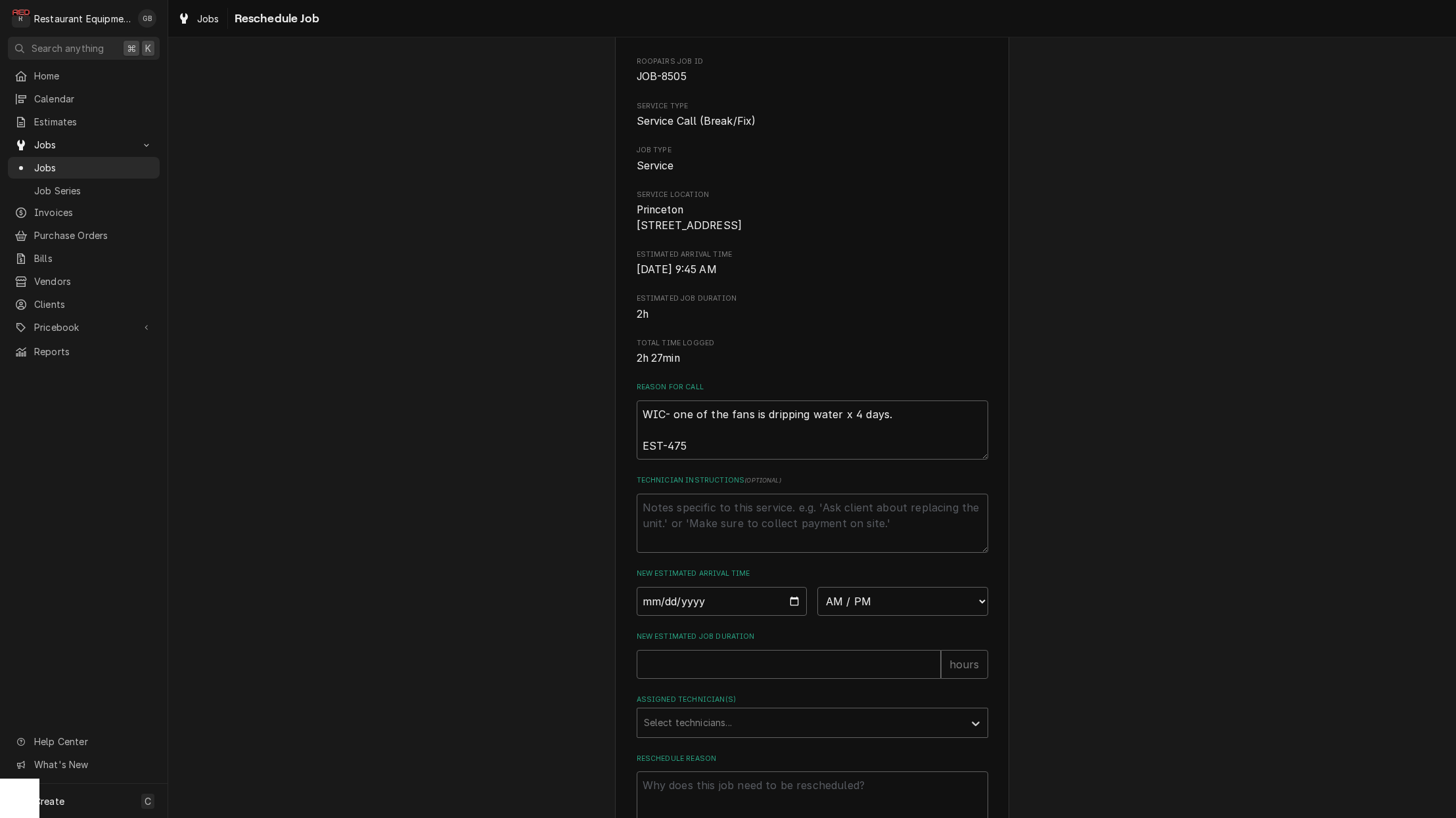
scroll to position [65, 0]
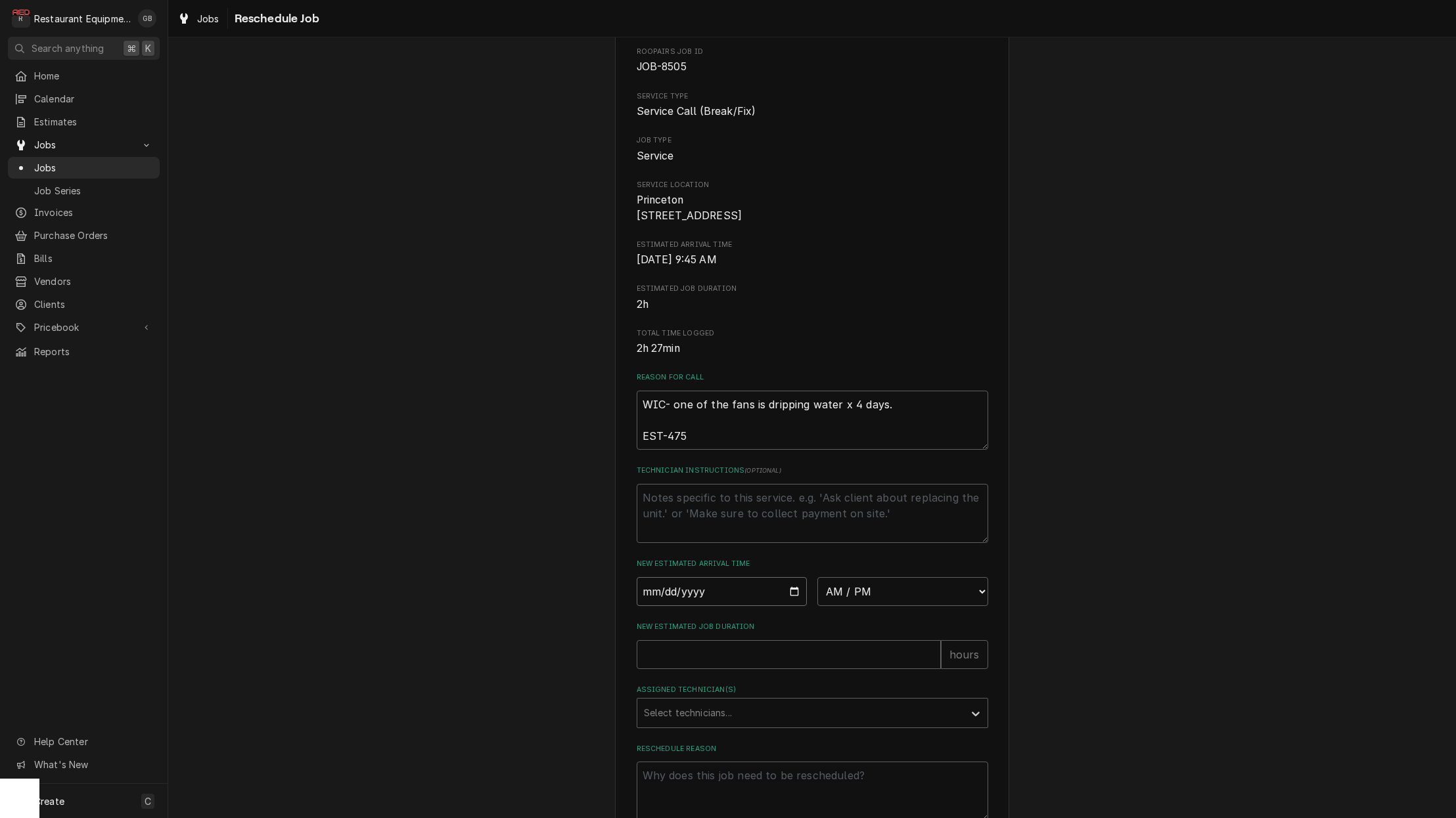
click at [662, 595] on input "Date" at bounding box center [722, 591] width 171 height 29
type input "2025-09-02"
type textarea "x"
drag, startPoint x: 808, startPoint y: 637, endPoint x: 794, endPoint y: 637, distance: 14.0
click at [794, 632] on label "New Estimated Job Duration" at bounding box center [812, 627] width 352 height 10
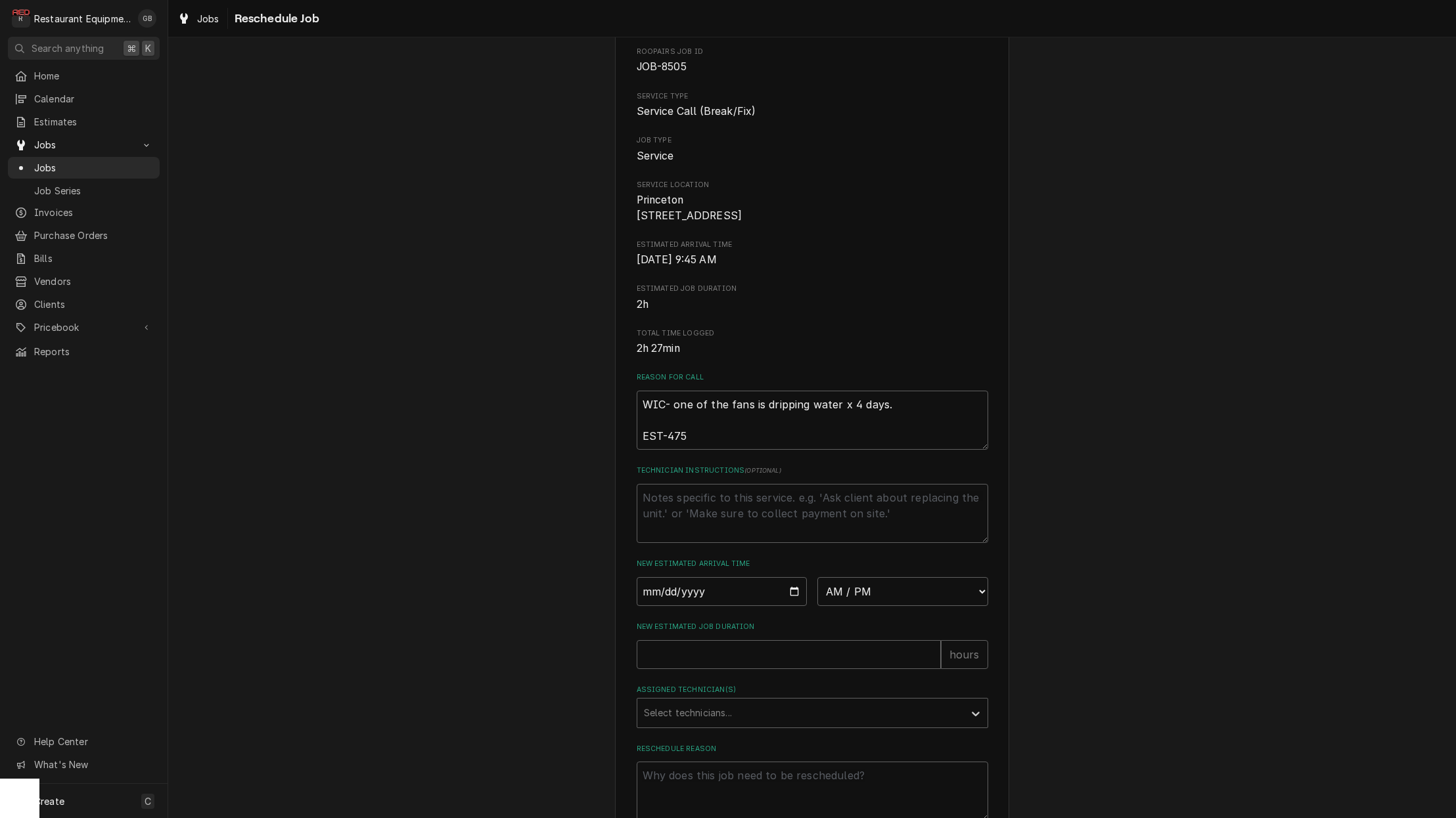
click at [794, 640] on input "New Estimated Job Duration" at bounding box center [789, 654] width 304 height 29
select select "09:30:00"
click at [703, 660] on input "New Estimated Job Duration" at bounding box center [789, 654] width 304 height 29
type textarea "x"
type input "1"
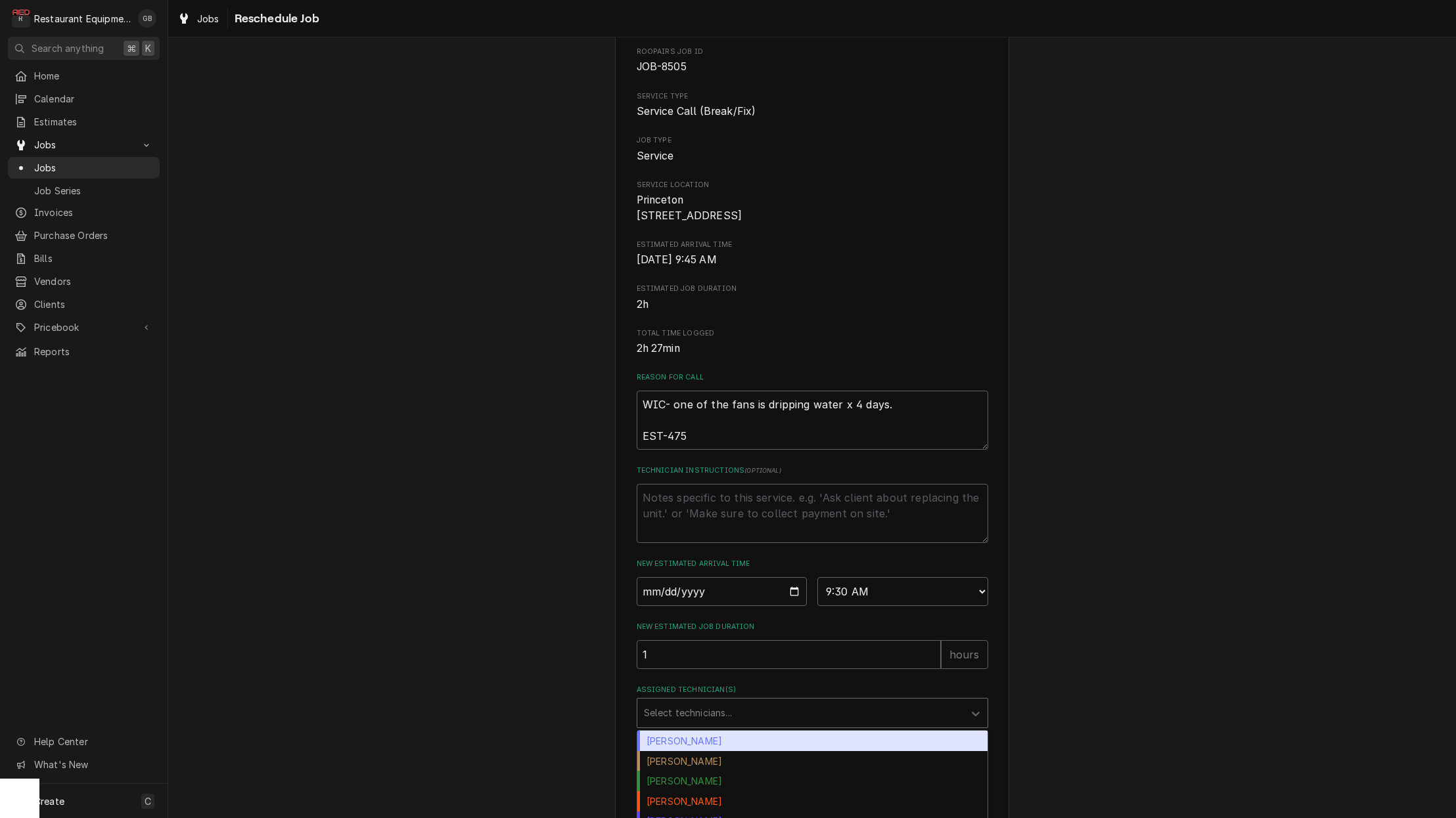
click at [844, 713] on div "Assigned Technician(s)" at bounding box center [800, 713] width 314 height 23
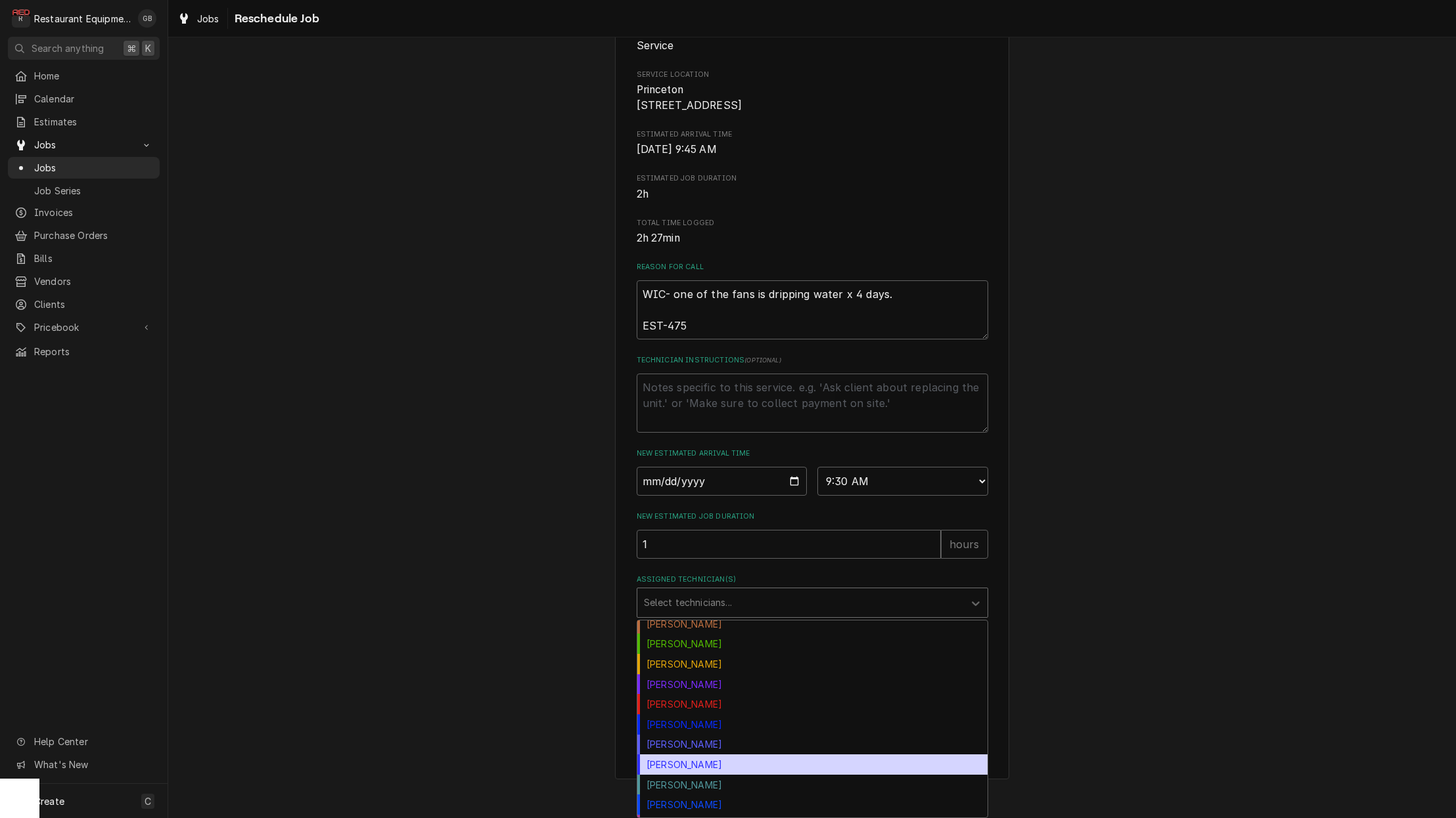
scroll to position [0, 1]
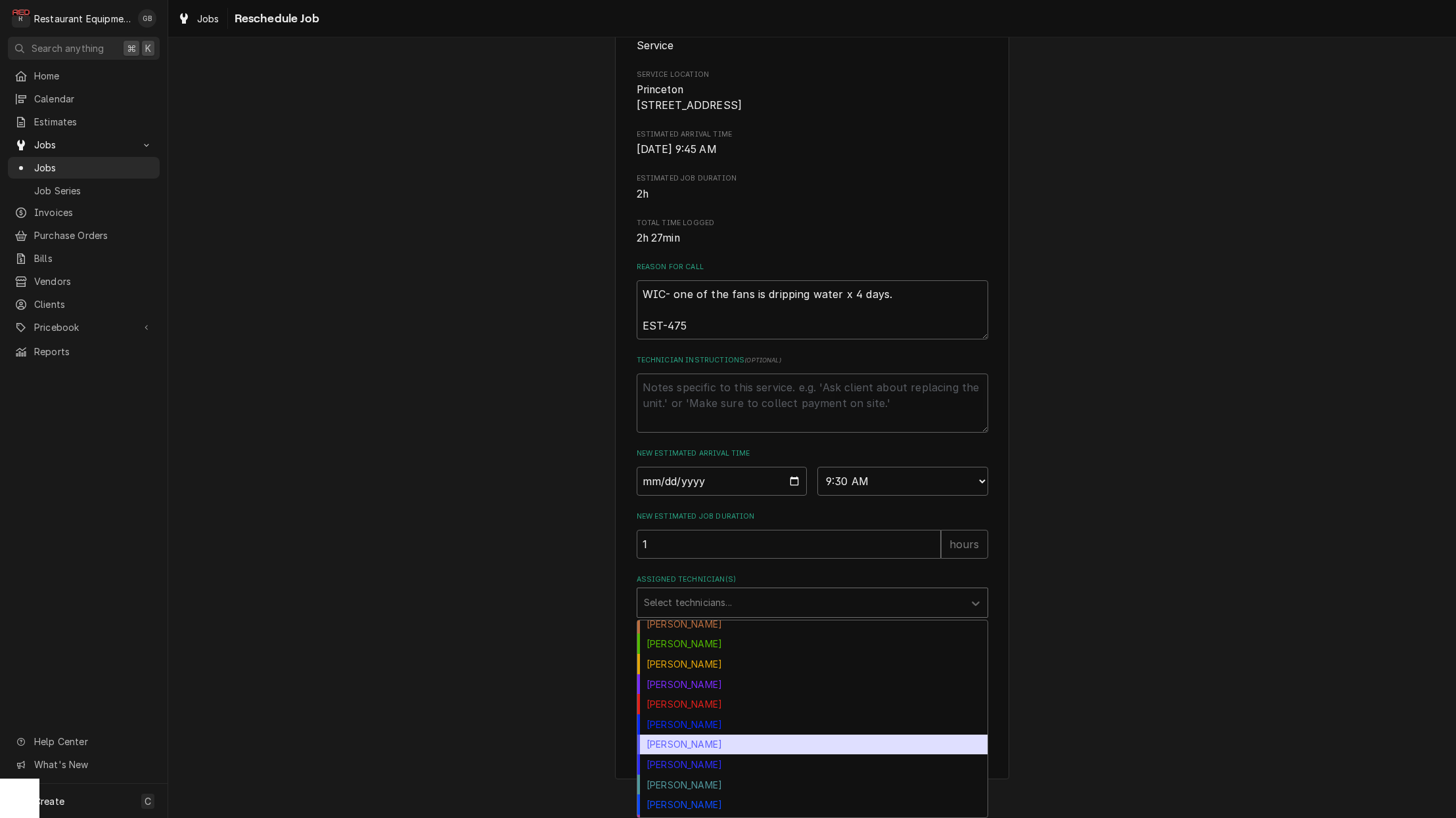
click at [706, 751] on div "[PERSON_NAME]" at bounding box center [812, 744] width 350 height 20
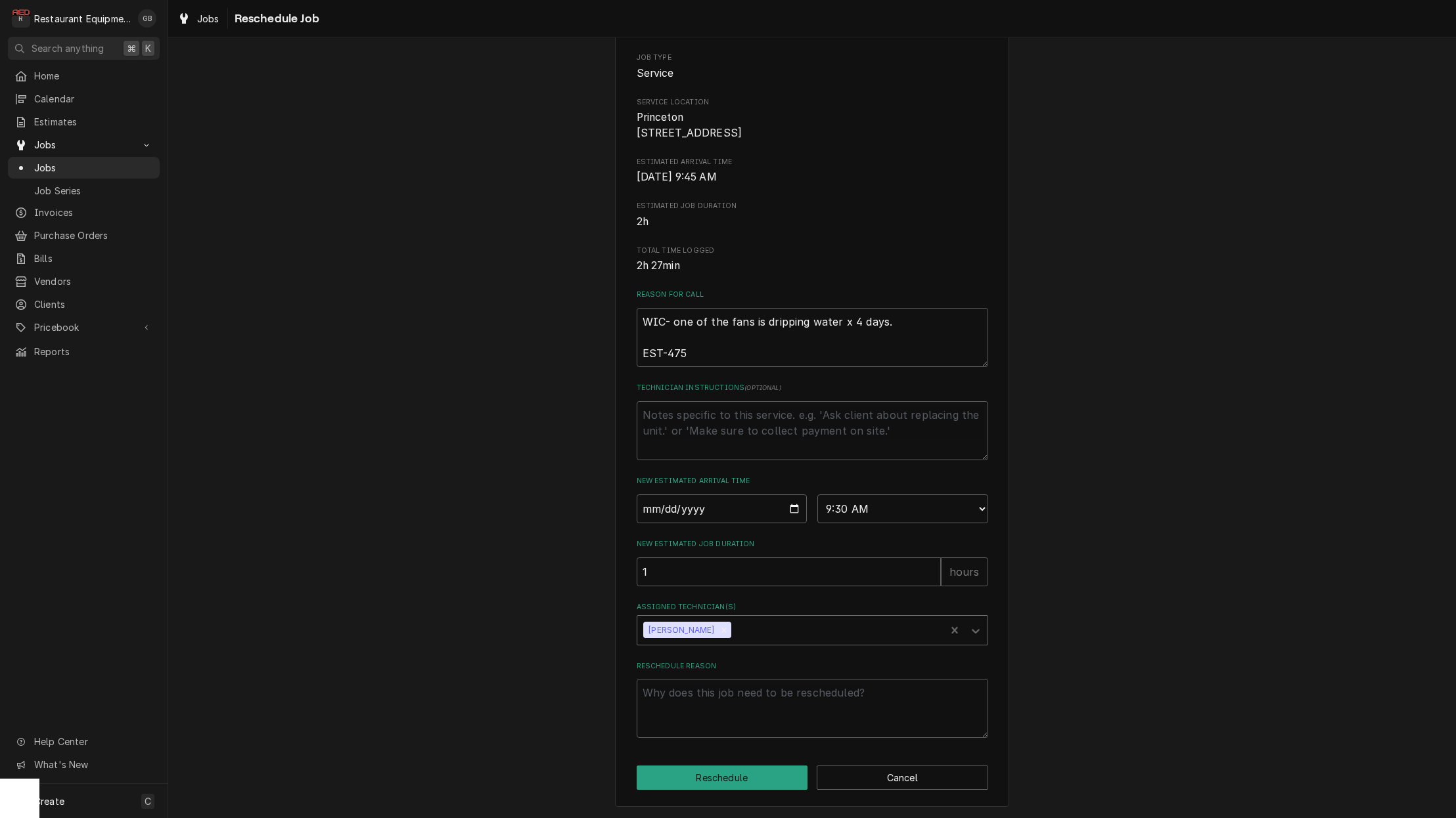
scroll to position [0, 0]
click at [675, 716] on textarea "Reschedule Reason" at bounding box center [812, 709] width 352 height 59
type textarea "x"
type textarea "p"
type textarea "x"
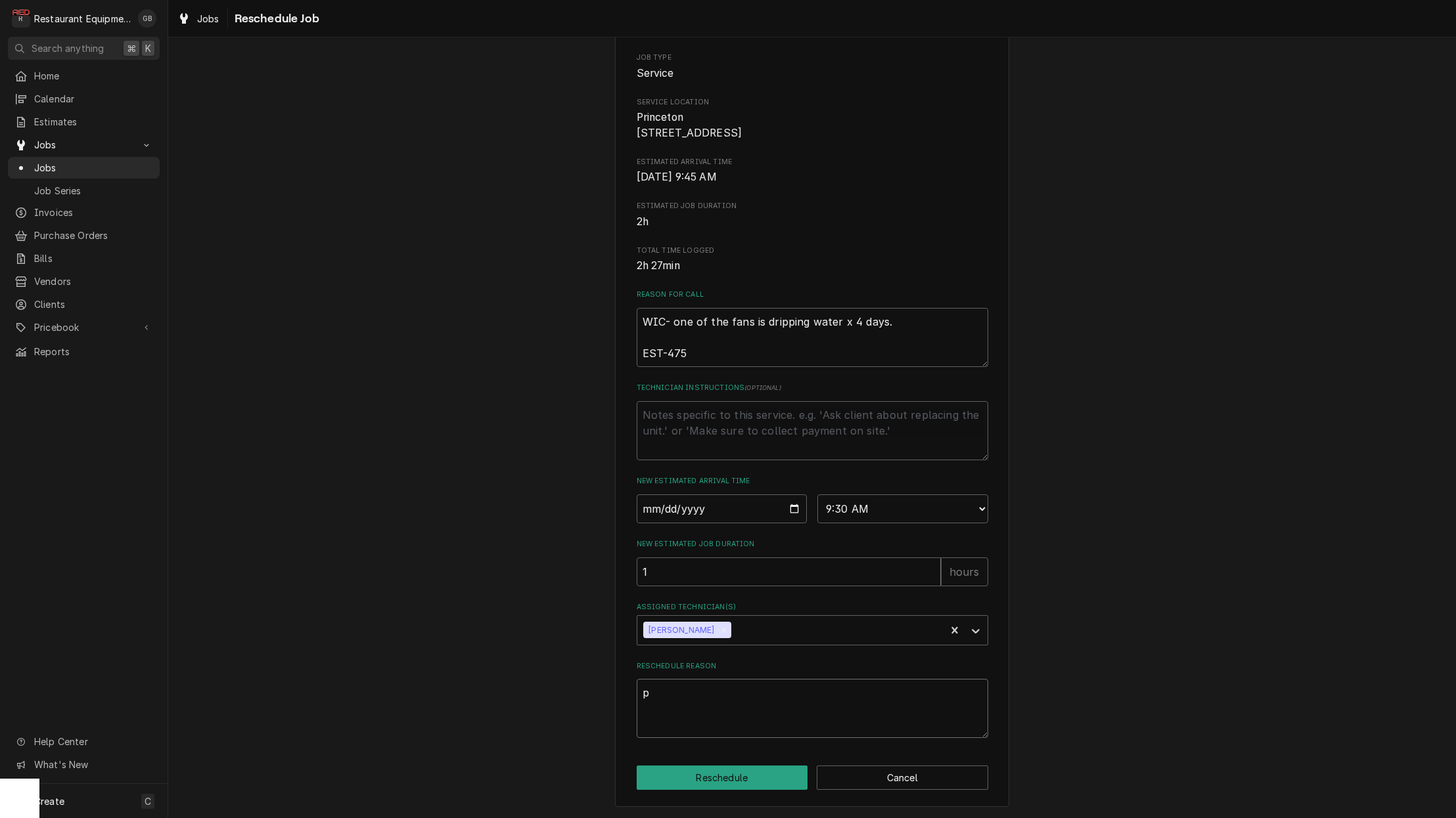
type textarea "pa"
type textarea "x"
type textarea "par"
type textarea "x"
type textarea "part"
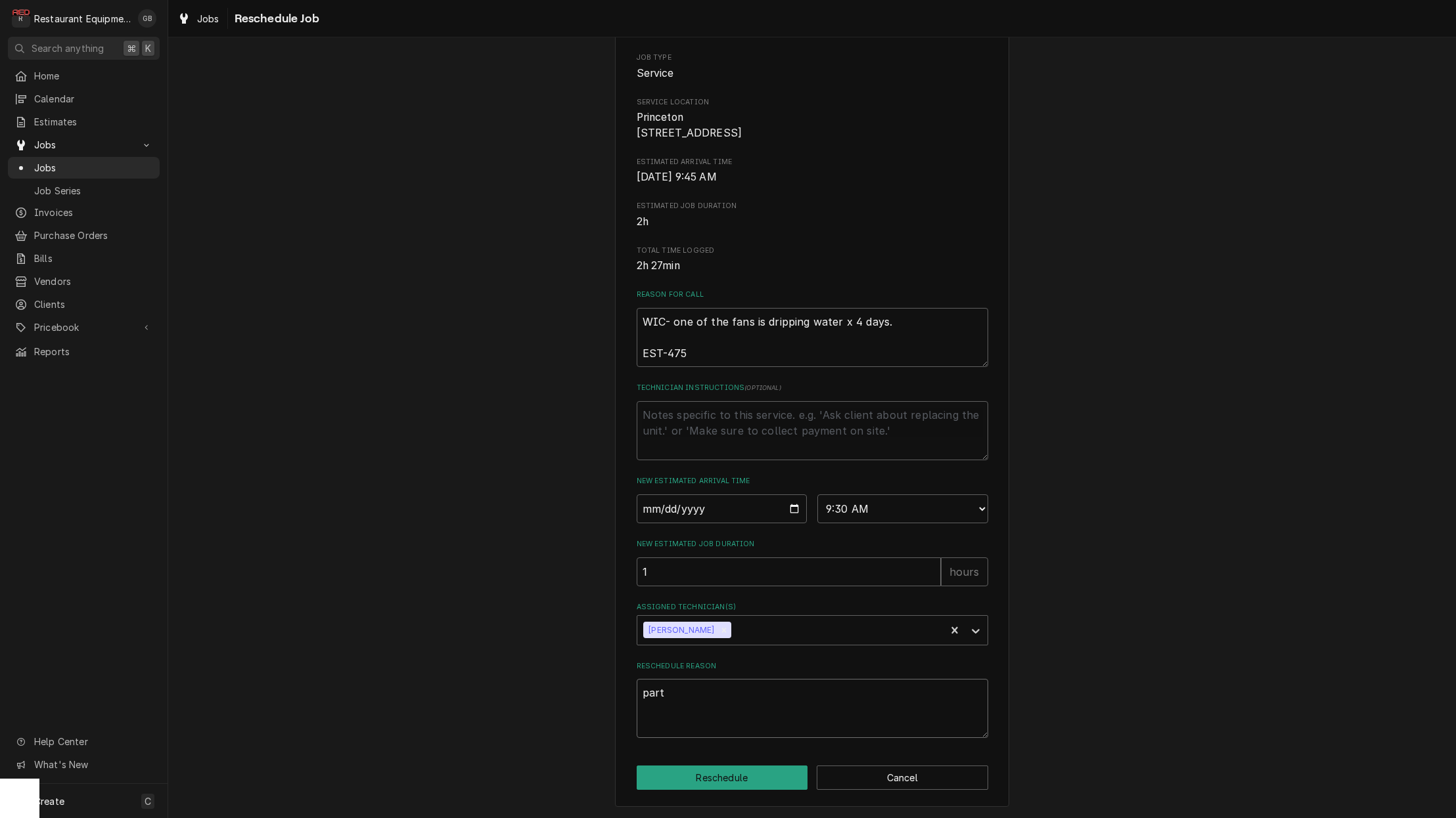
type textarea "x"
type textarea "parts"
click at [730, 781] on button "Reschedule" at bounding box center [722, 778] width 171 height 24
type textarea "x"
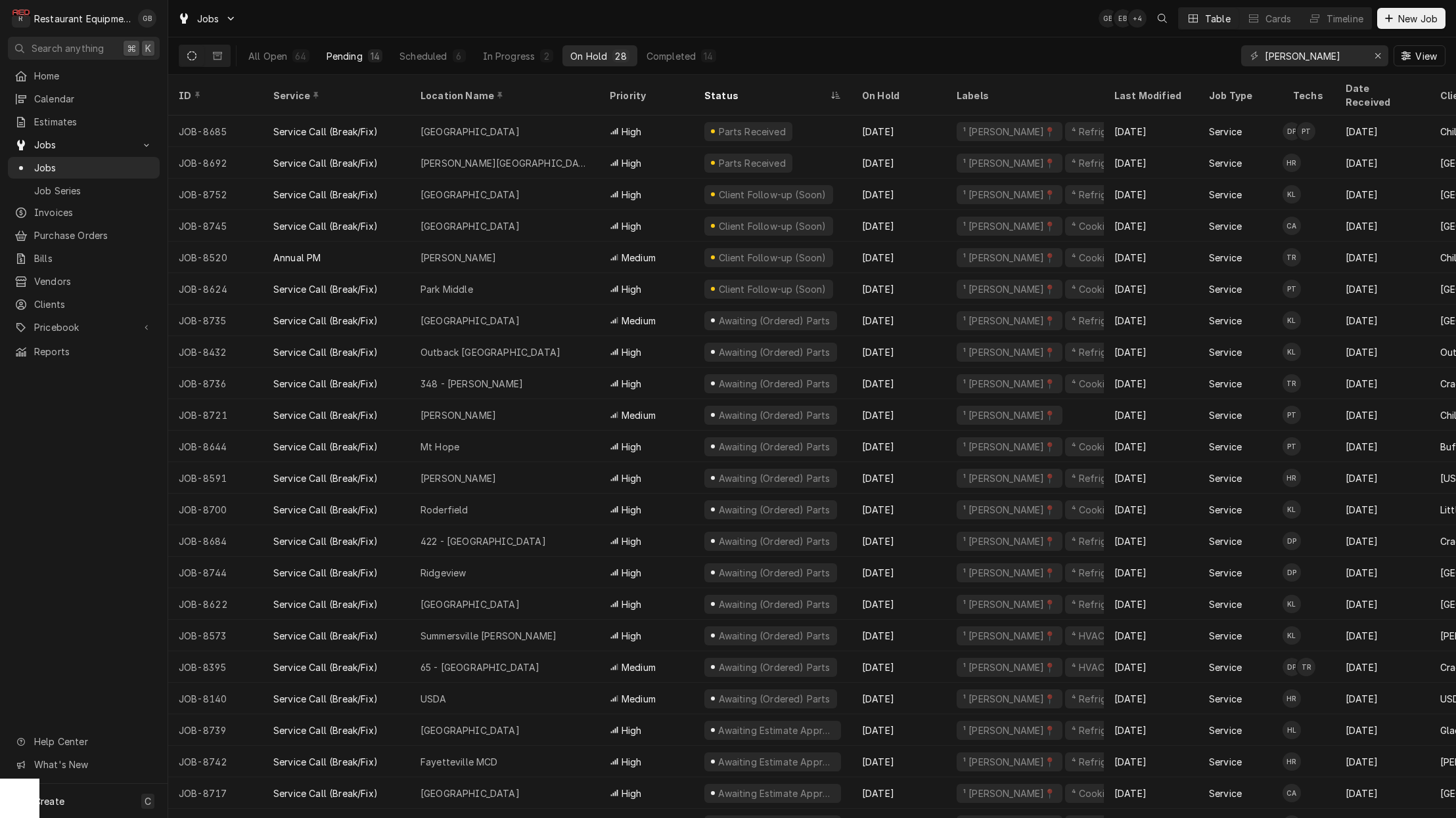
click at [354, 57] on div "Pending" at bounding box center [345, 56] width 36 height 14
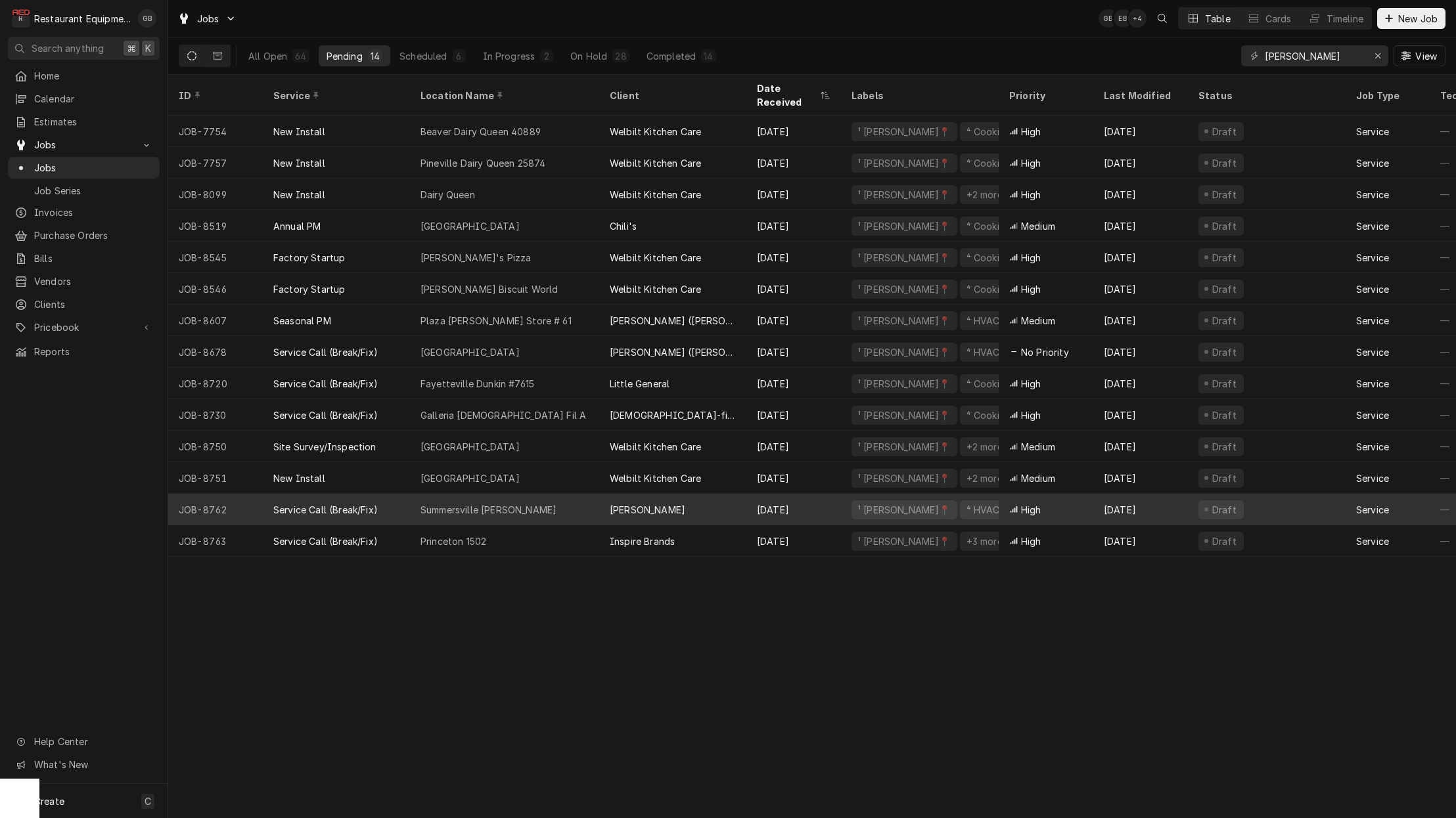
click at [552, 495] on div "Summersville [PERSON_NAME]" at bounding box center [505, 510] width 189 height 31
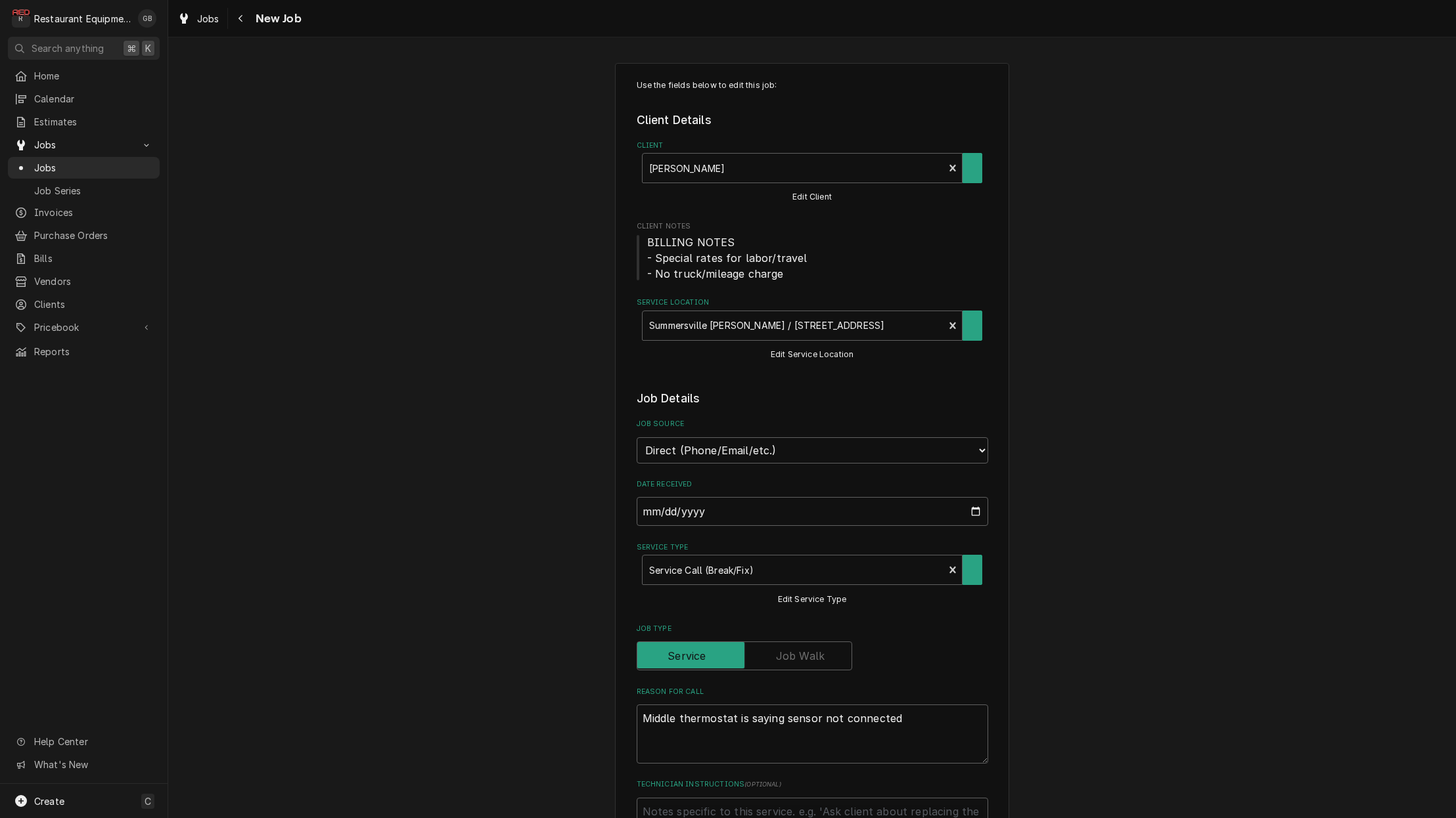
type textarea "x"
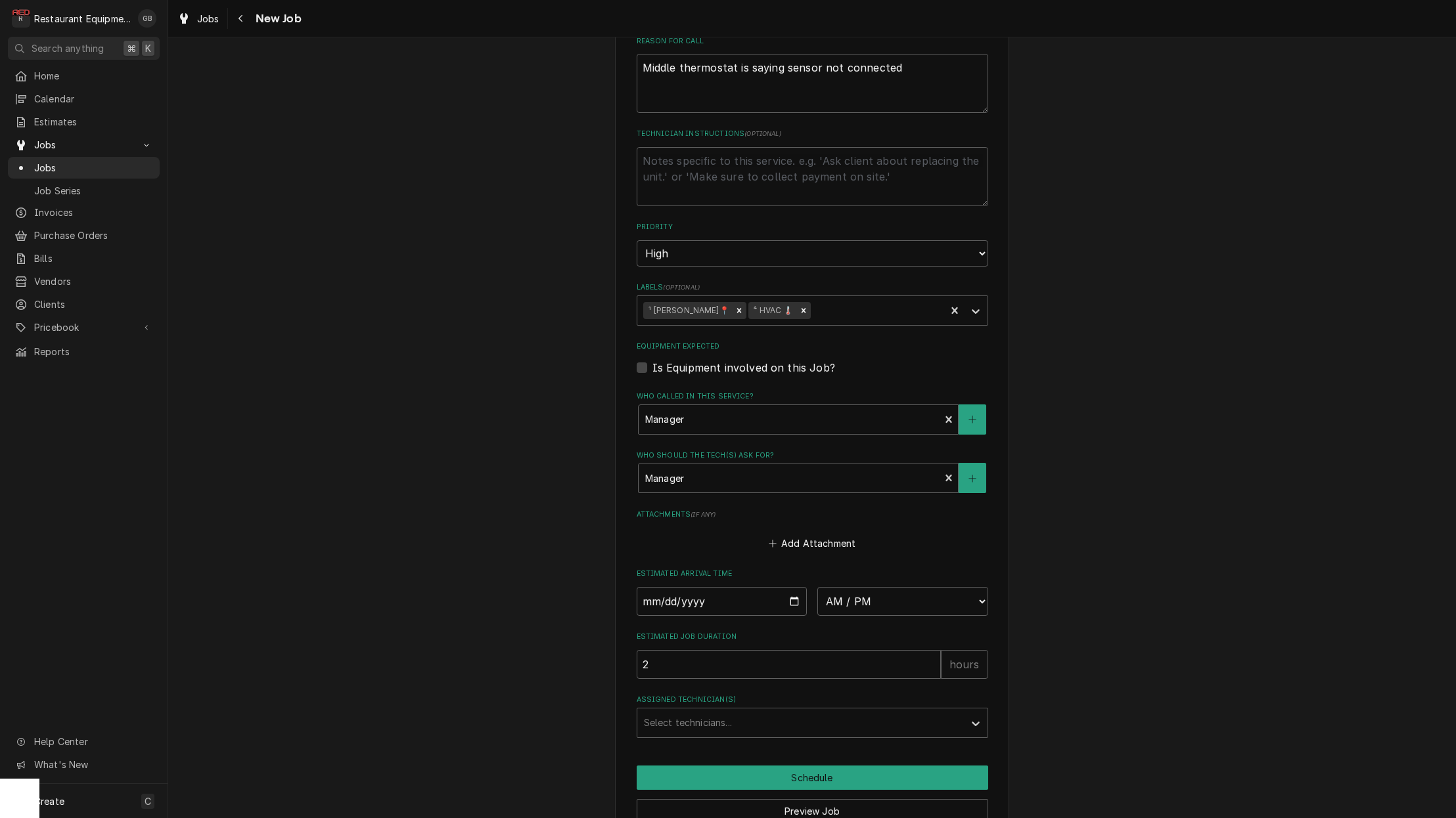
scroll to position [673, 0]
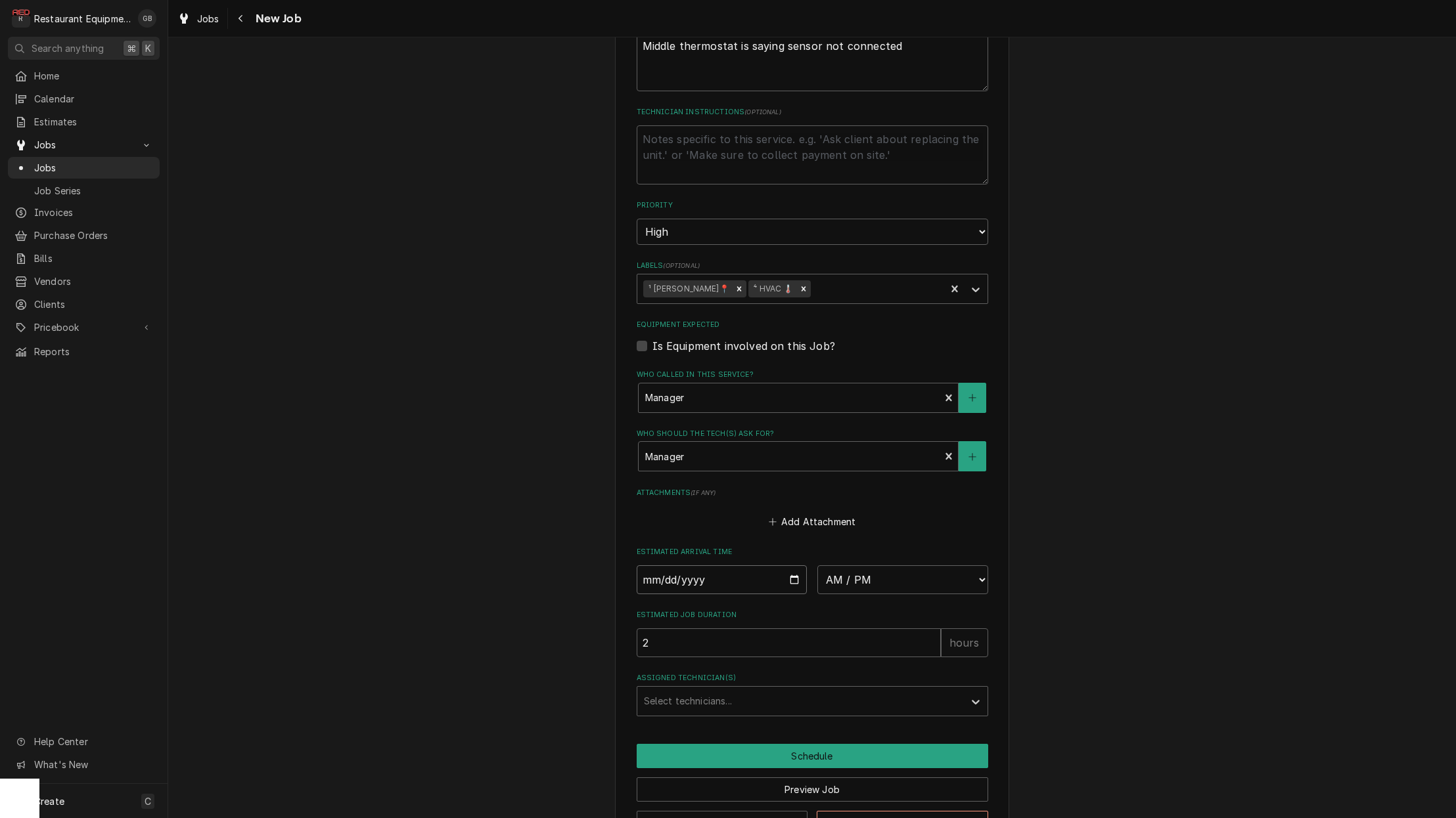
click at [670, 565] on input "Date" at bounding box center [722, 579] width 171 height 29
type input "[DATE]"
type textarea "x"
select select "09:45:00"
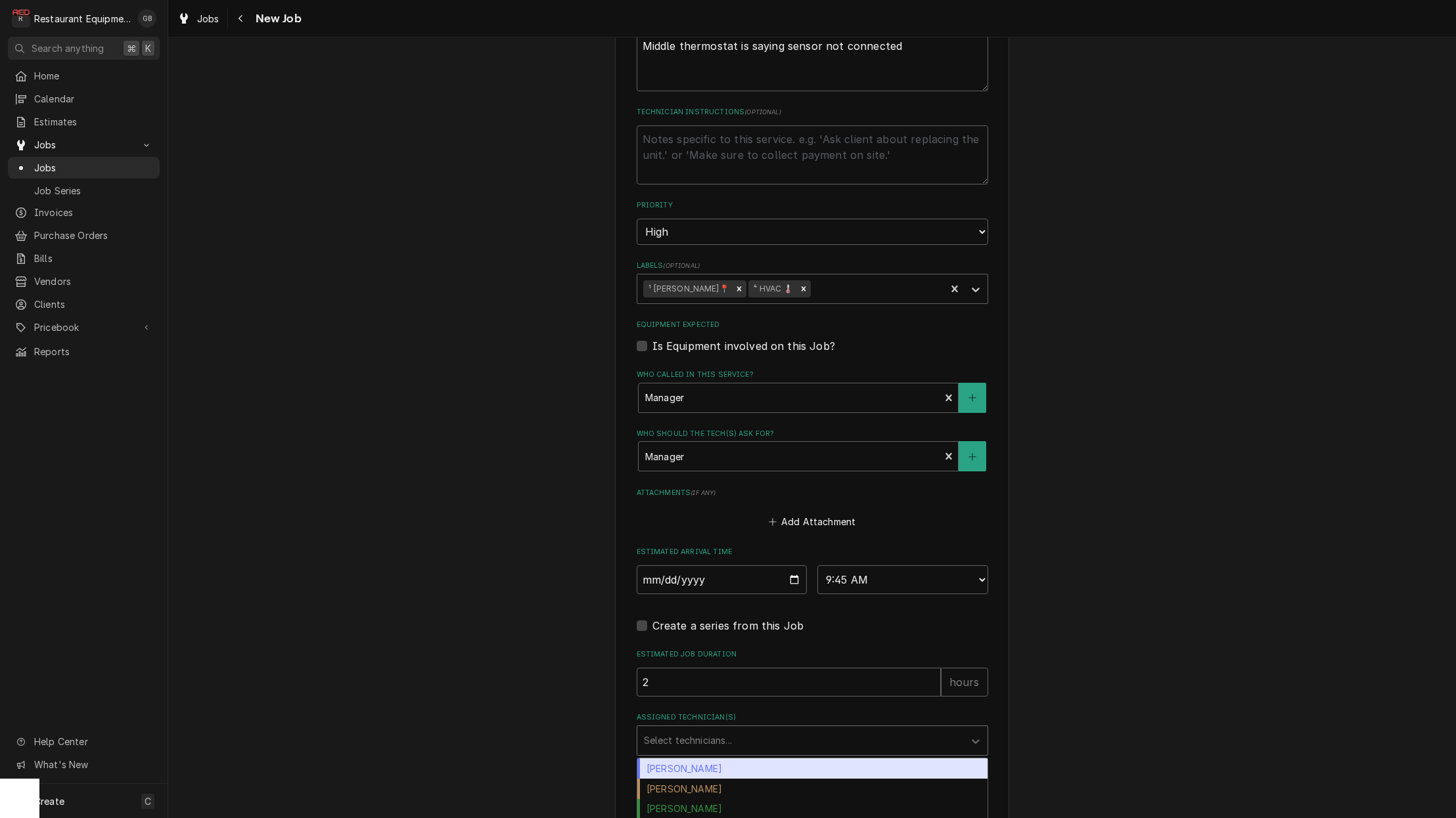
click at [738, 729] on div "Assigned Technician(s)" at bounding box center [800, 741] width 314 height 23
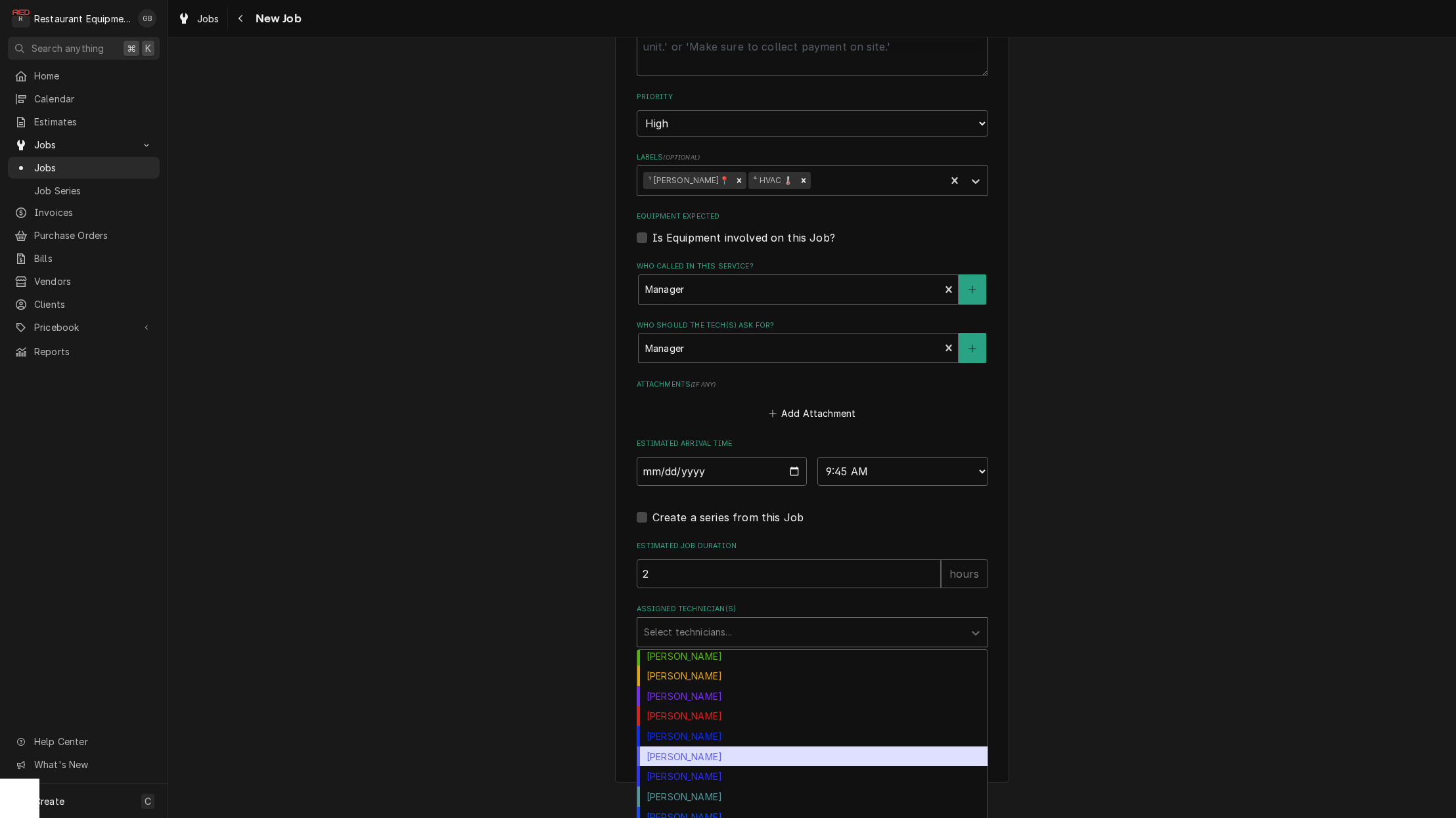
scroll to position [0, 1]
click at [703, 747] on div "Paxton Turner" at bounding box center [812, 756] width 350 height 20
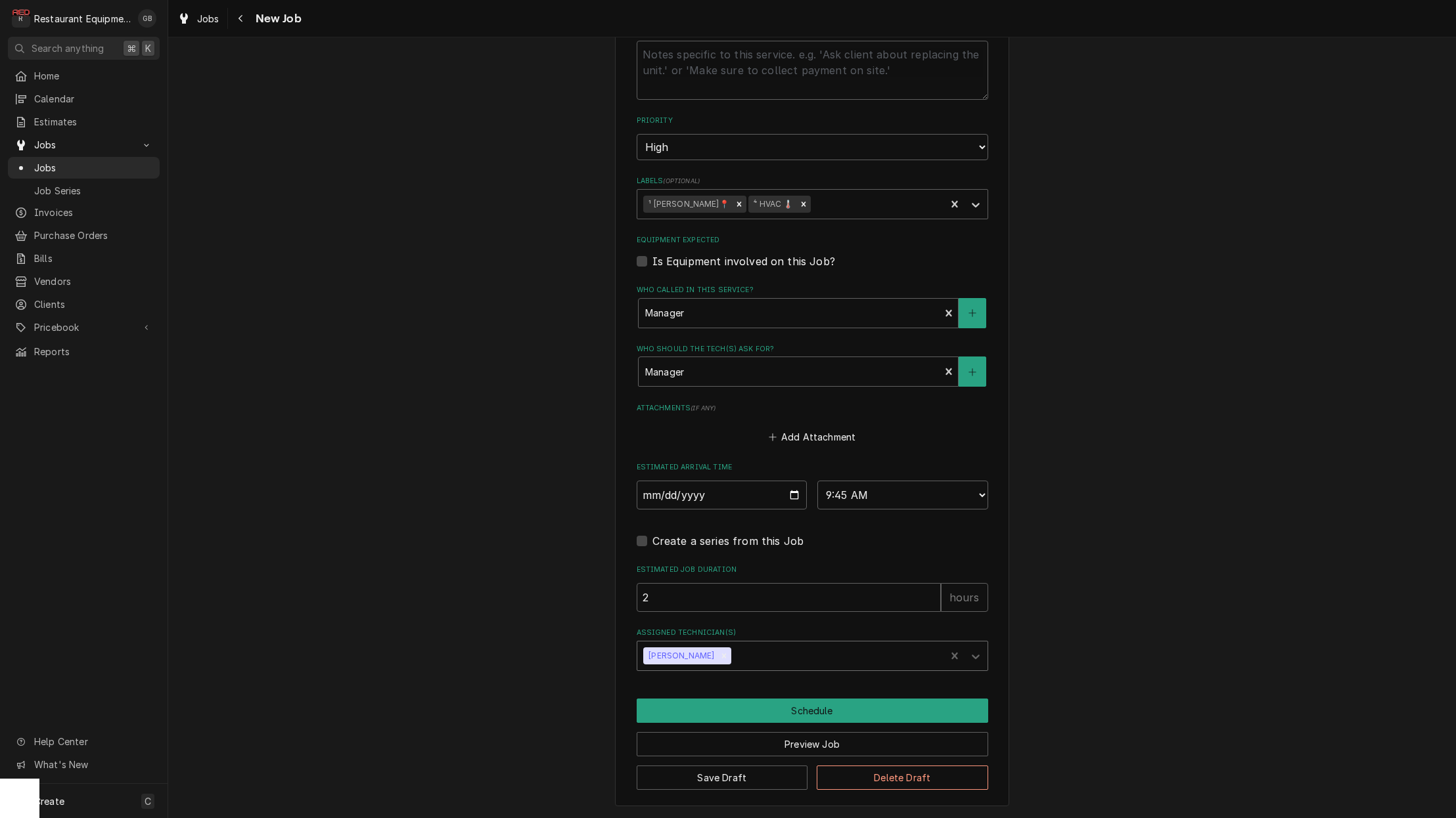
scroll to position [0, 0]
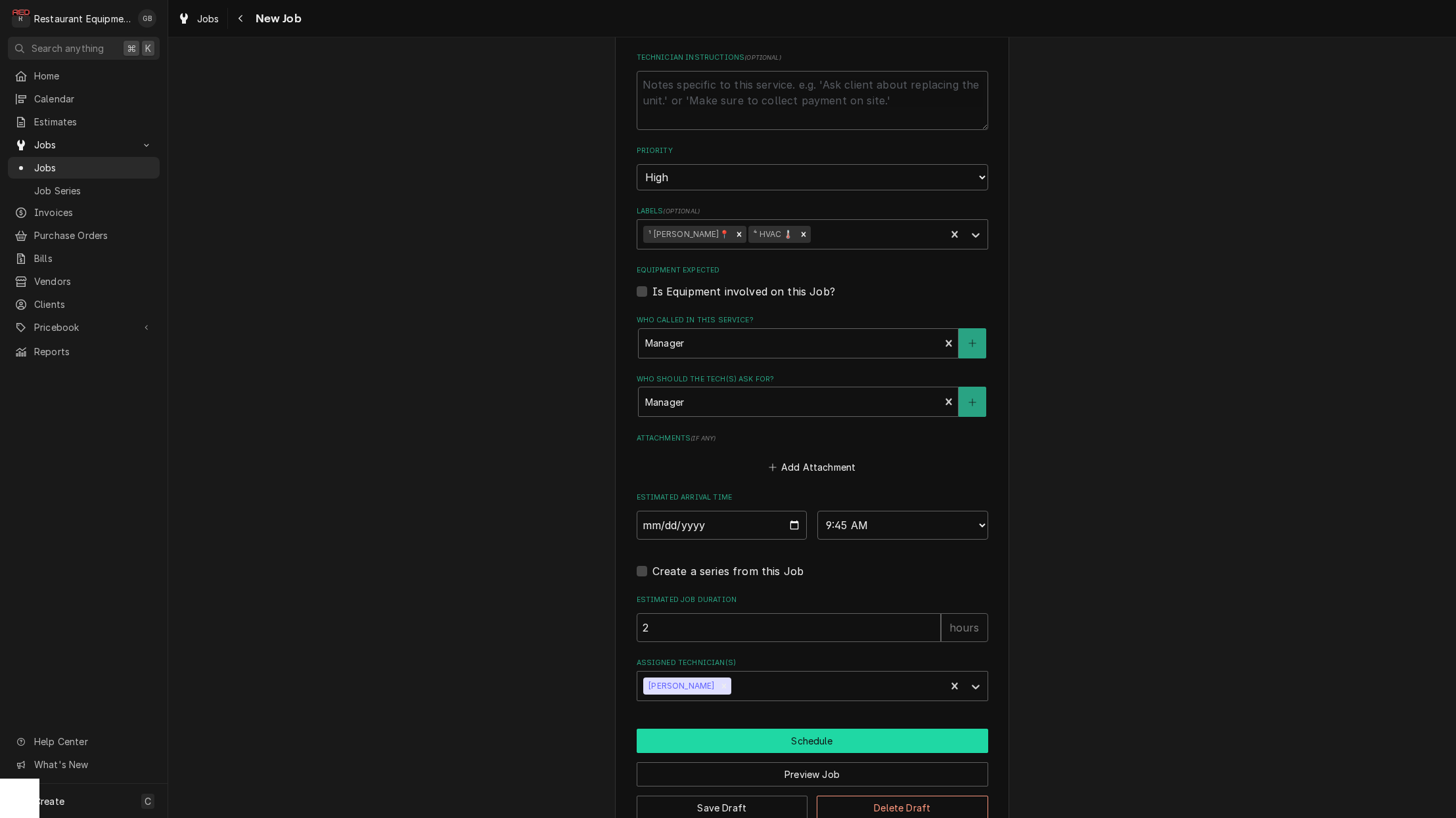
click at [791, 729] on button "Schedule" at bounding box center [812, 742] width 352 height 24
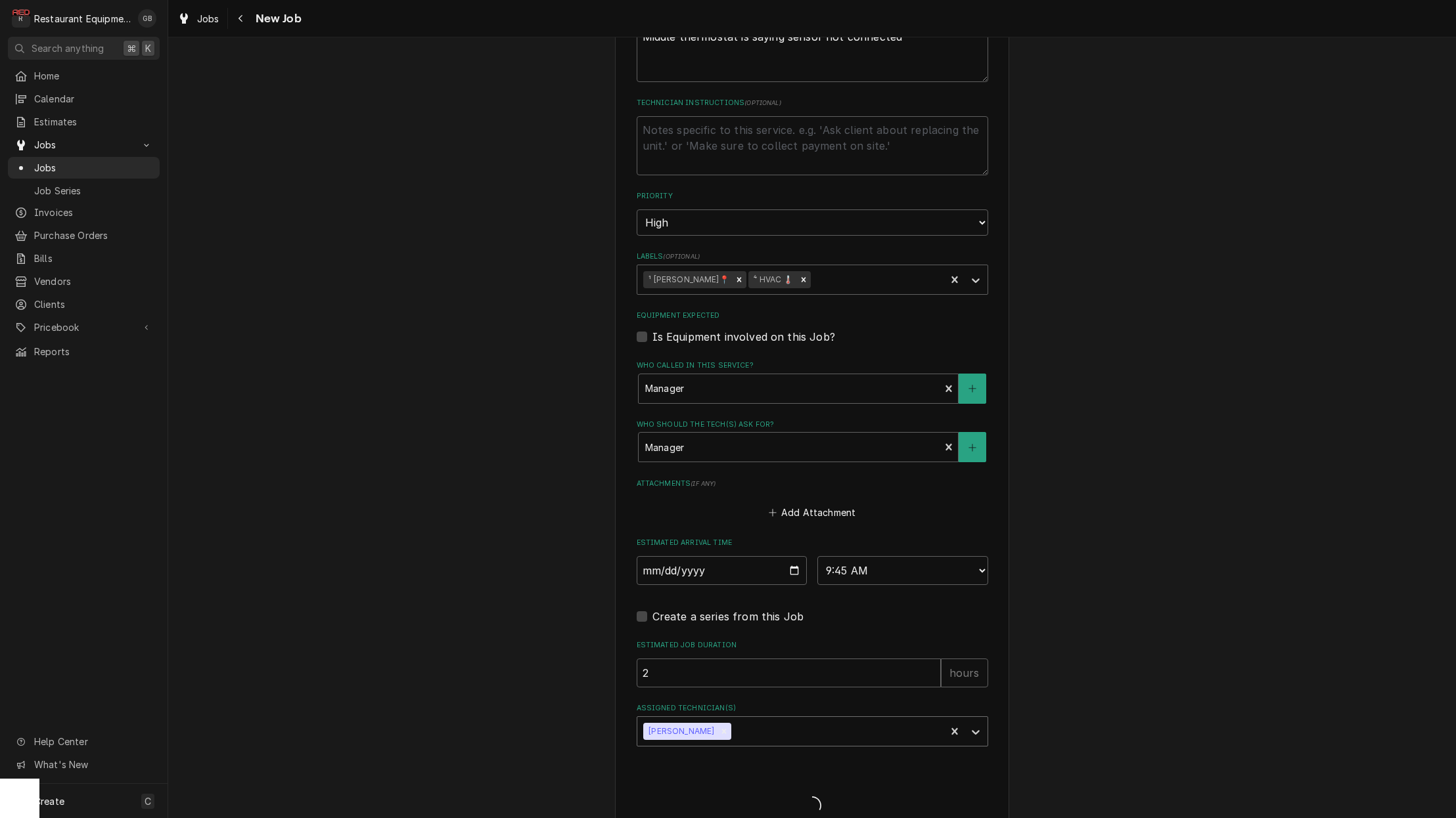
type textarea "x"
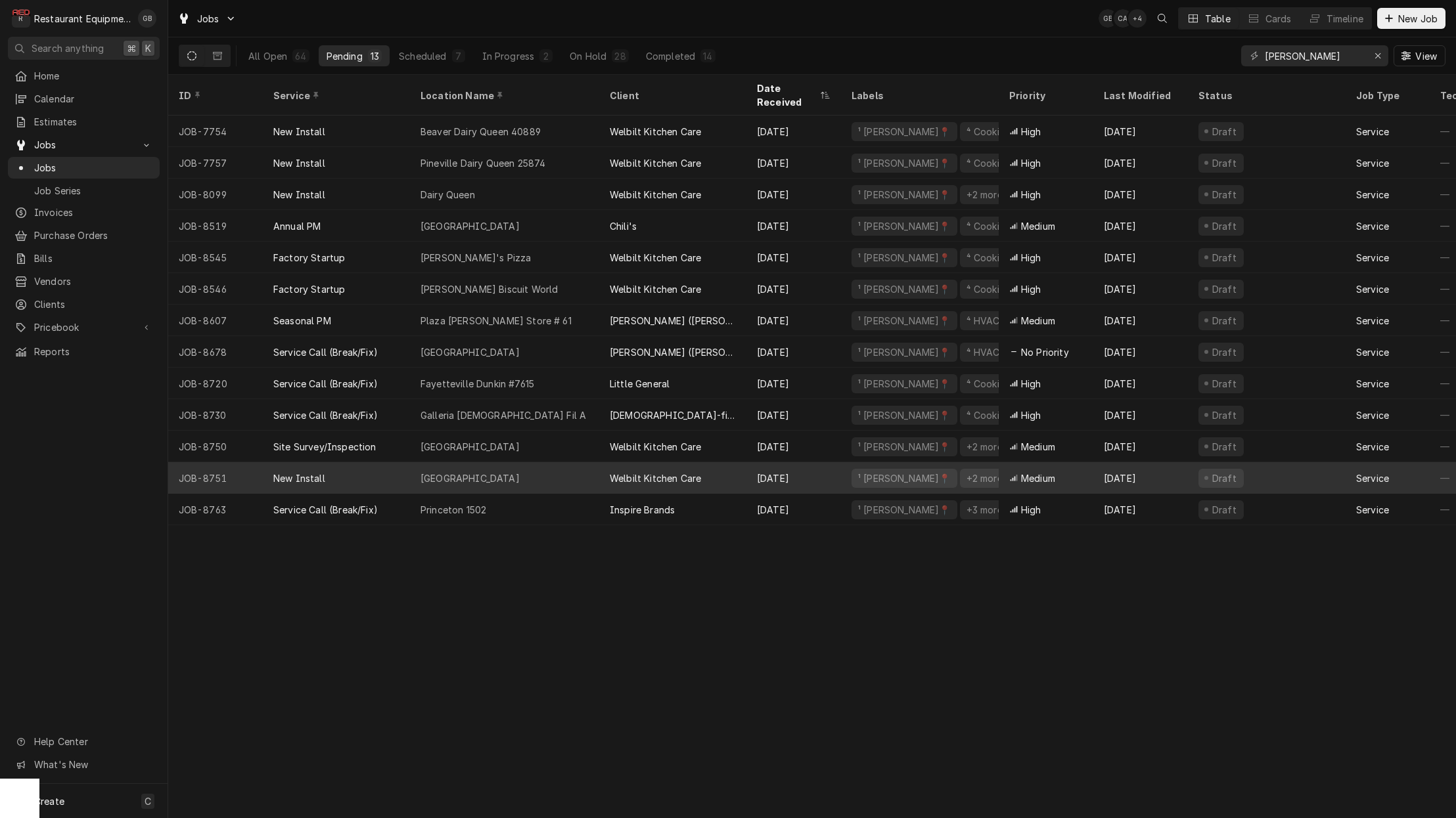
scroll to position [1, 0]
click at [590, 471] on div "[GEOGRAPHIC_DATA]" at bounding box center [505, 478] width 189 height 31
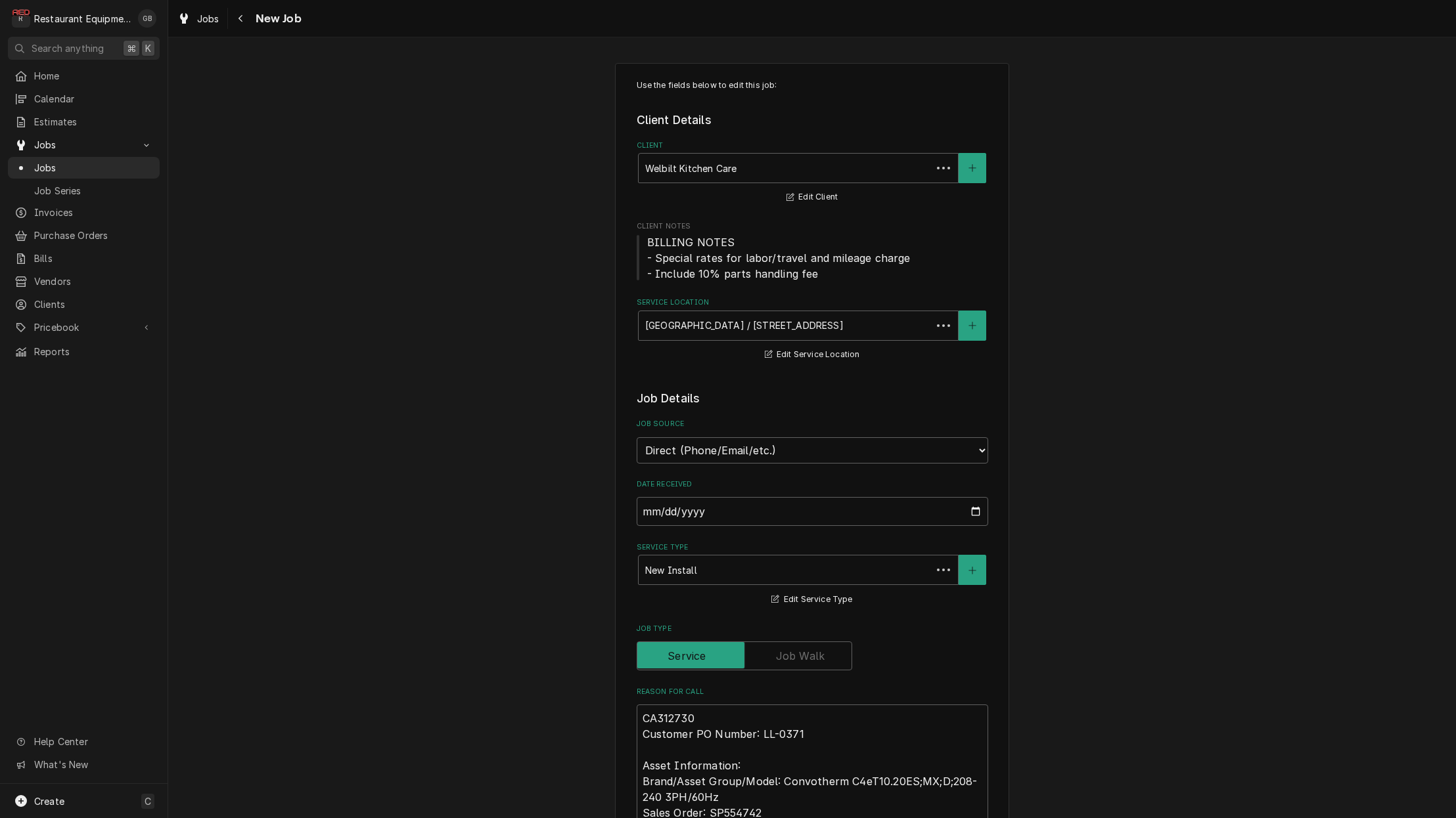
type textarea "x"
click at [235, 20] on div "Navigate back" at bounding box center [241, 18] width 13 height 13
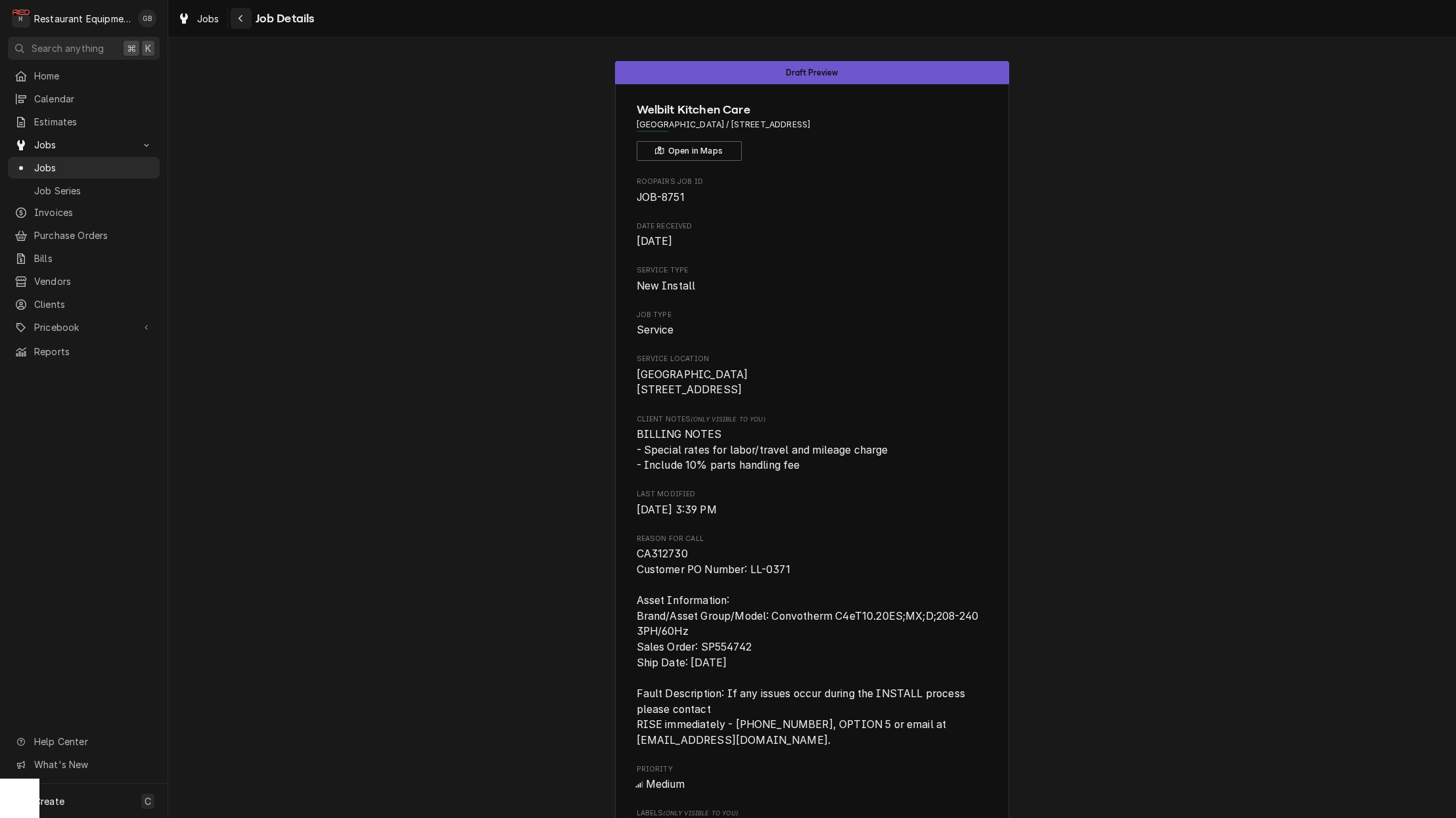
click at [242, 23] on icon "Navigate back" at bounding box center [241, 18] width 6 height 10
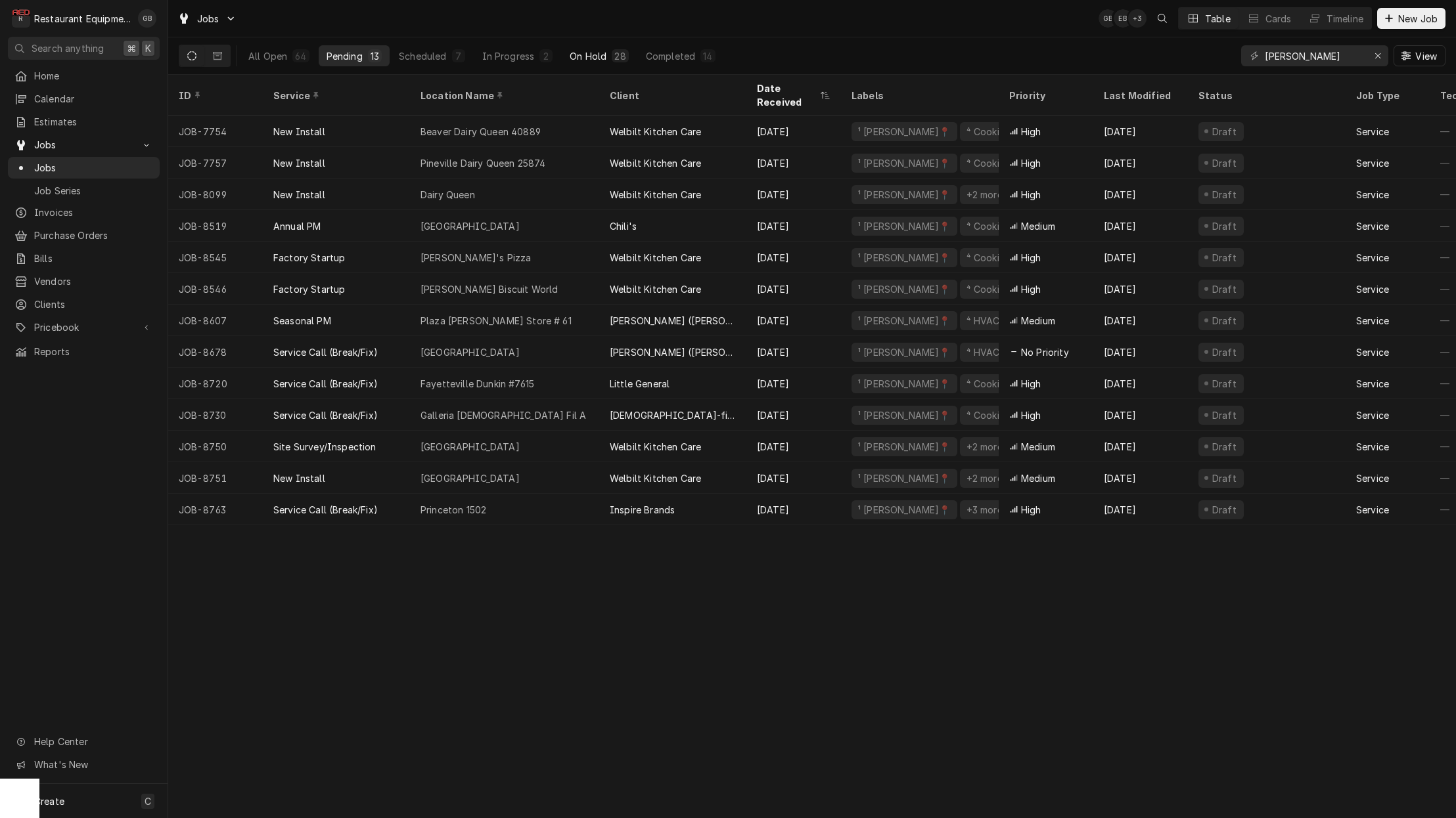
click at [604, 62] on div "On Hold" at bounding box center [588, 56] width 36 height 14
